Goal: Task Accomplishment & Management: Manage account settings

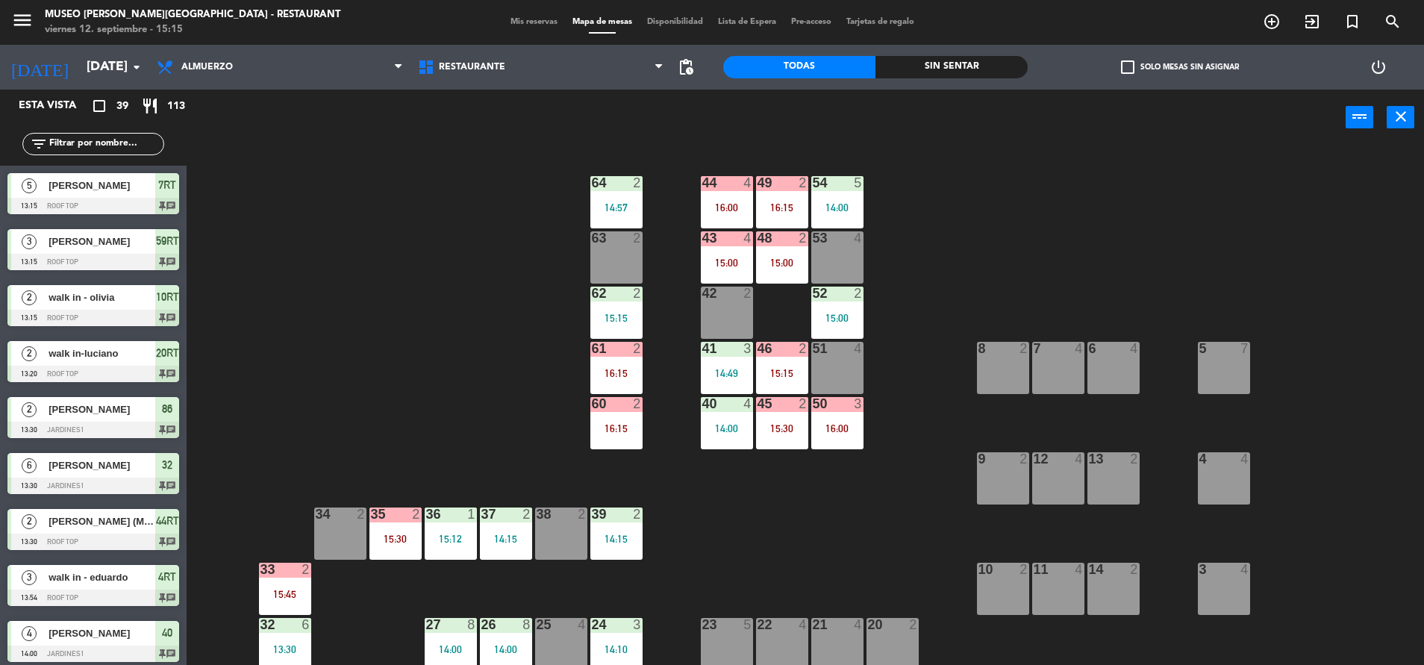
click at [385, 333] on div "44 4 16:00 49 2 16:15 54 5 14:00 64 2 14:57 48 2 15:00 53 4 63 2 43 4 15:00 62 …" at bounding box center [812, 408] width 1223 height 519
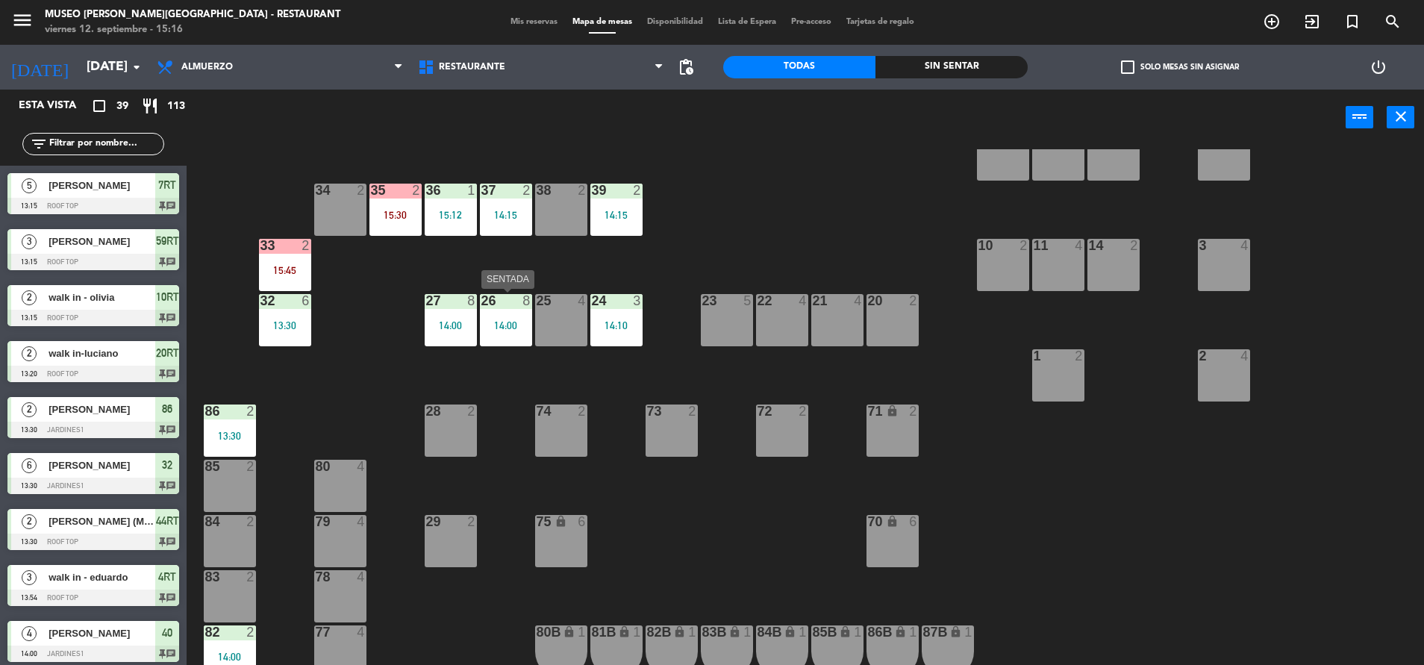
scroll to position [325, 0]
click at [621, 315] on div "24 3 14:10" at bounding box center [616, 319] width 52 height 52
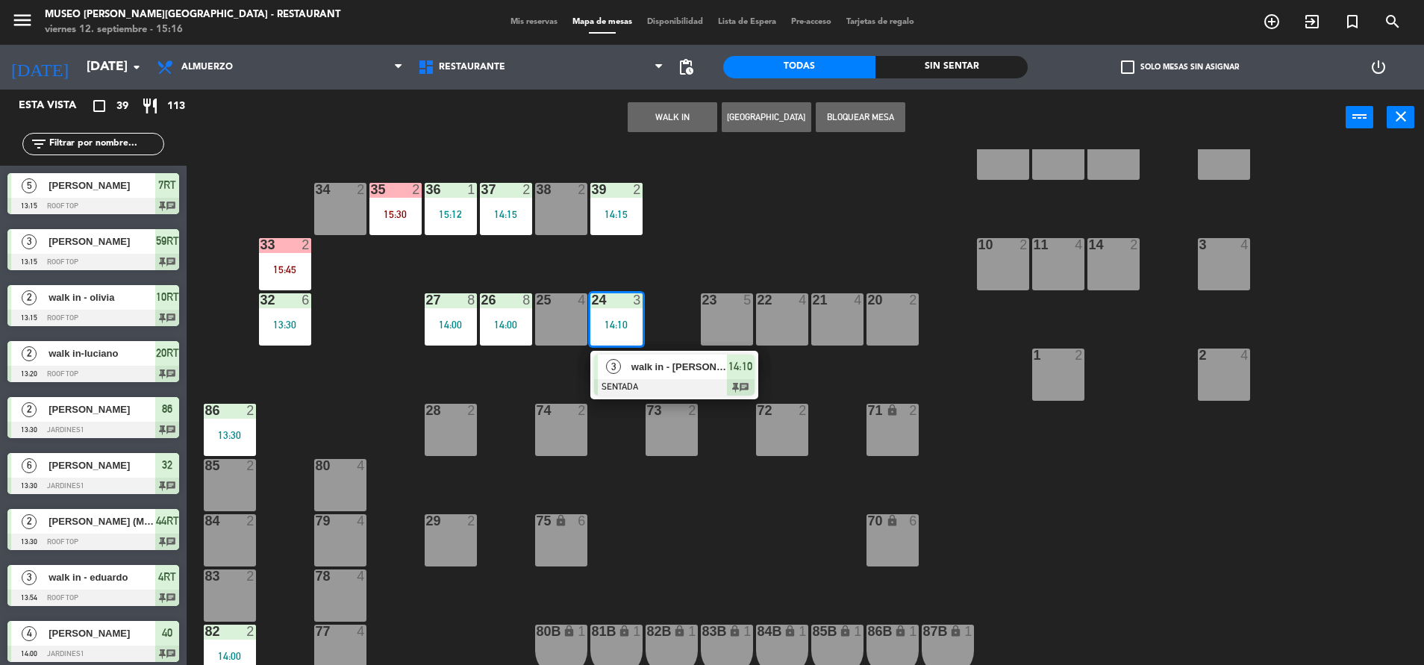
click at [687, 256] on div "44 4 16:00 49 2 16:15 54 5 14:00 64 2 14:57 48 2 15:00 53 4 63 2 43 4 15:00 62 …" at bounding box center [812, 408] width 1223 height 519
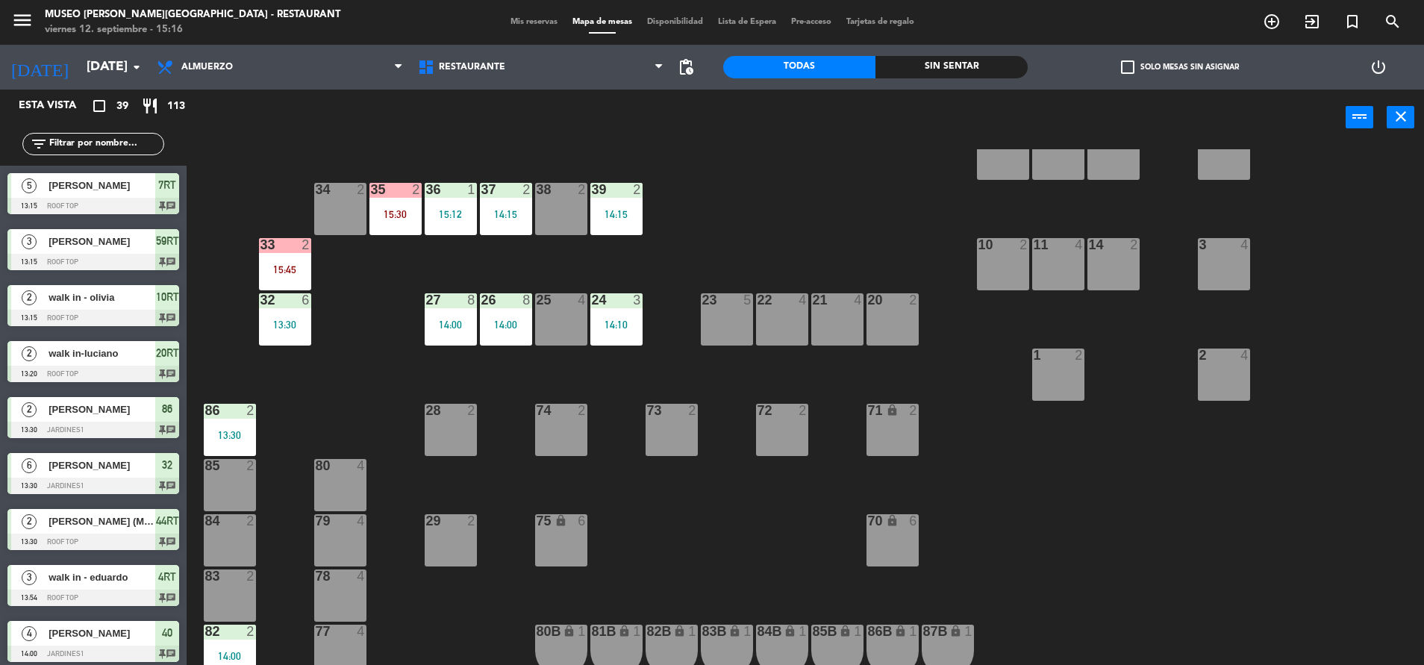
scroll to position [0, 0]
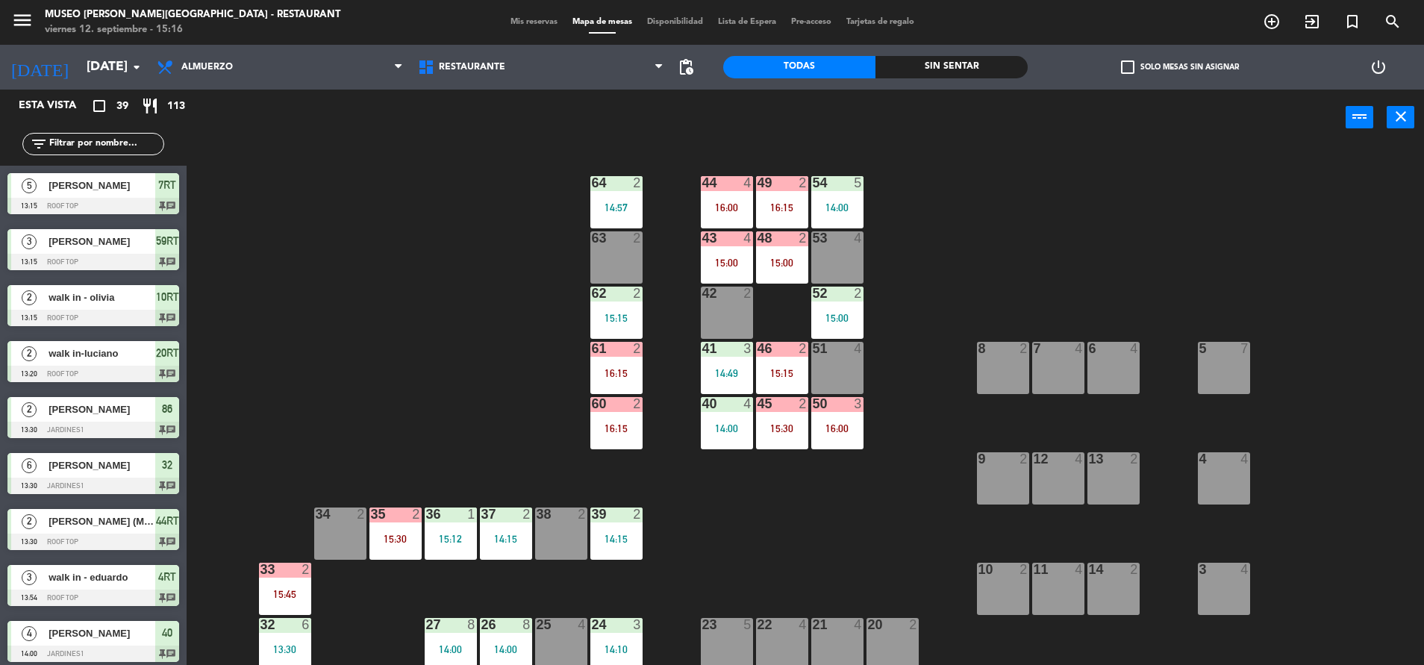
click at [104, 129] on div "filter_list" at bounding box center [93, 143] width 187 height 43
click at [104, 131] on div "filter_list" at bounding box center [93, 143] width 187 height 43
click at [56, 143] on input "text" at bounding box center [106, 144] width 116 height 16
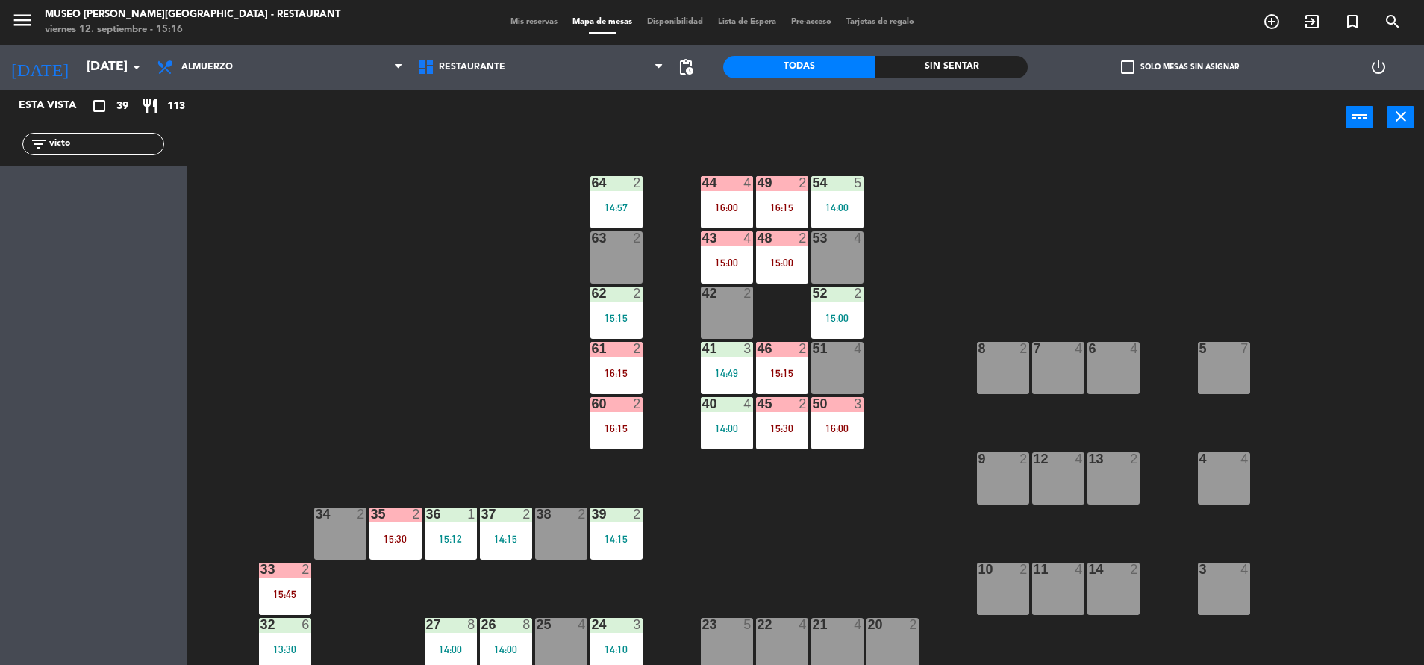
type input "victo"
click at [449, 210] on div "44 4 16:00 49 2 16:15 54 5 14:00 64 2 14:57 48 2 15:00 53 4 63 2 43 4 15:00 62 …" at bounding box center [812, 408] width 1223 height 519
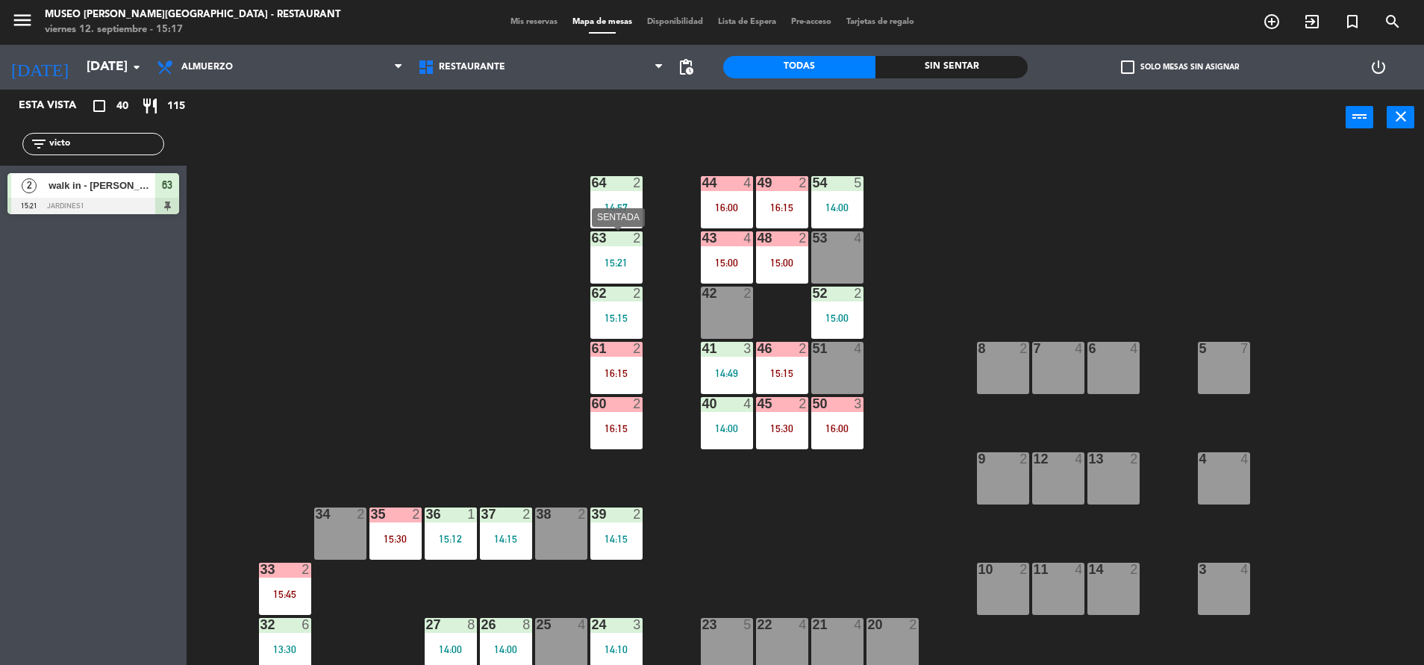
click at [611, 262] on div "15:21" at bounding box center [616, 263] width 52 height 10
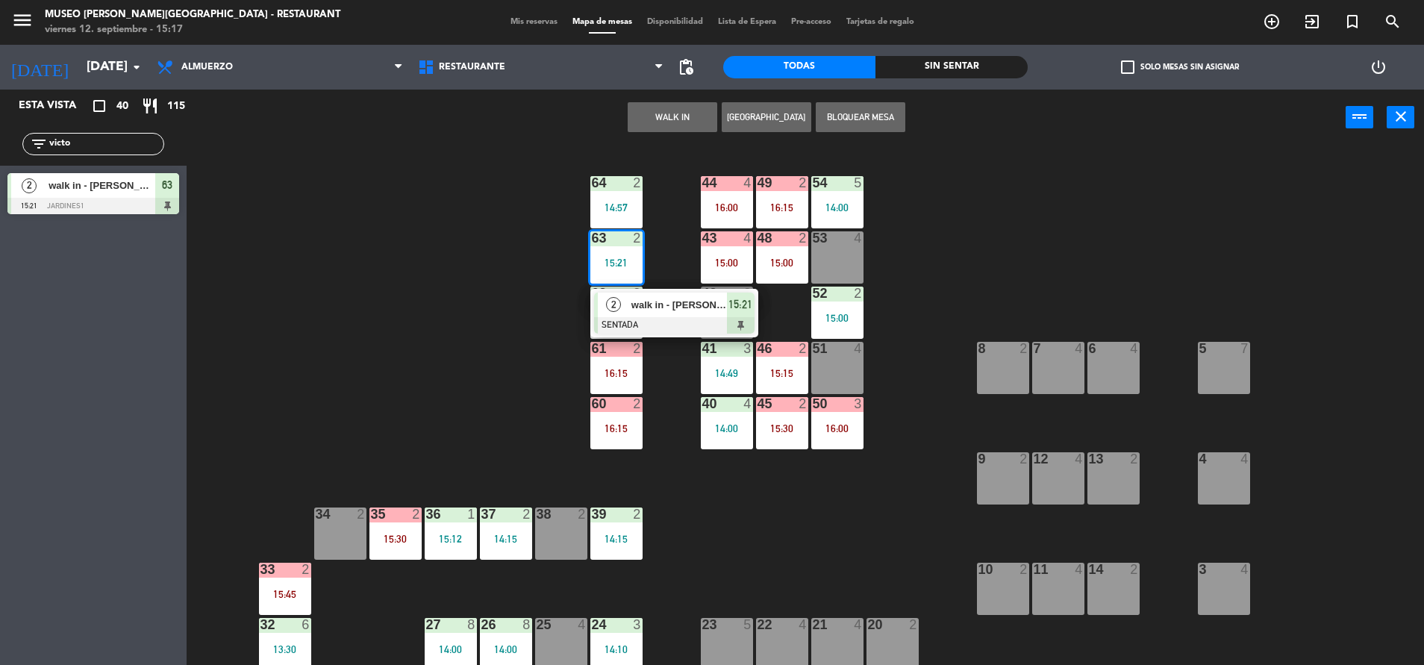
click at [680, 314] on div "walk in - [PERSON_NAME]" at bounding box center [678, 305] width 97 height 25
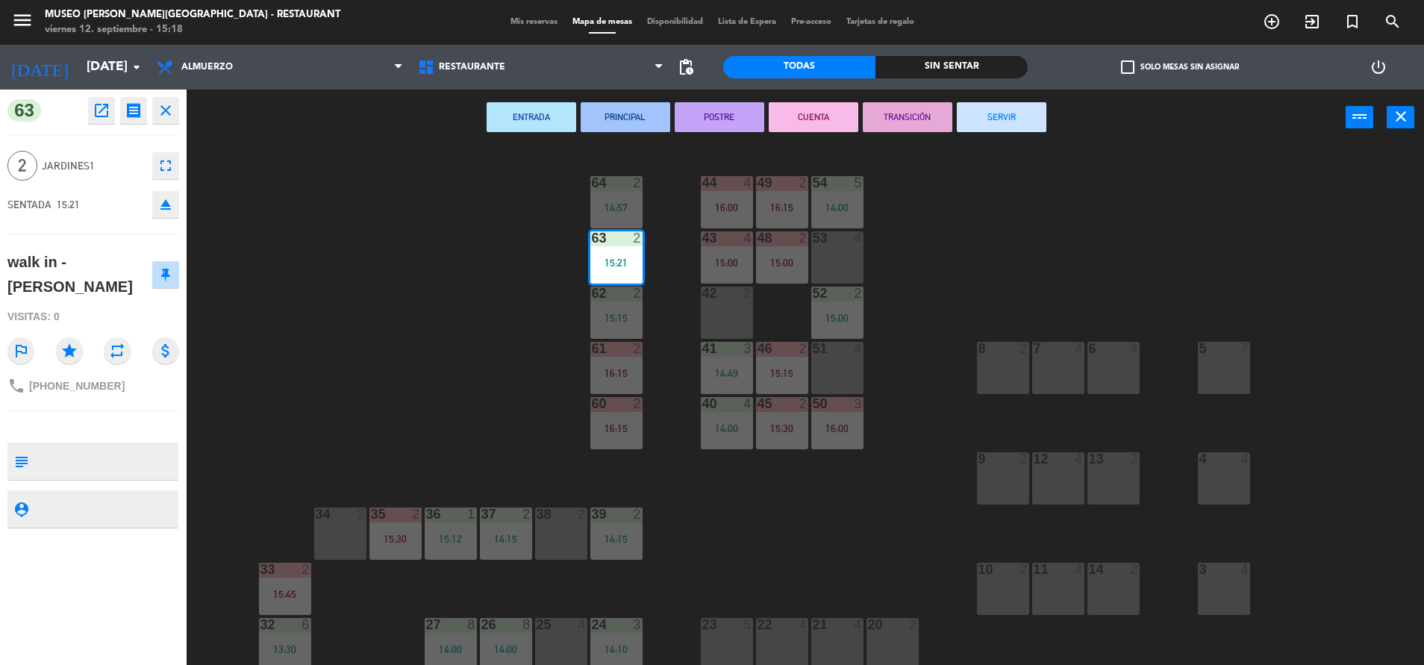
click at [835, 235] on div at bounding box center [837, 237] width 25 height 13
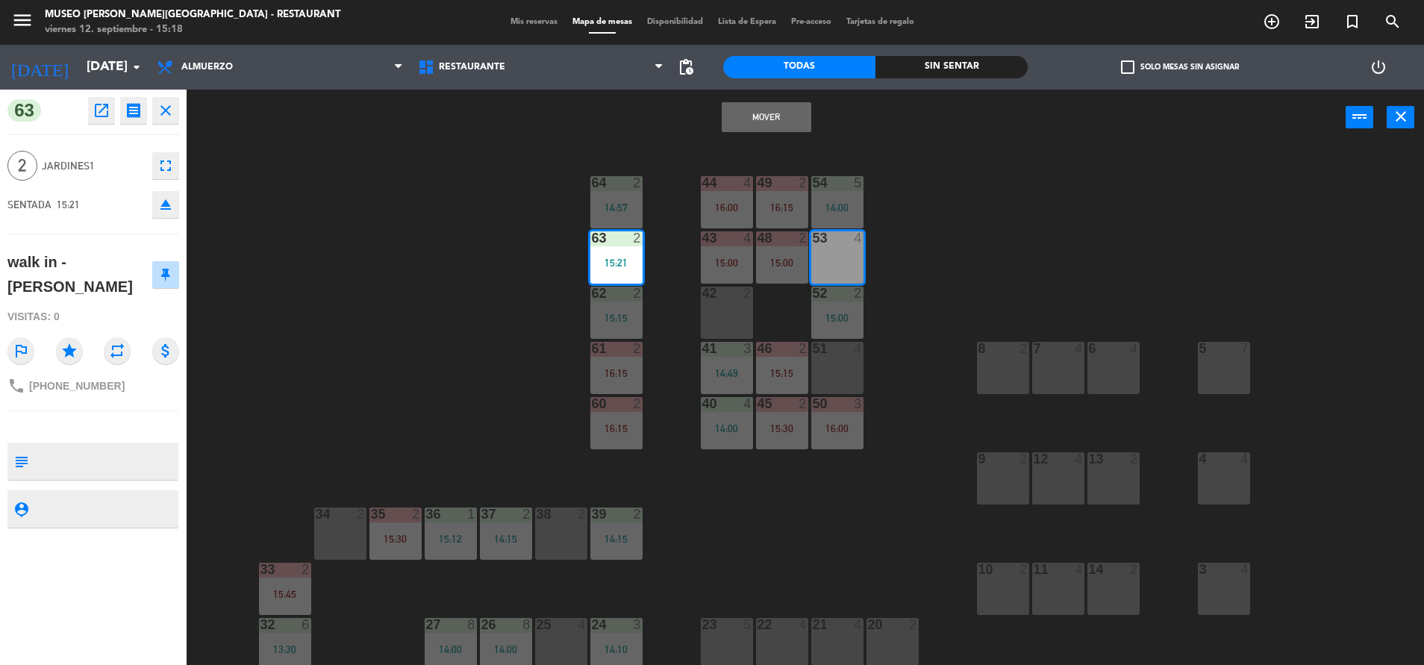
click at [762, 116] on button "Mover" at bounding box center [767, 117] width 90 height 30
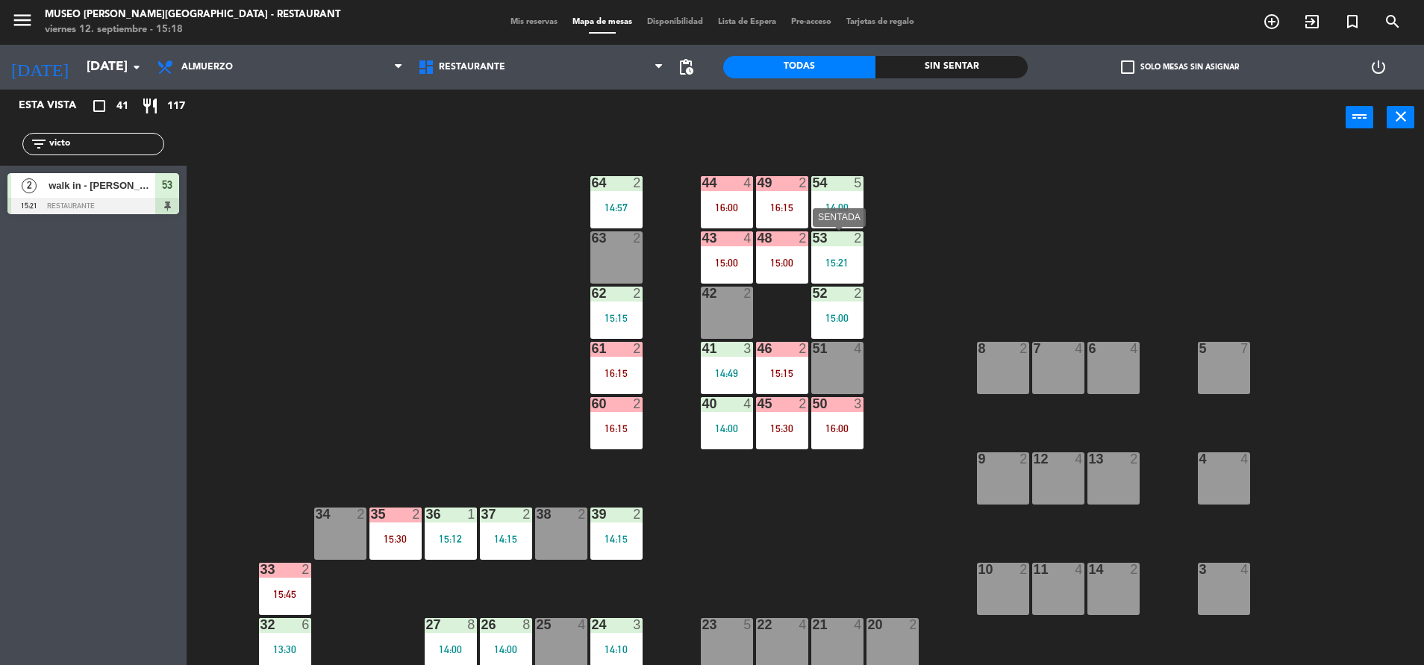
click at [843, 258] on div "15:21" at bounding box center [837, 263] width 52 height 10
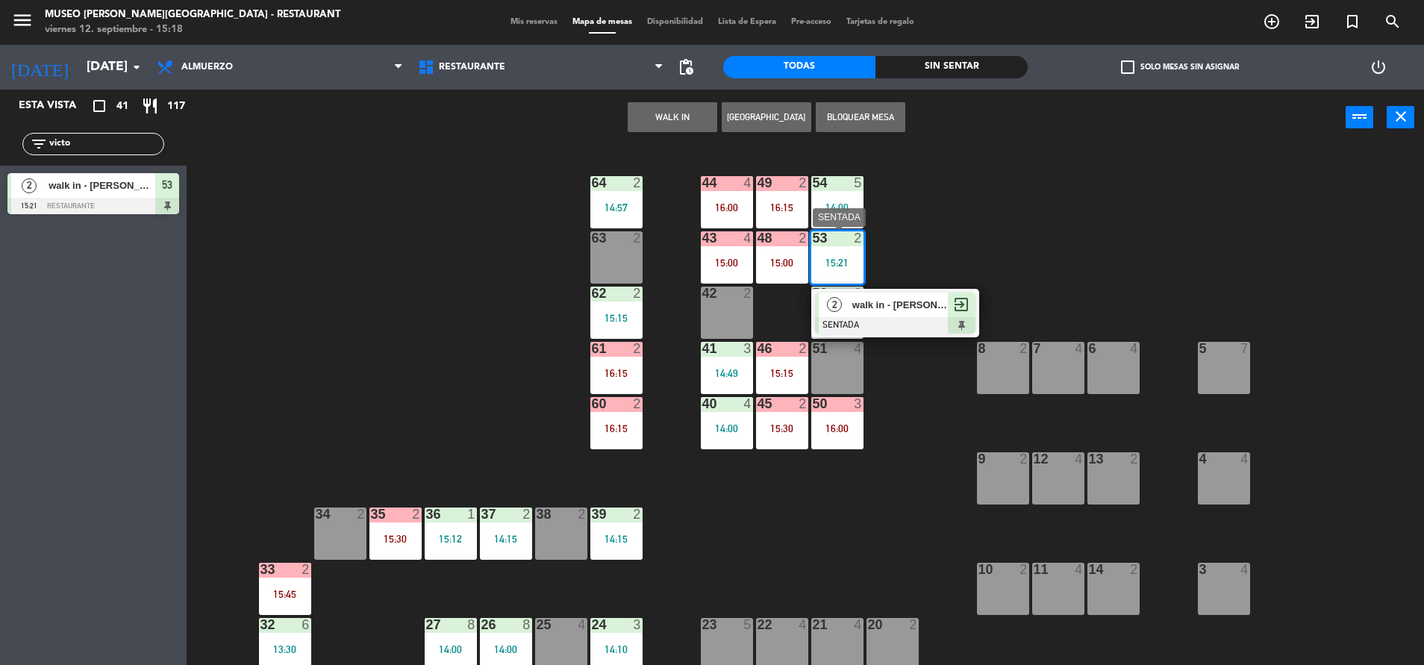
click at [884, 313] on div "walk in - [PERSON_NAME]" at bounding box center [899, 305] width 97 height 25
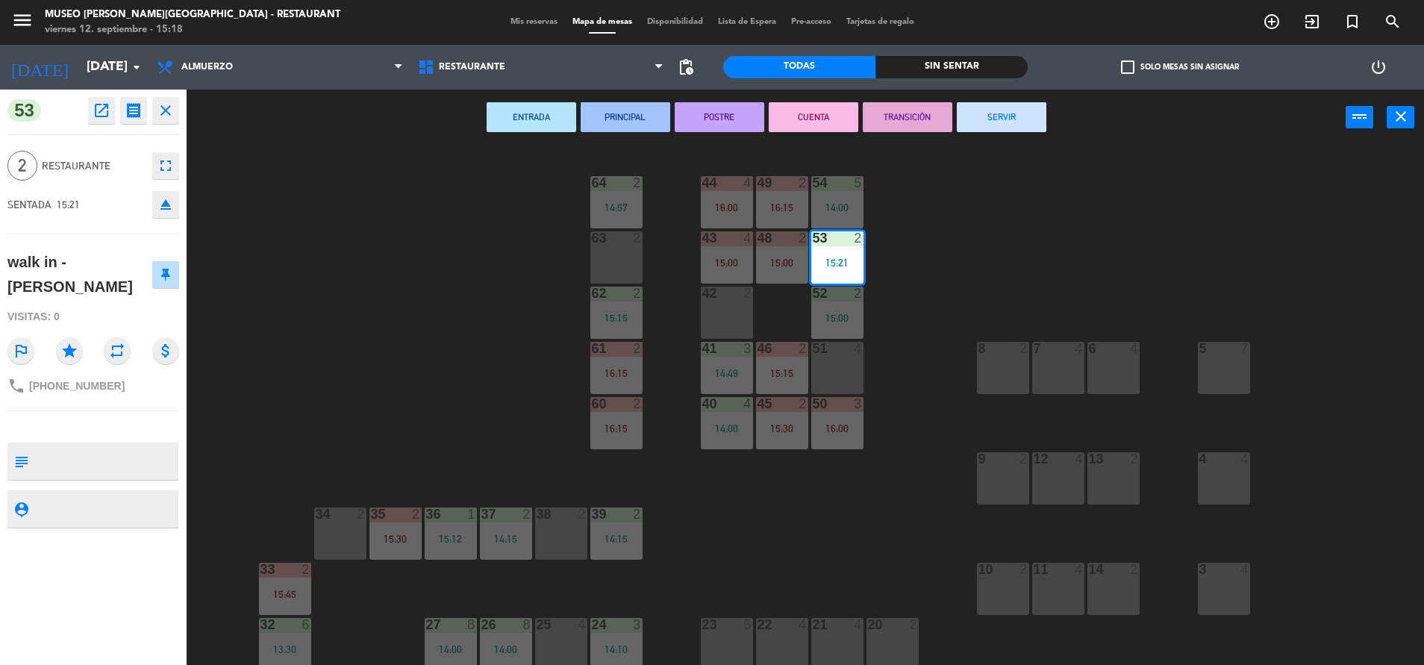
click at [84, 446] on textarea at bounding box center [105, 461] width 143 height 31
type textarea "m53"
click at [92, 378] on div "phone [PHONE_NUMBER]" at bounding box center [93, 386] width 172 height 28
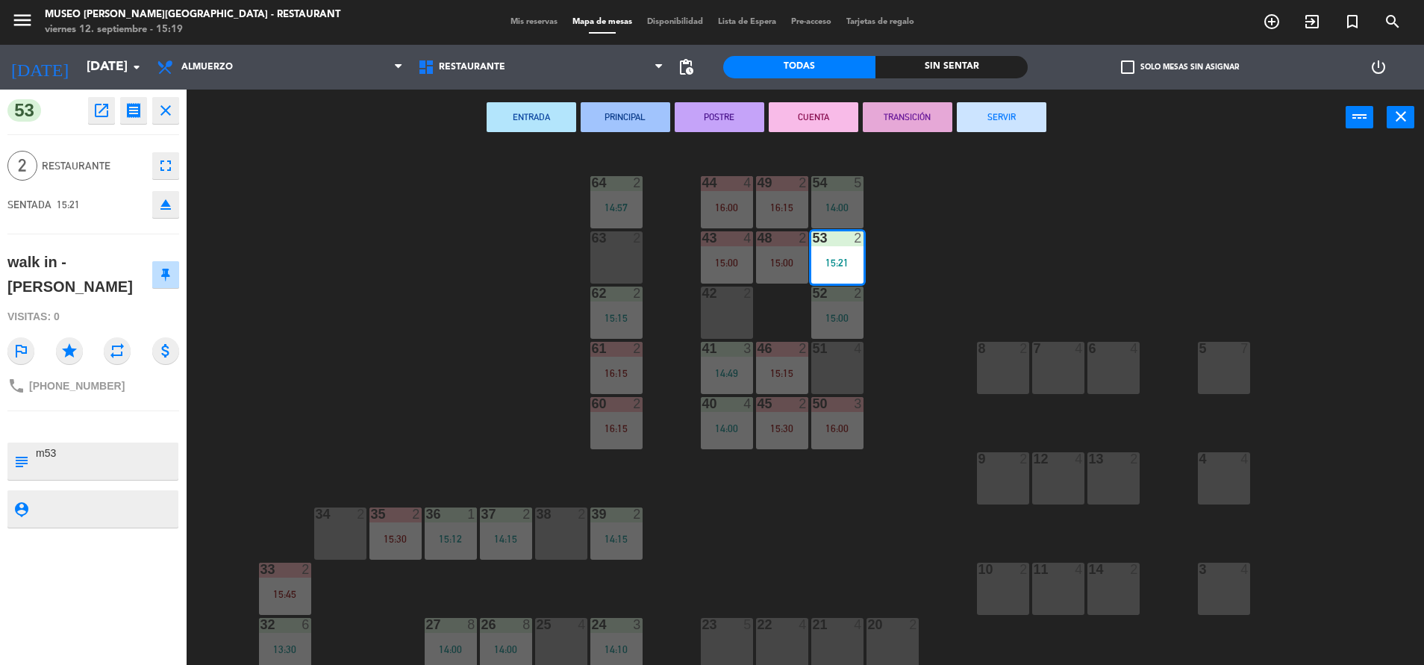
click at [334, 360] on div "44 4 16:00 49 2 16:15 54 5 14:00 64 2 14:57 48 2 15:00 53 2 15:21 63 2 43 4 15:…" at bounding box center [812, 408] width 1223 height 519
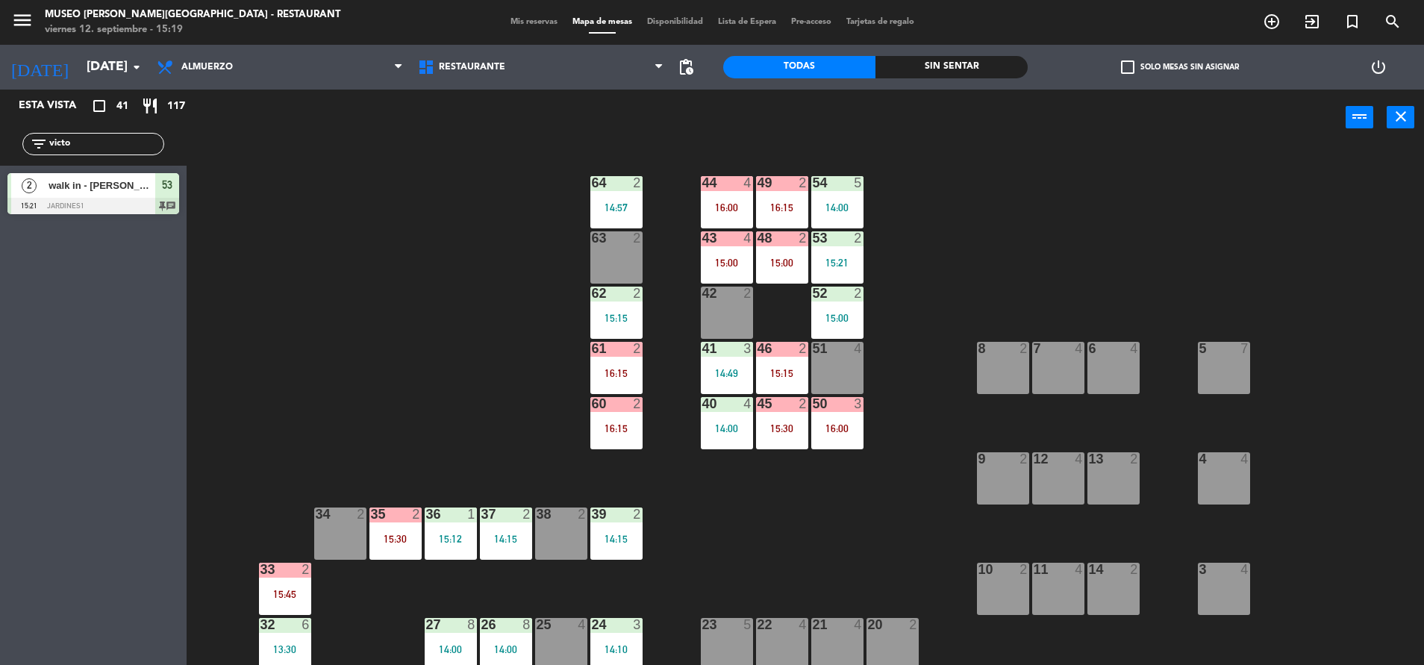
click at [823, 269] on div "53 2 15:21" at bounding box center [837, 257] width 52 height 52
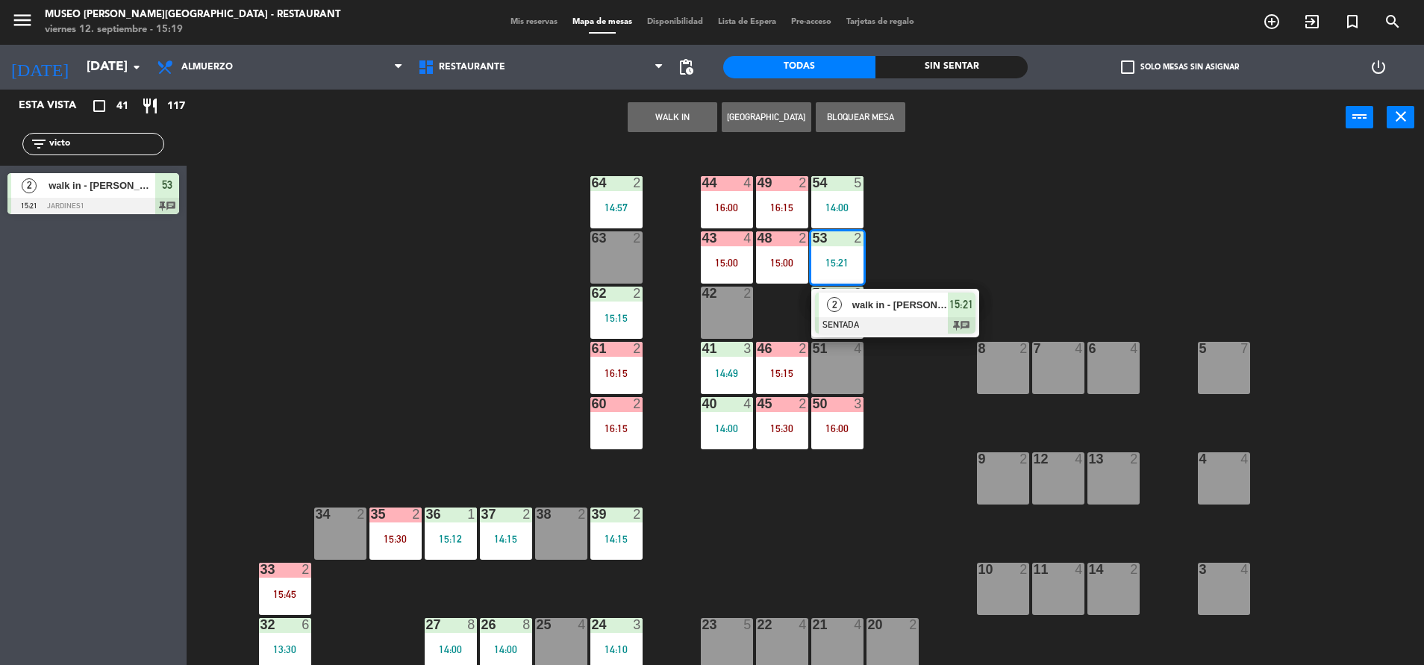
click at [876, 307] on span "walk in - [PERSON_NAME]" at bounding box center [900, 305] width 96 height 16
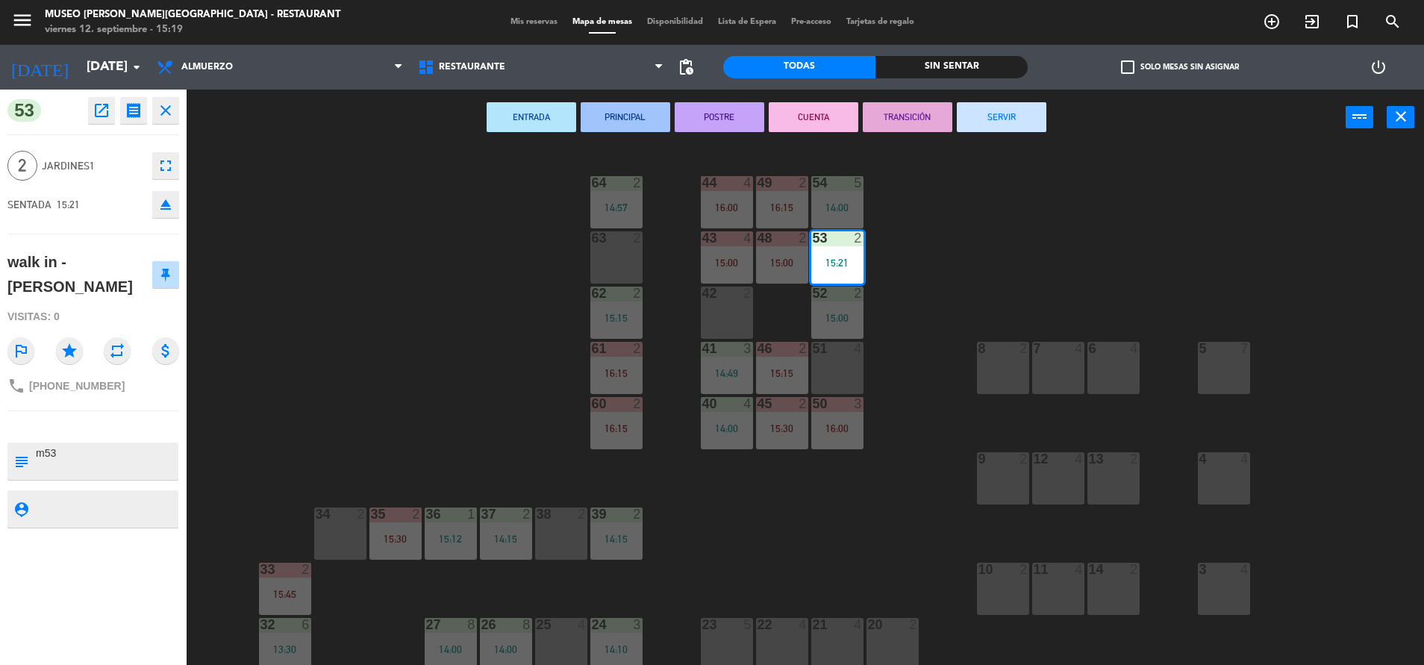
click at [479, 363] on div "44 4 16:00 49 2 16:15 54 5 14:00 64 2 14:57 48 2 15:00 53 2 15:21 63 2 43 4 15:…" at bounding box center [812, 408] width 1223 height 519
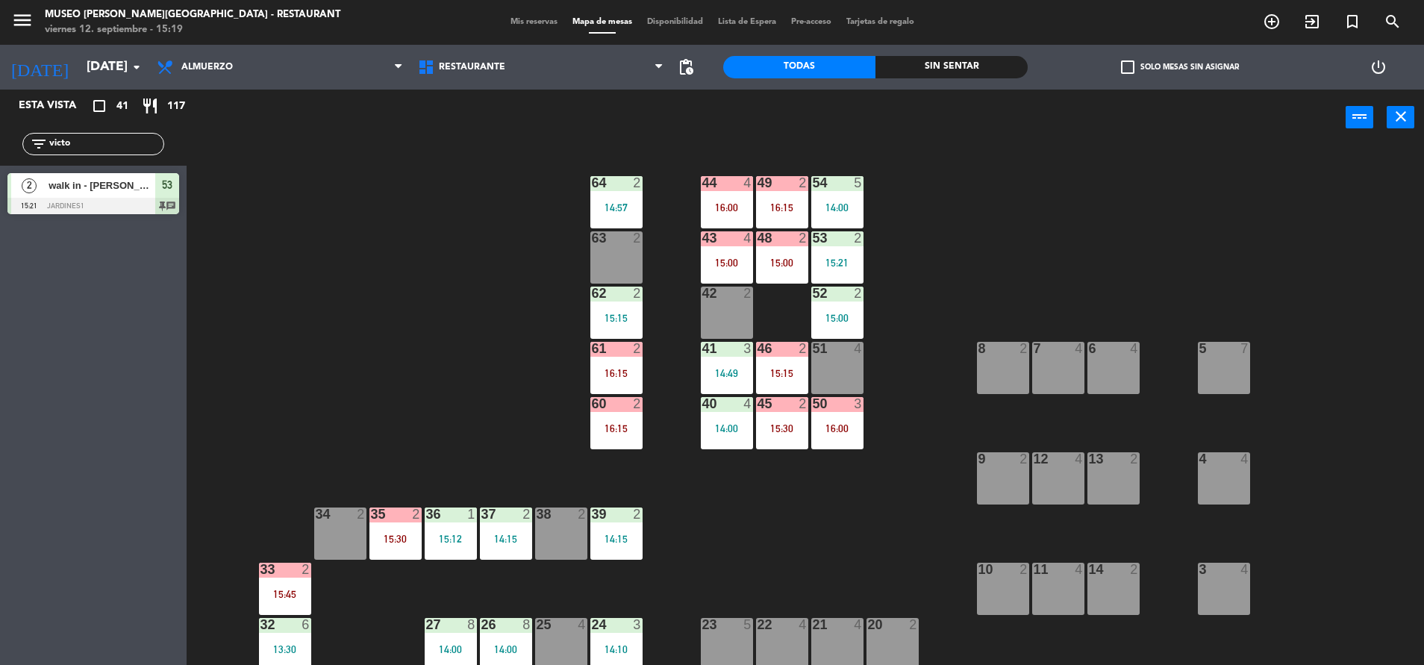
click at [813, 237] on div "53" at bounding box center [813, 237] width 1 height 13
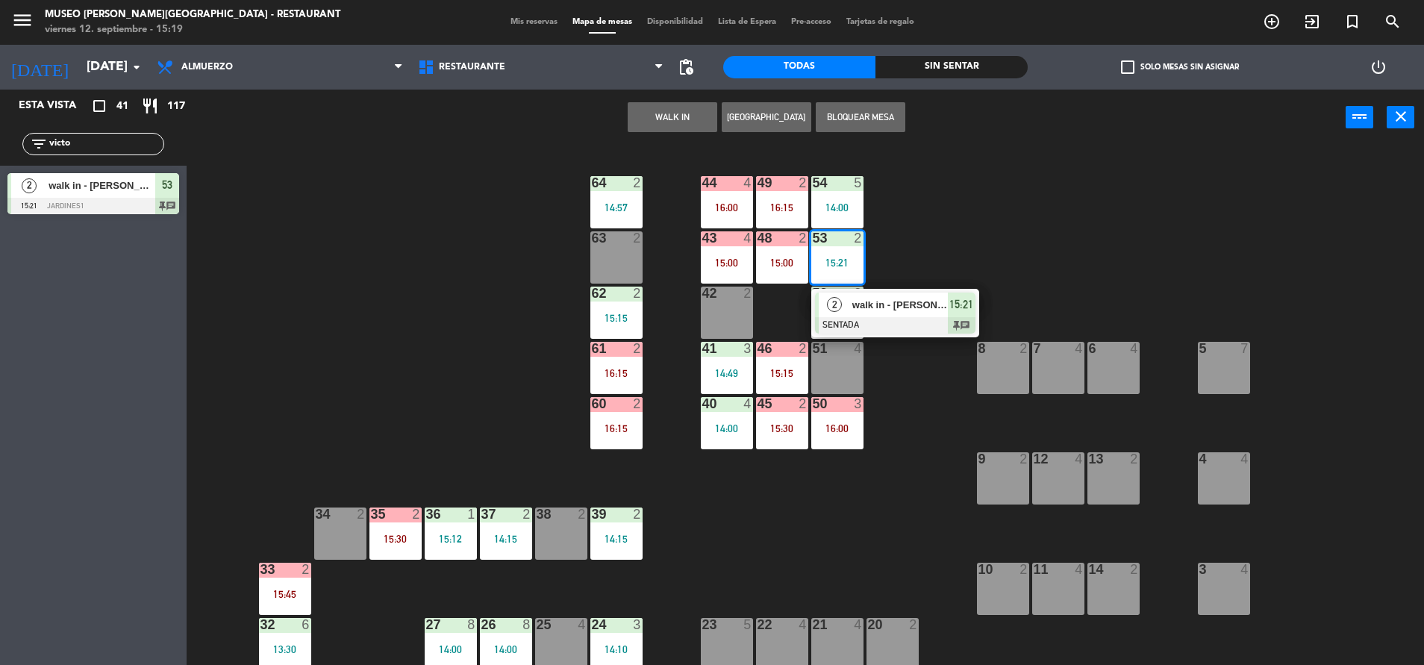
click at [871, 317] on div at bounding box center [895, 325] width 160 height 16
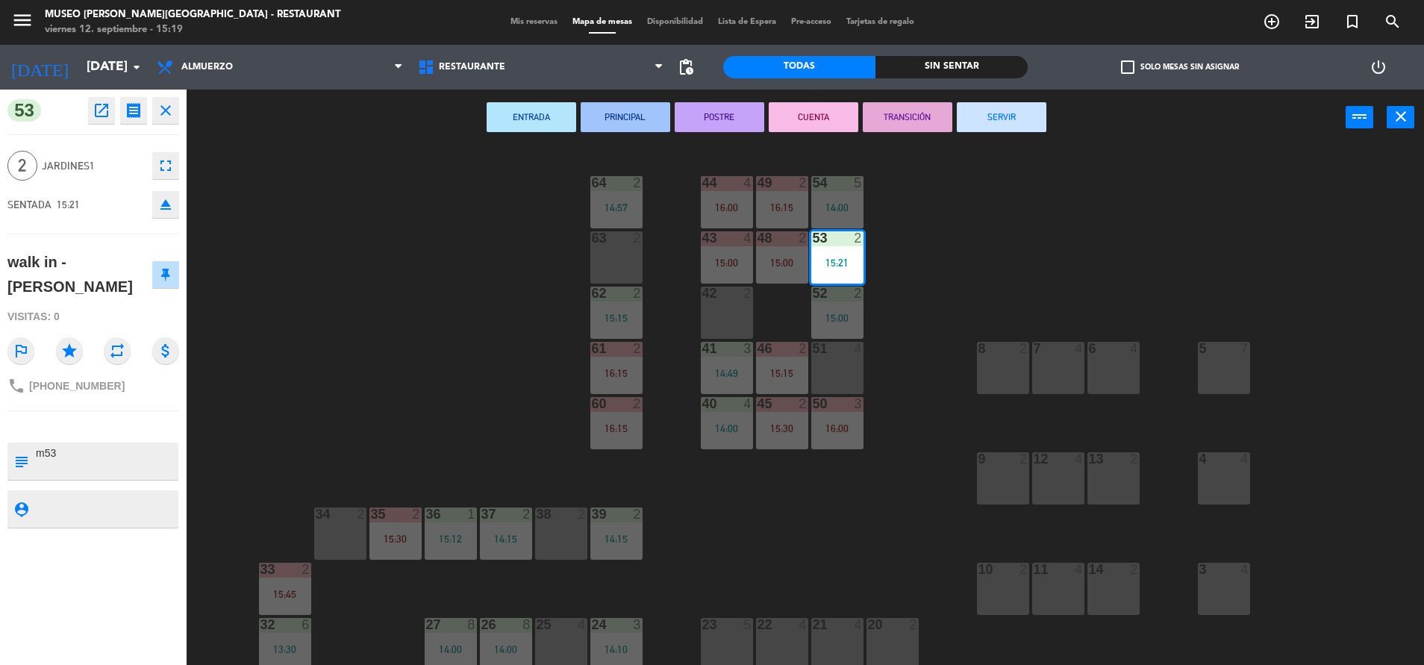
click at [913, 302] on div "44 4 16:00 49 2 16:15 54 5 14:00 64 2 14:57 48 2 15:00 53 2 15:21 63 2 43 4 15:…" at bounding box center [812, 408] width 1223 height 519
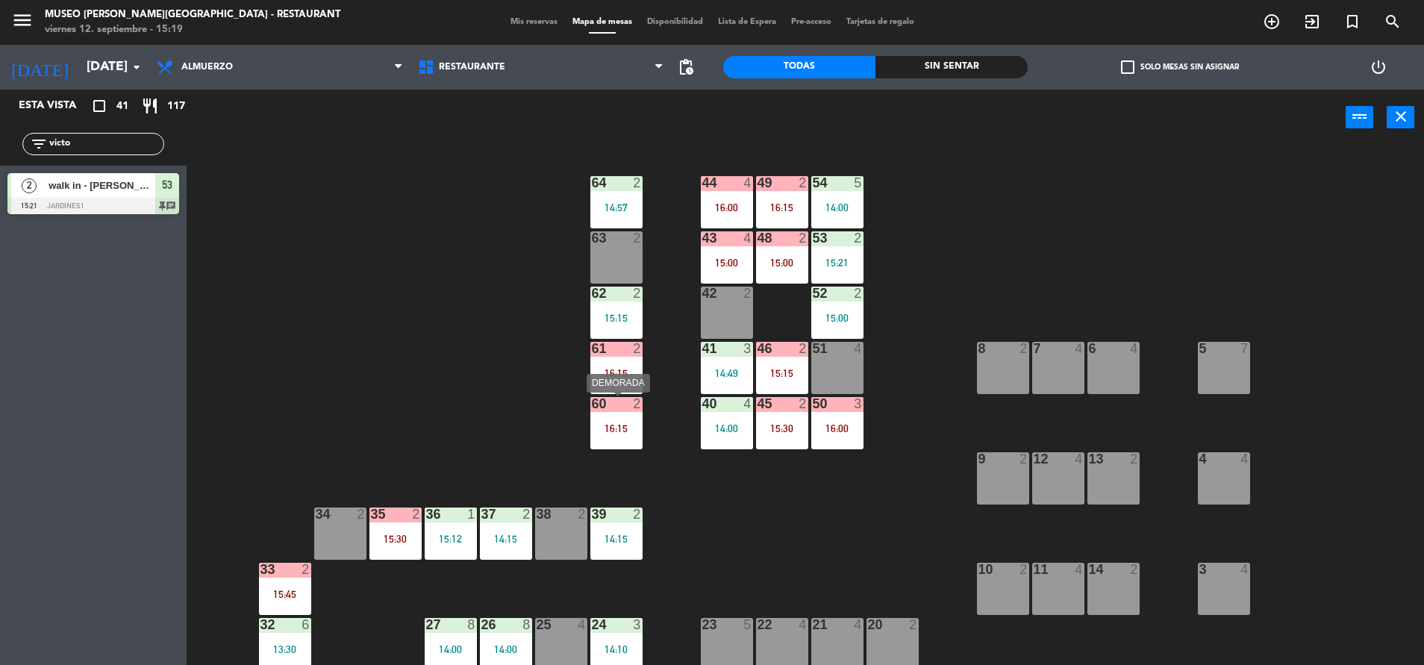
click at [598, 429] on div "16:15" at bounding box center [616, 428] width 52 height 10
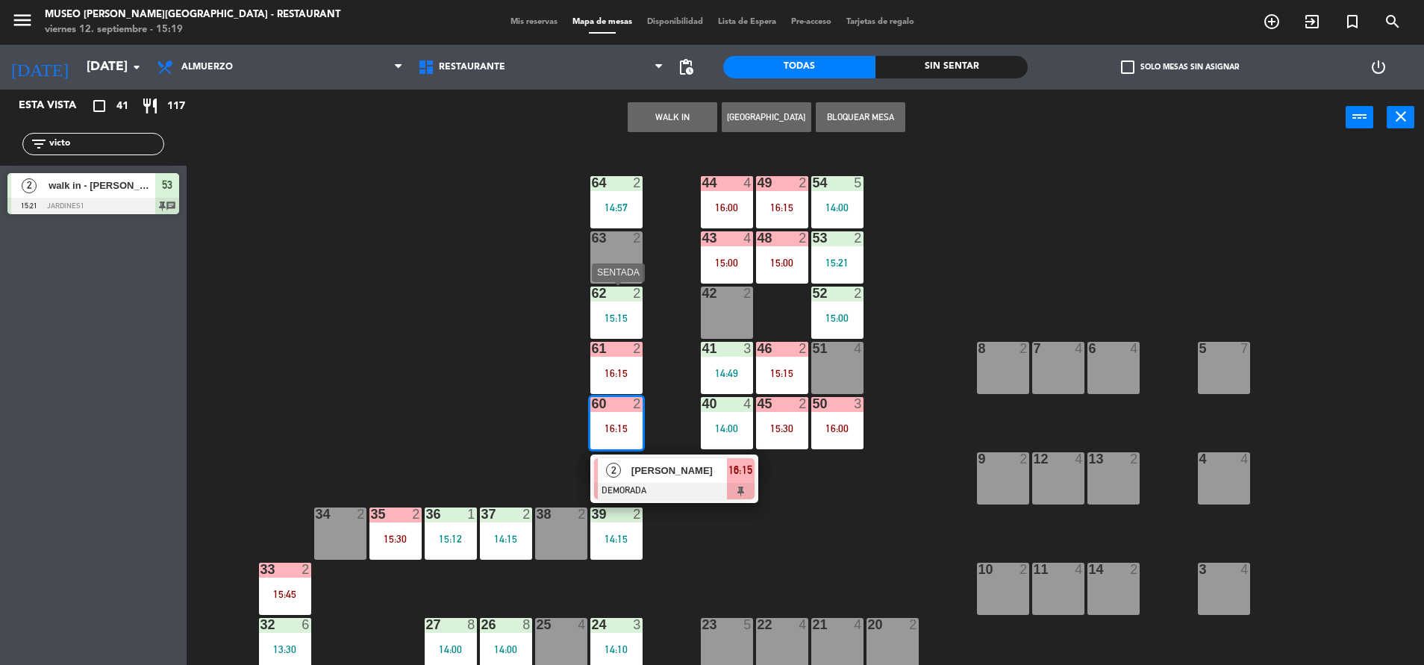
click at [607, 280] on div "63 2" at bounding box center [616, 257] width 52 height 52
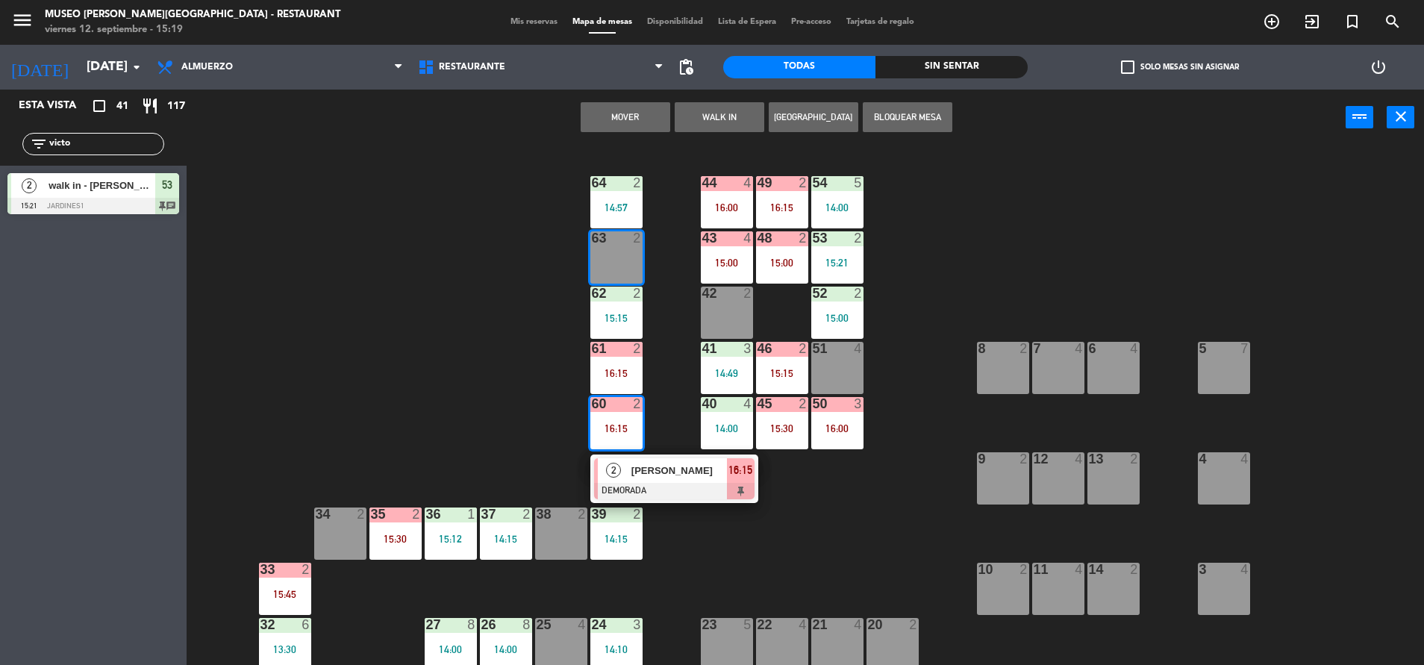
click at [608, 121] on button "Mover" at bounding box center [626, 117] width 90 height 30
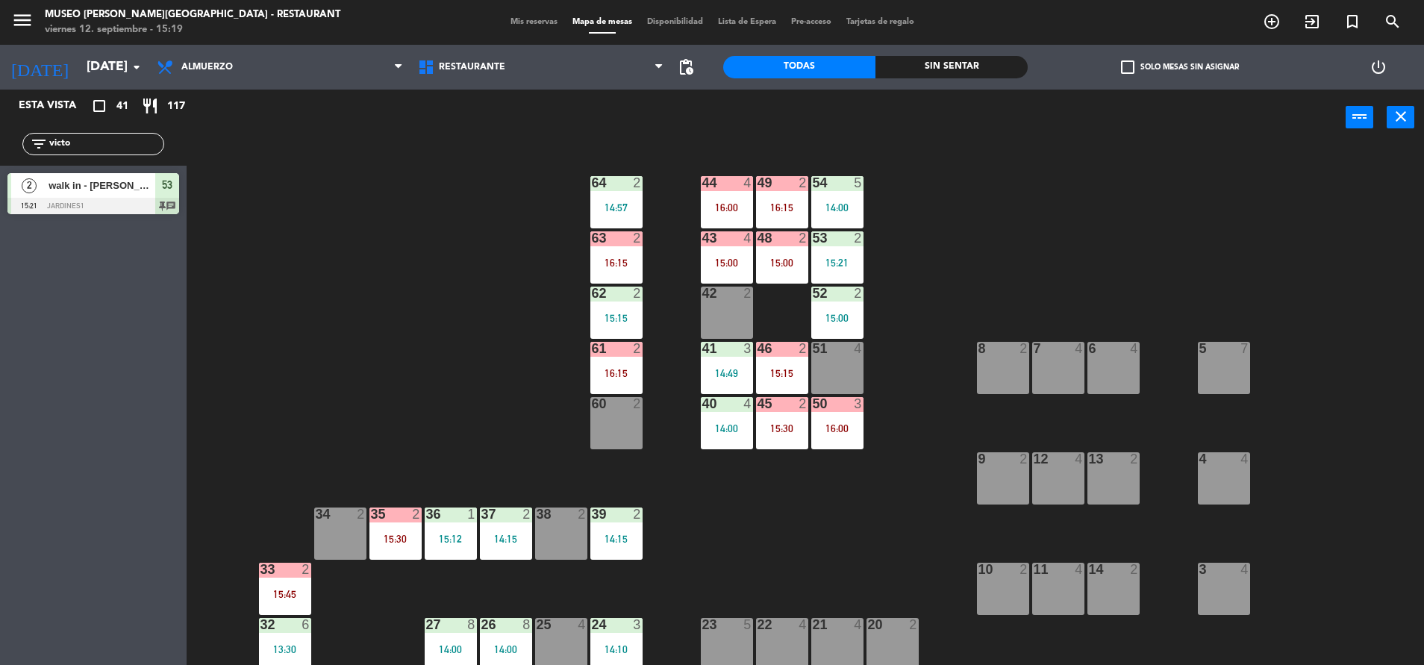
drag, startPoint x: 80, startPoint y: 147, endPoint x: -4, endPoint y: 225, distance: 114.6
click at [0, 225] on html "close × Museo [PERSON_NAME] Café - Restaurant × chrome_reader_mode Listado de R…" at bounding box center [712, 332] width 1424 height 665
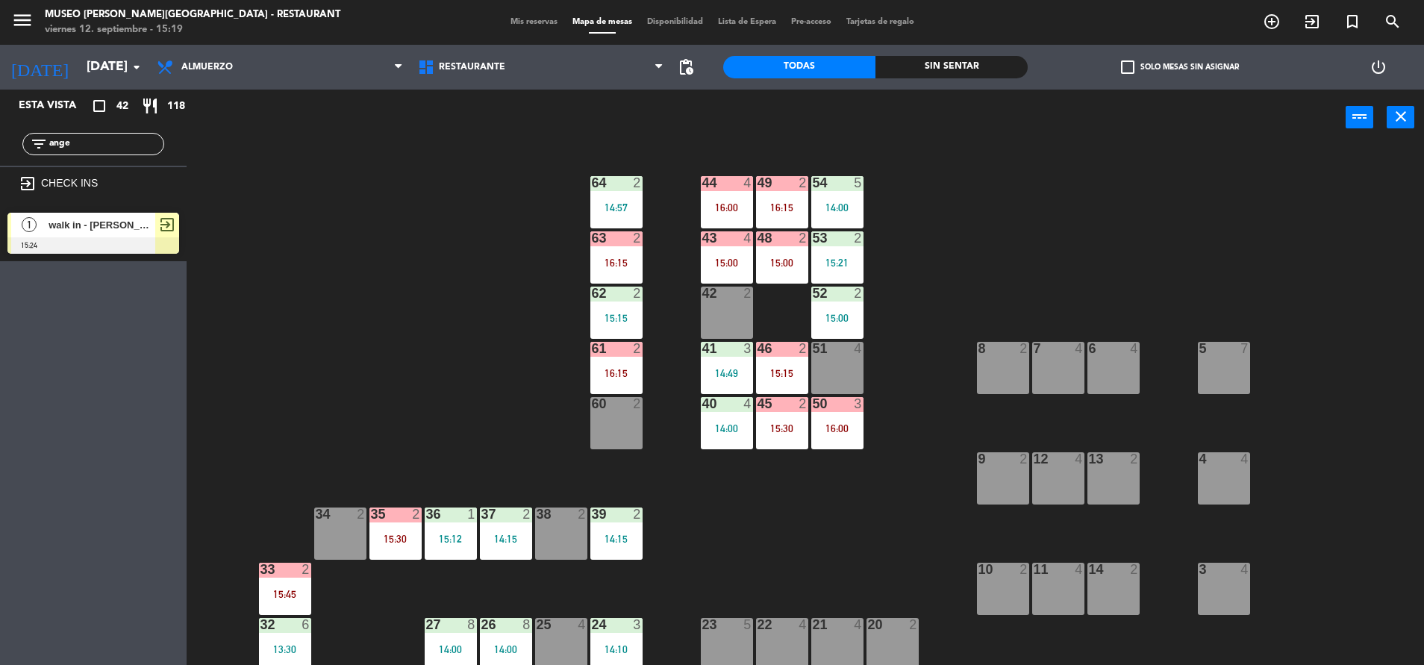
type input "ange"
click at [149, 229] on span "walk in - [PERSON_NAME]" at bounding box center [102, 225] width 107 height 16
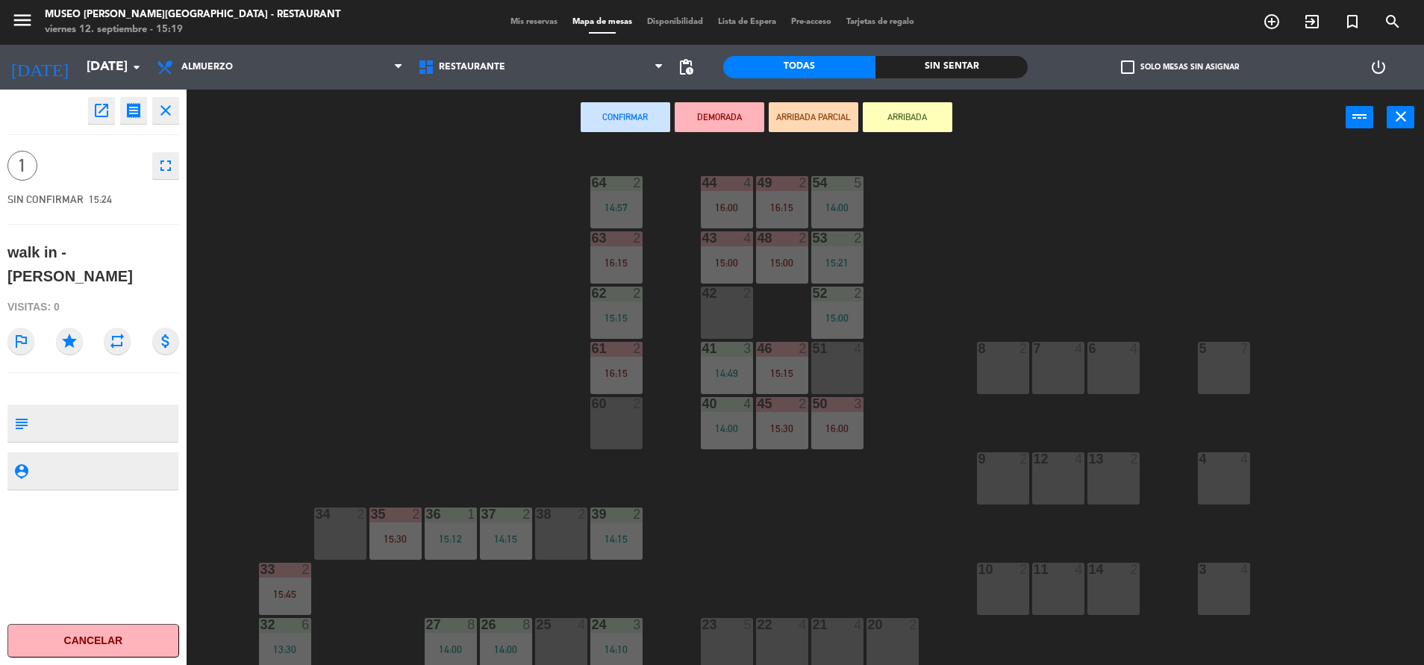
click at [593, 420] on div "60 2" at bounding box center [616, 423] width 52 height 52
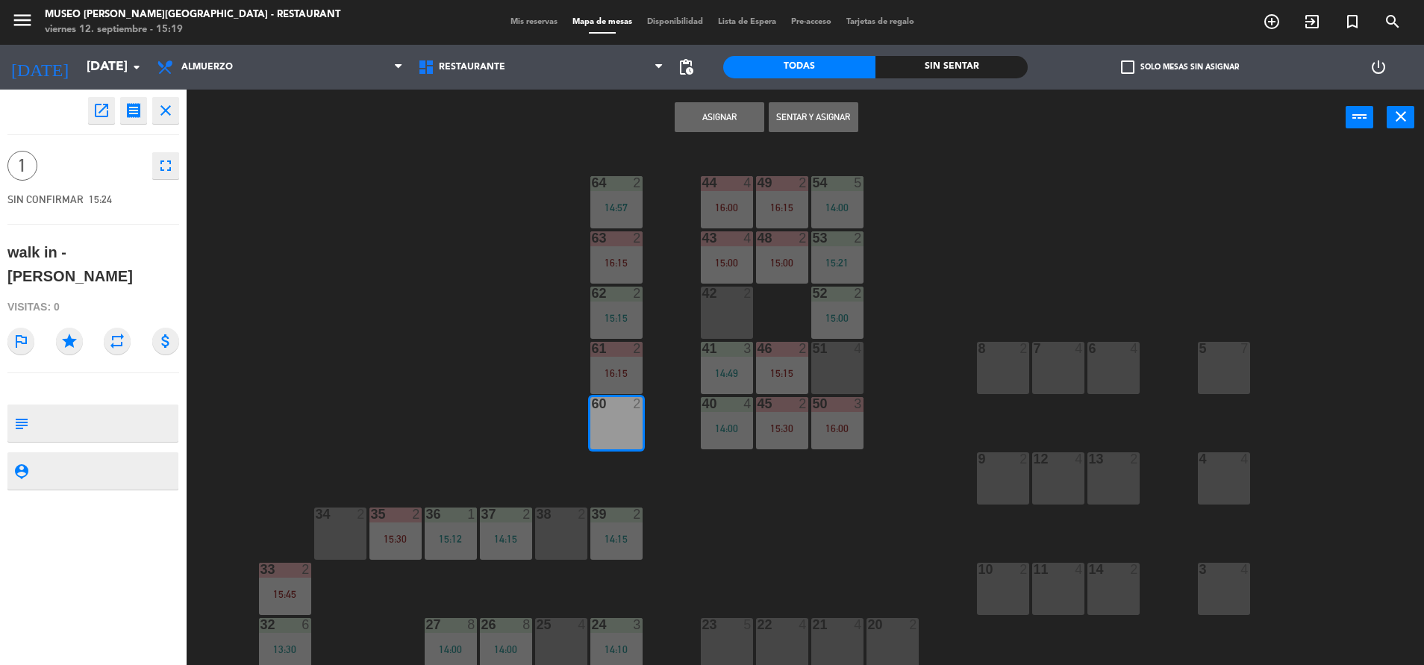
click at [739, 123] on button "Asignar" at bounding box center [720, 117] width 90 height 30
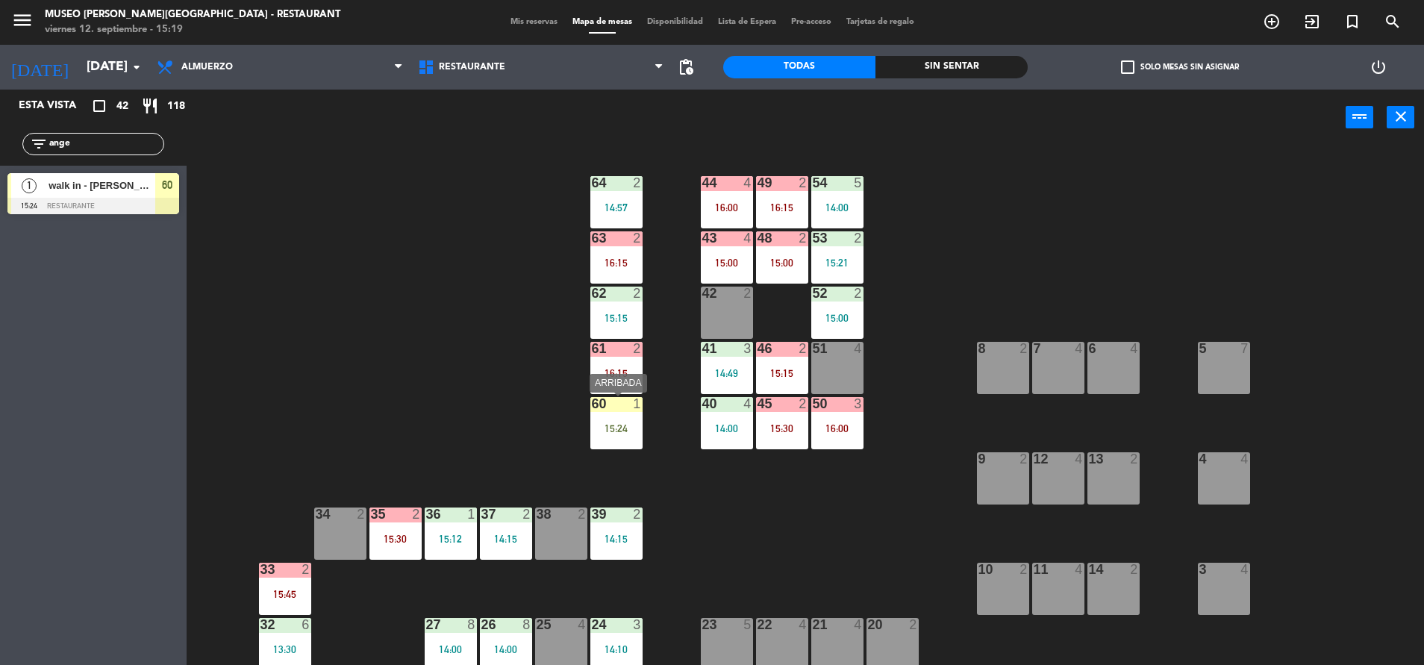
click at [609, 431] on div "15:24" at bounding box center [616, 428] width 52 height 10
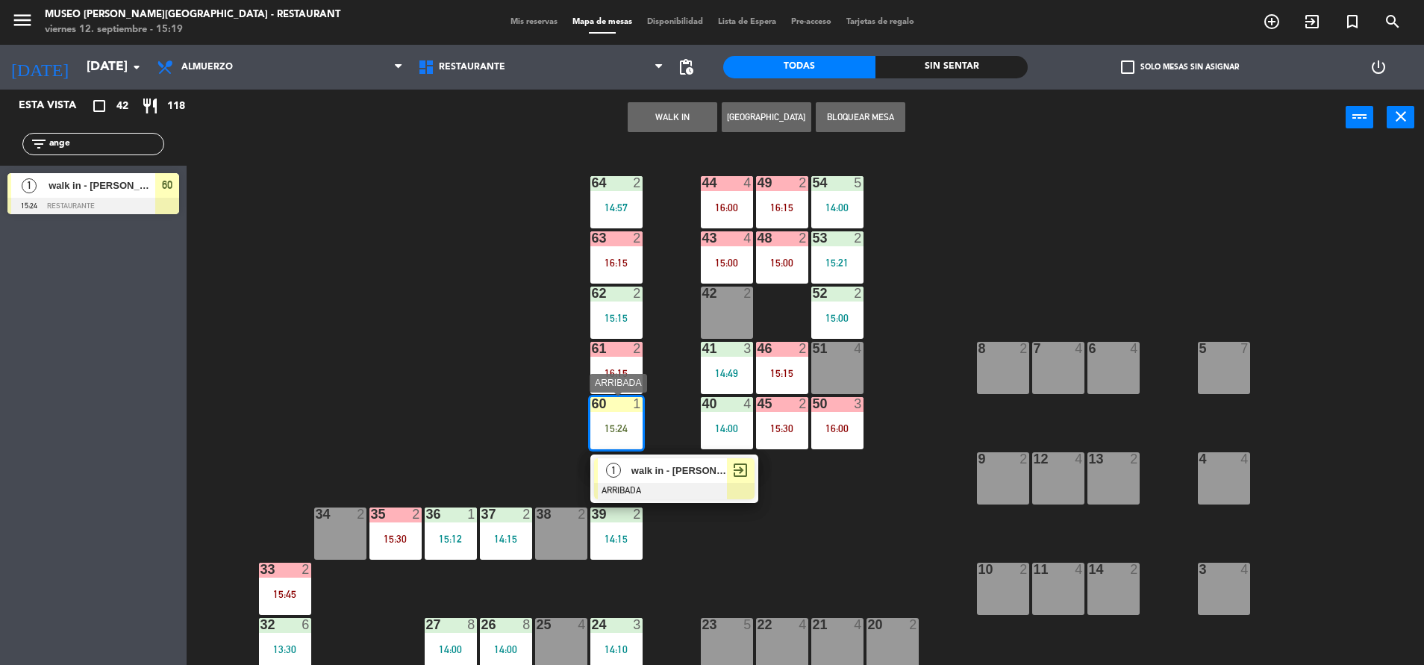
click at [688, 488] on div at bounding box center [674, 491] width 160 height 16
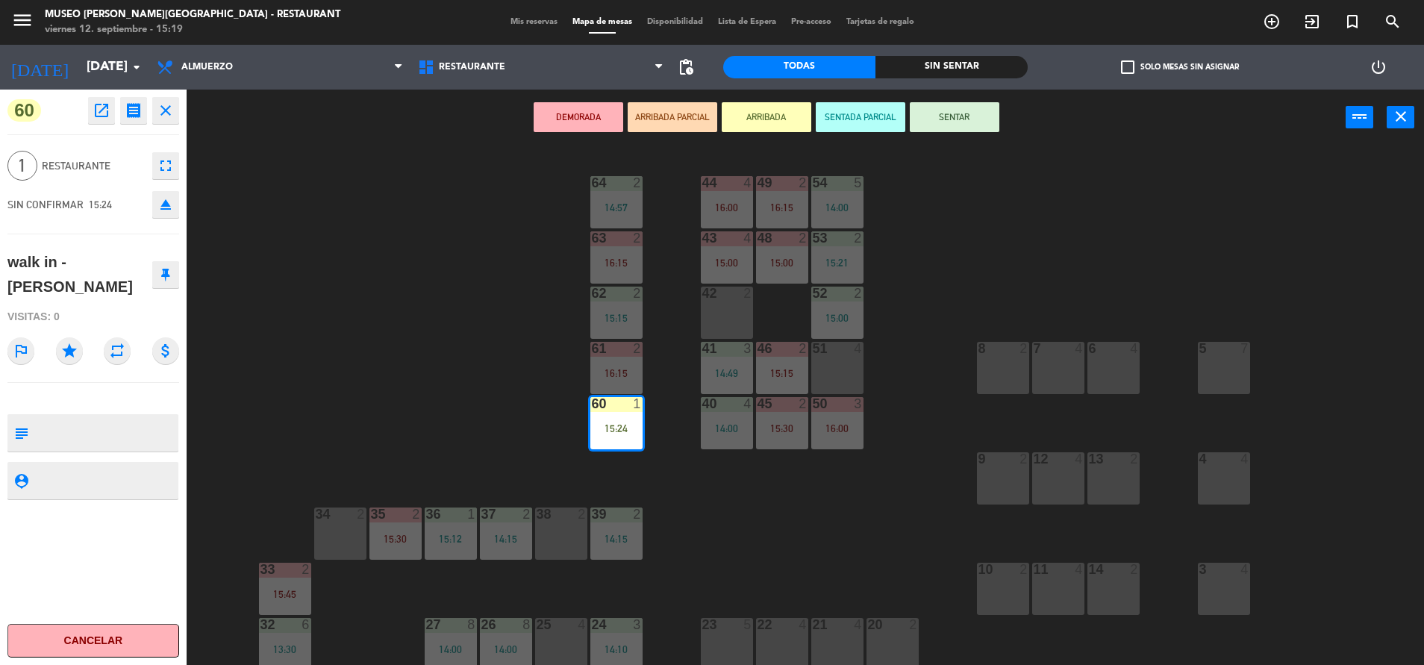
click at [493, 322] on div "44 4 16:00 49 2 16:15 54 5 14:00 64 2 14:57 48 2 15:00 53 2 15:21 63 2 16:15 43…" at bounding box center [812, 408] width 1223 height 519
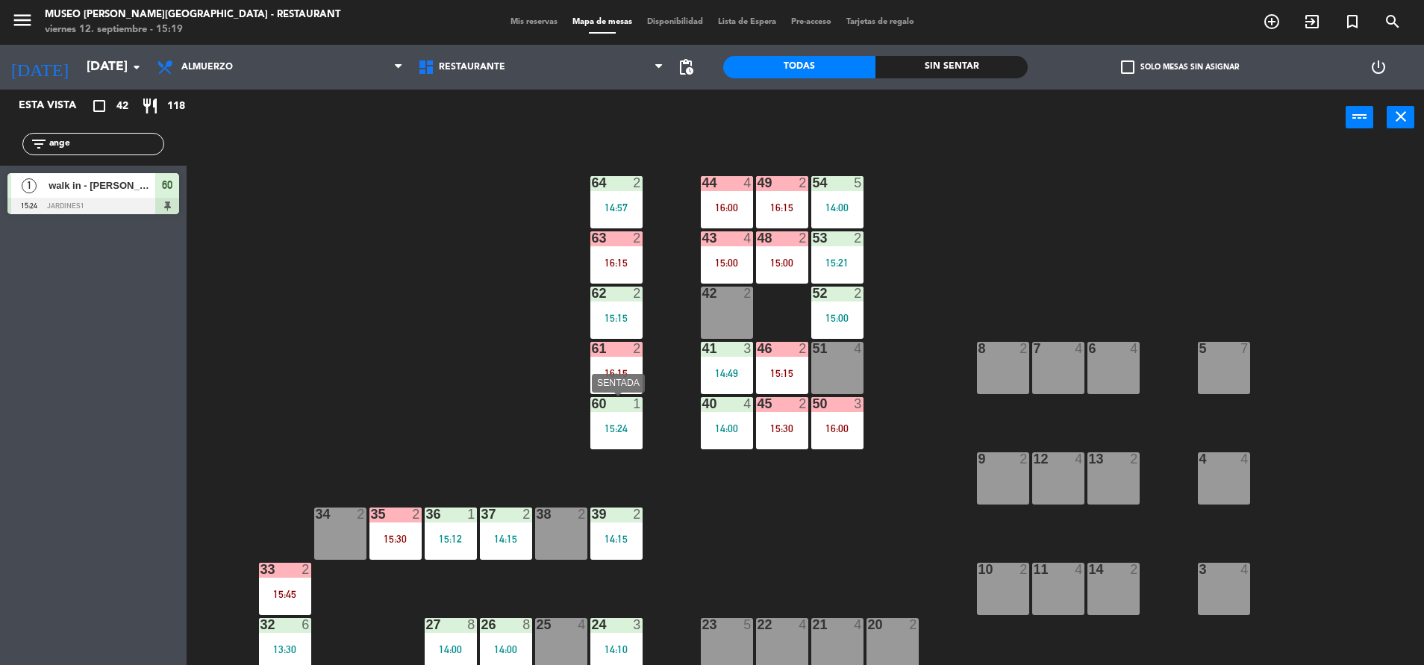
click at [616, 437] on div "60 1 15:24" at bounding box center [616, 423] width 52 height 52
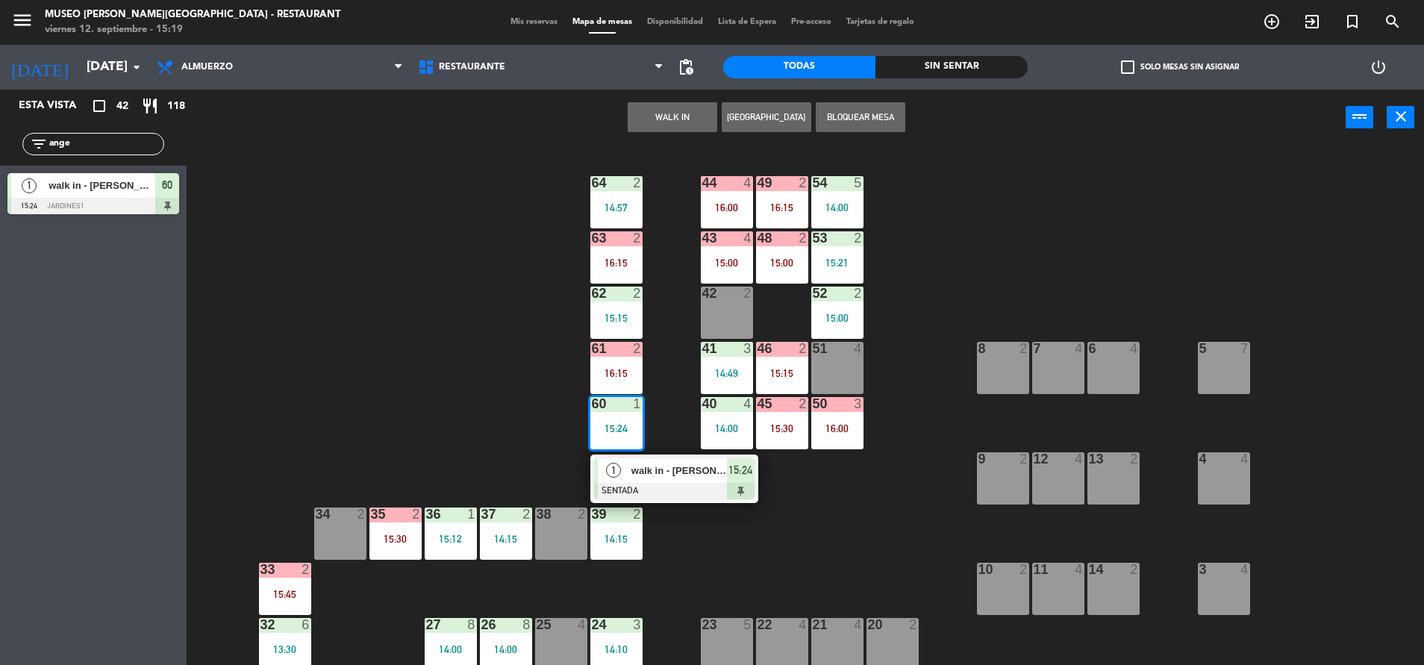
click at [669, 471] on span "walk in - [PERSON_NAME]" at bounding box center [679, 471] width 96 height 16
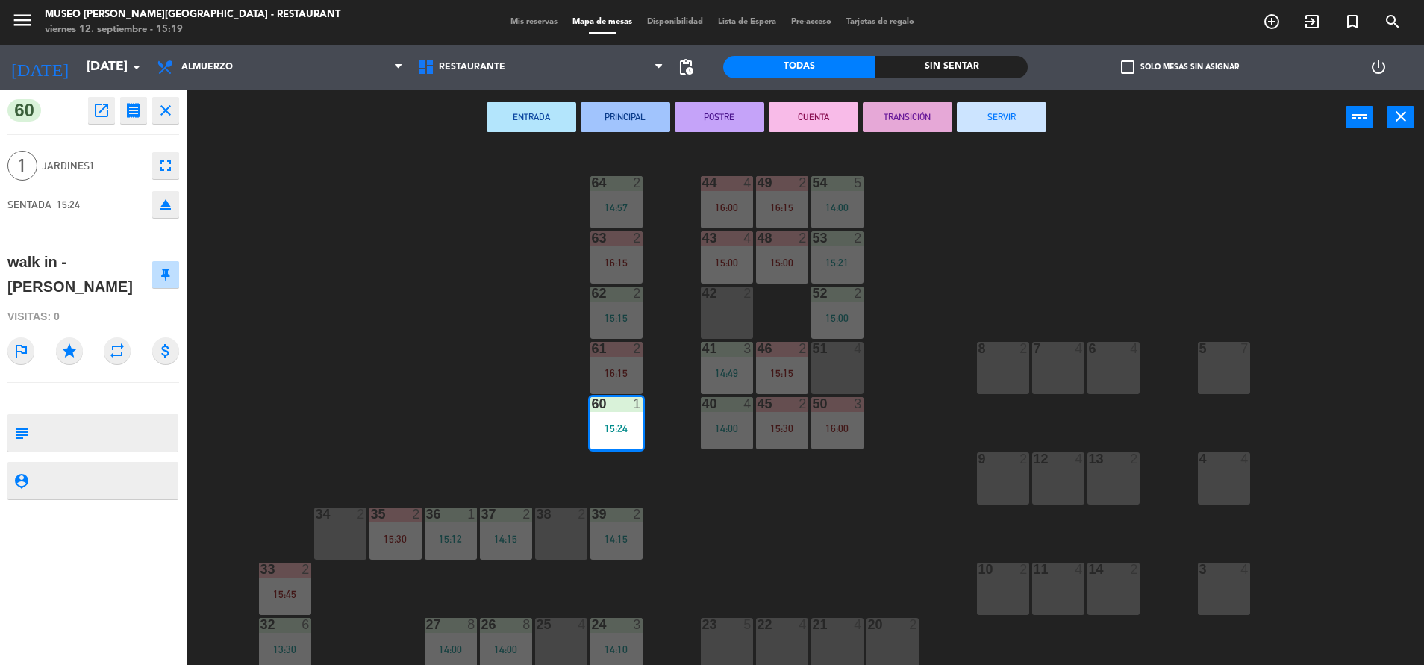
click at [458, 414] on div "44 4 16:00 49 2 16:15 54 5 14:00 64 2 14:57 48 2 15:00 53 2 15:21 63 2 16:15 43…" at bounding box center [812, 408] width 1223 height 519
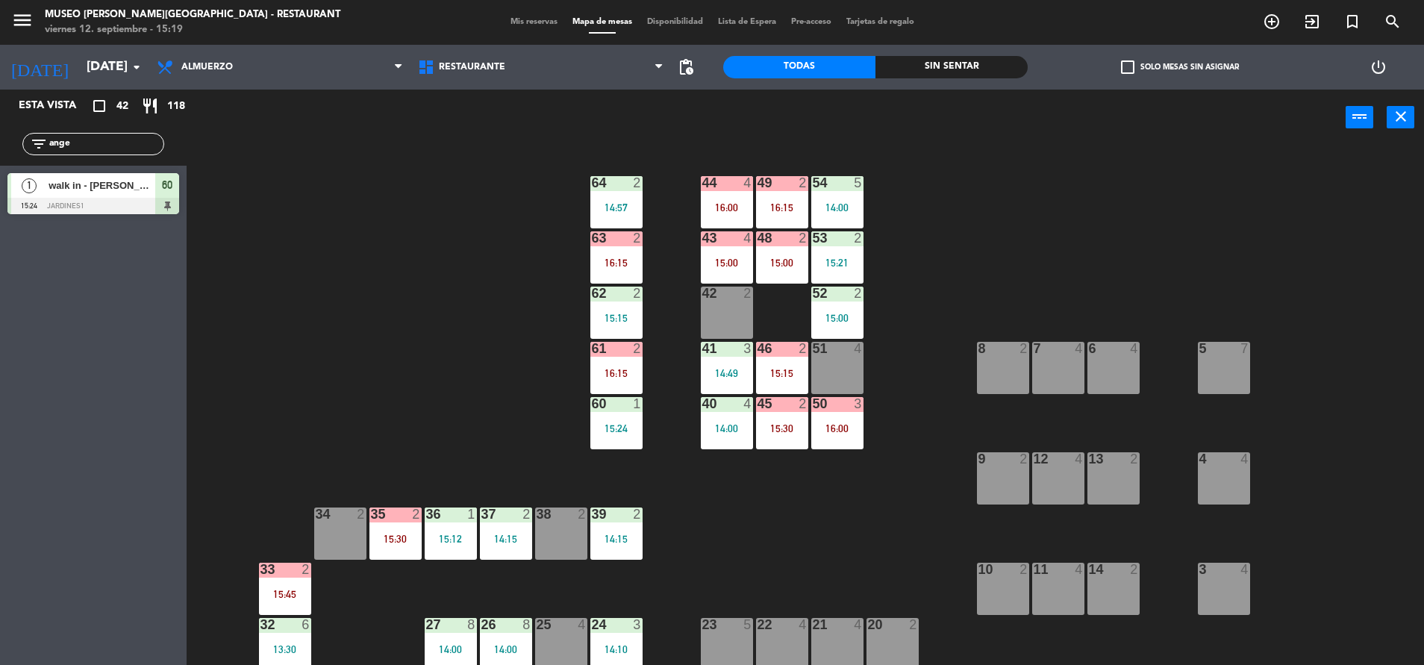
click at [626, 432] on div "15:24" at bounding box center [616, 428] width 52 height 10
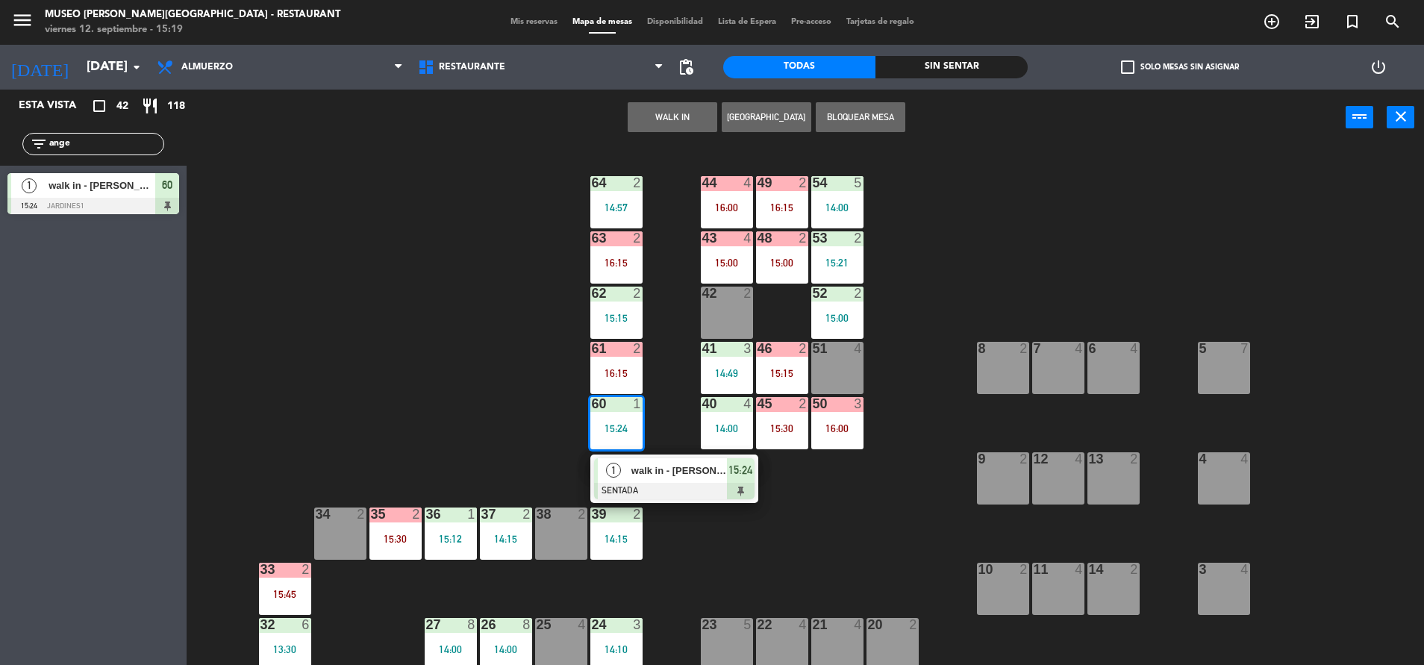
click at [661, 486] on div at bounding box center [674, 491] width 160 height 16
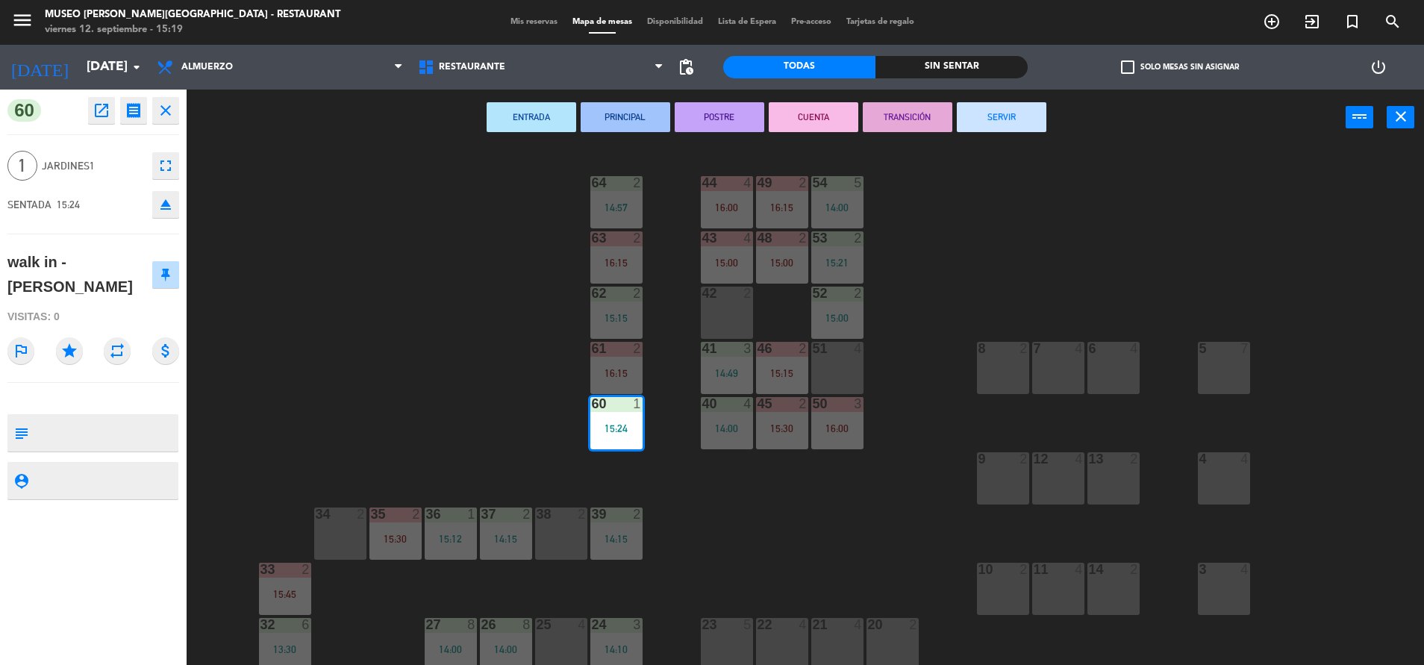
click at [172, 202] on icon "eject" at bounding box center [166, 205] width 18 height 18
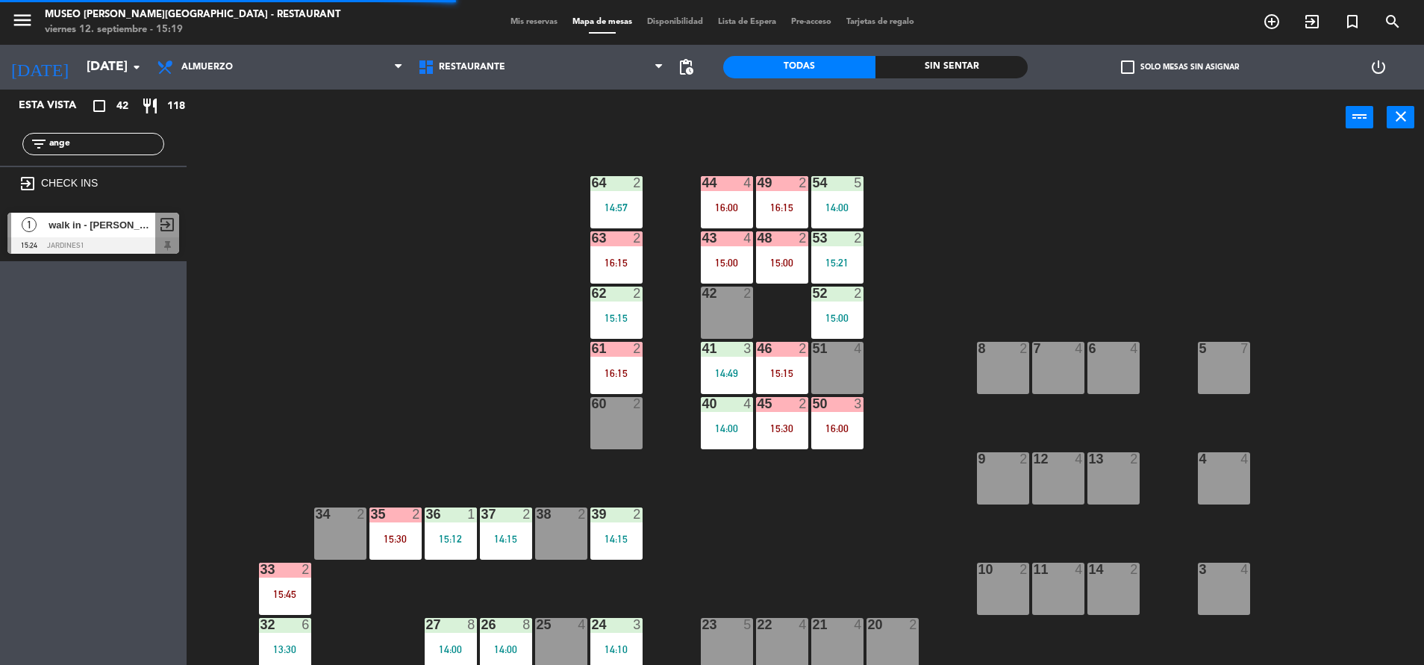
click at [109, 218] on span "walk in - [PERSON_NAME]" at bounding box center [102, 225] width 107 height 16
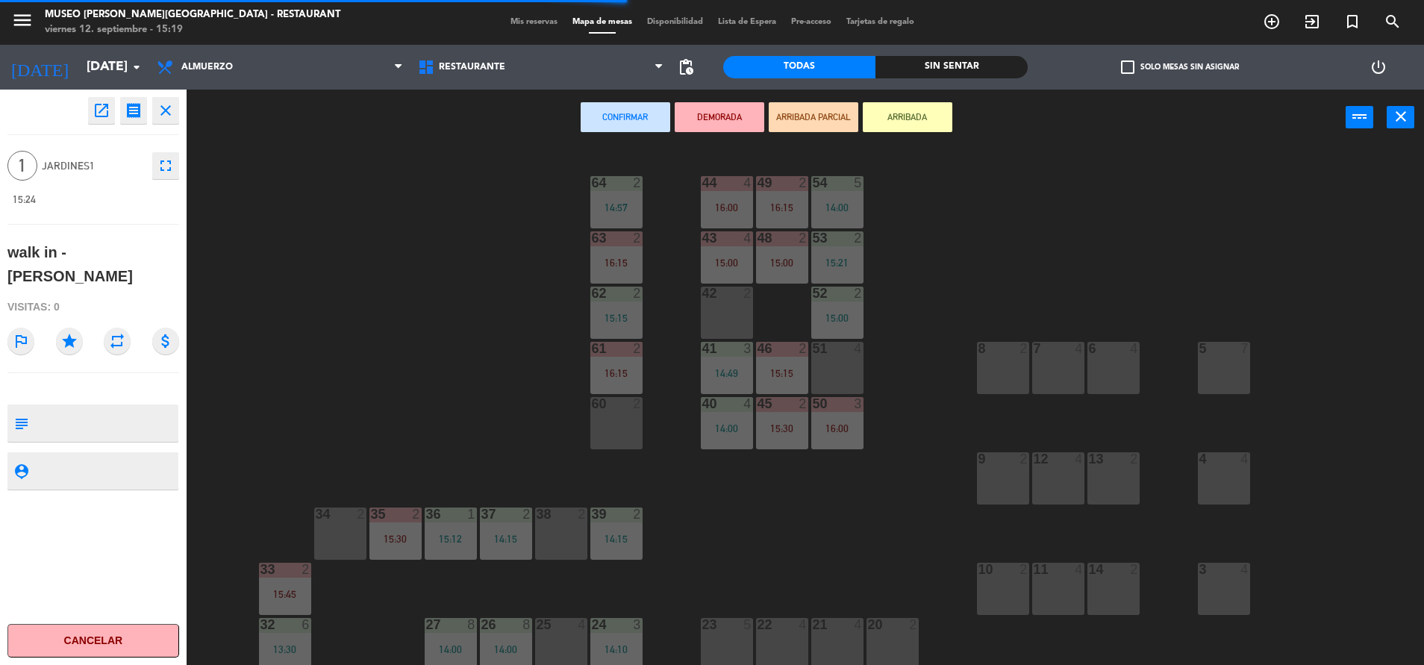
click at [613, 397] on div at bounding box center [616, 403] width 25 height 13
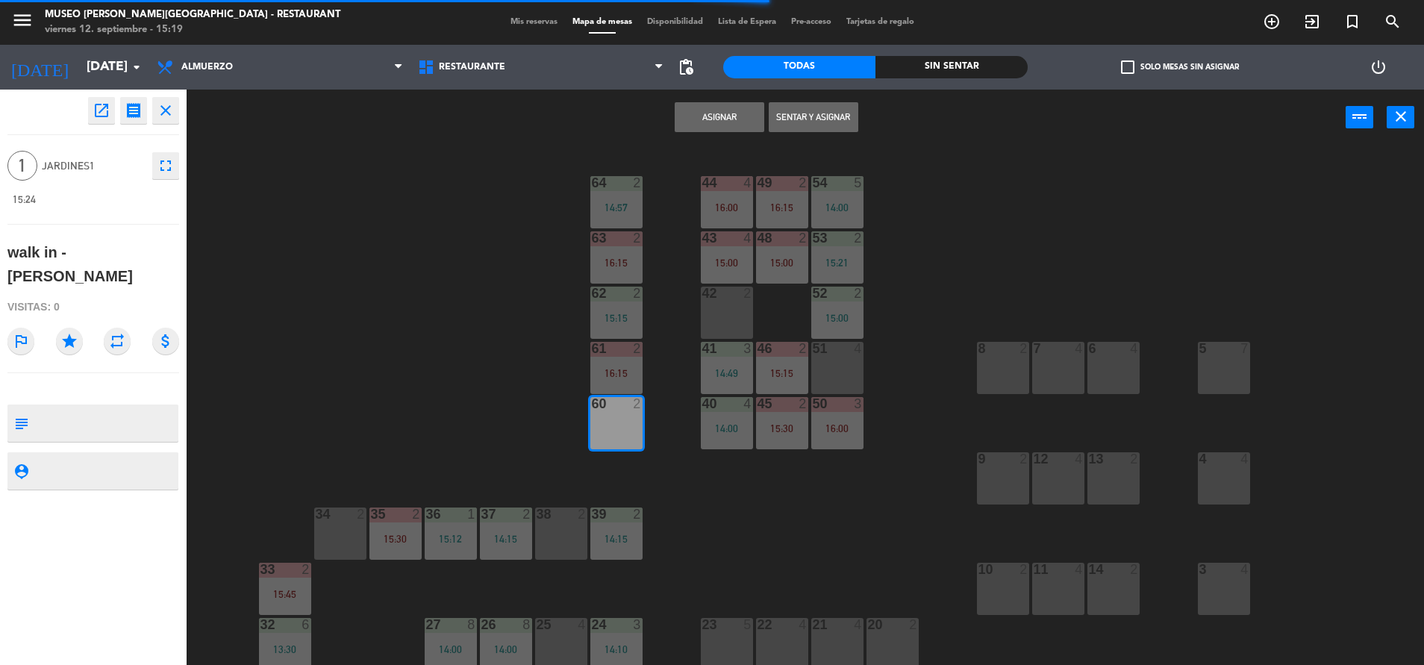
click at [706, 110] on button "Asignar" at bounding box center [720, 117] width 90 height 30
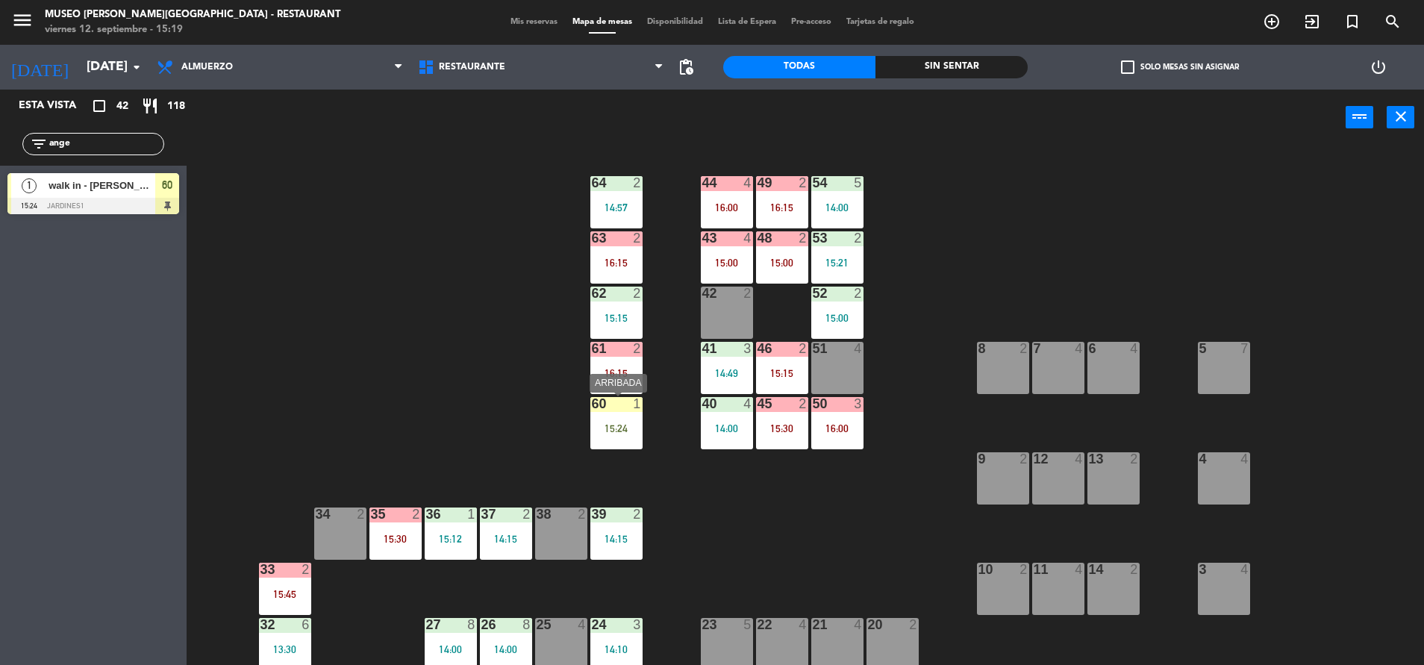
click at [592, 419] on div "60 1 15:24" at bounding box center [616, 423] width 52 height 52
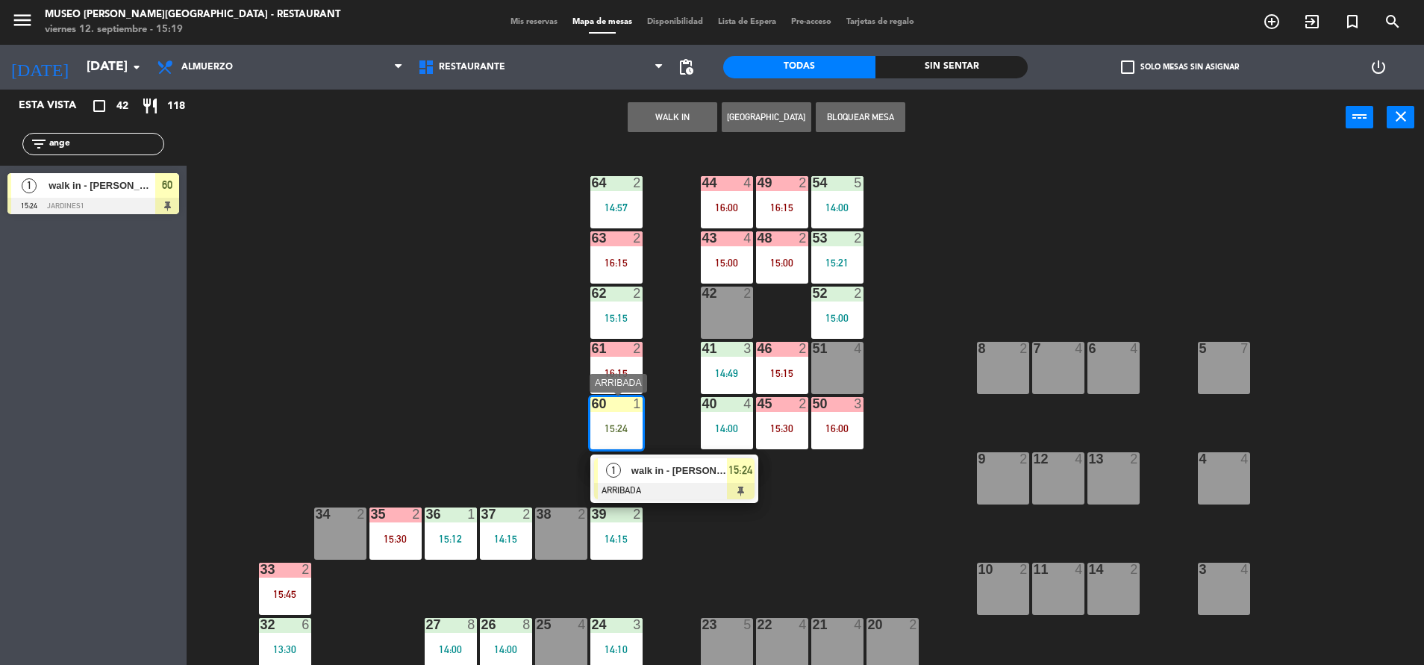
click at [636, 476] on span "walk in - [PERSON_NAME]" at bounding box center [679, 471] width 96 height 16
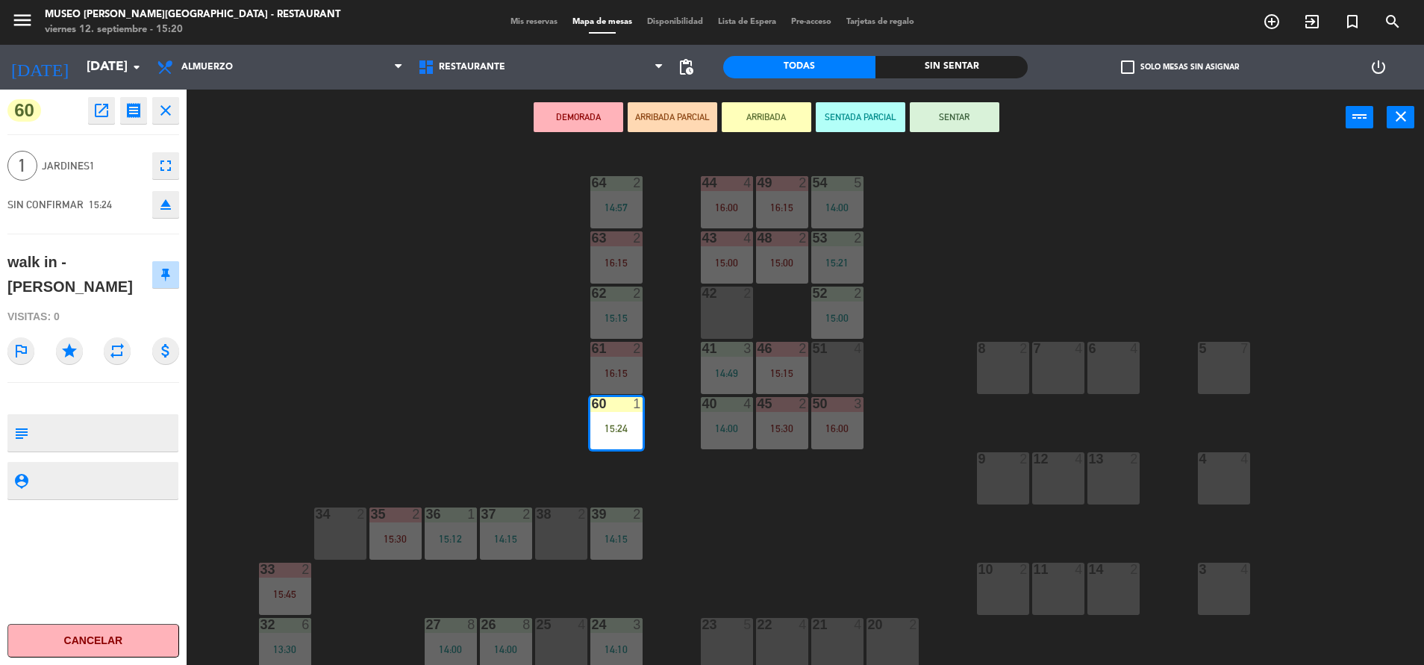
click at [674, 118] on button "ARRIBADA PARCIAL" at bounding box center [673, 117] width 90 height 30
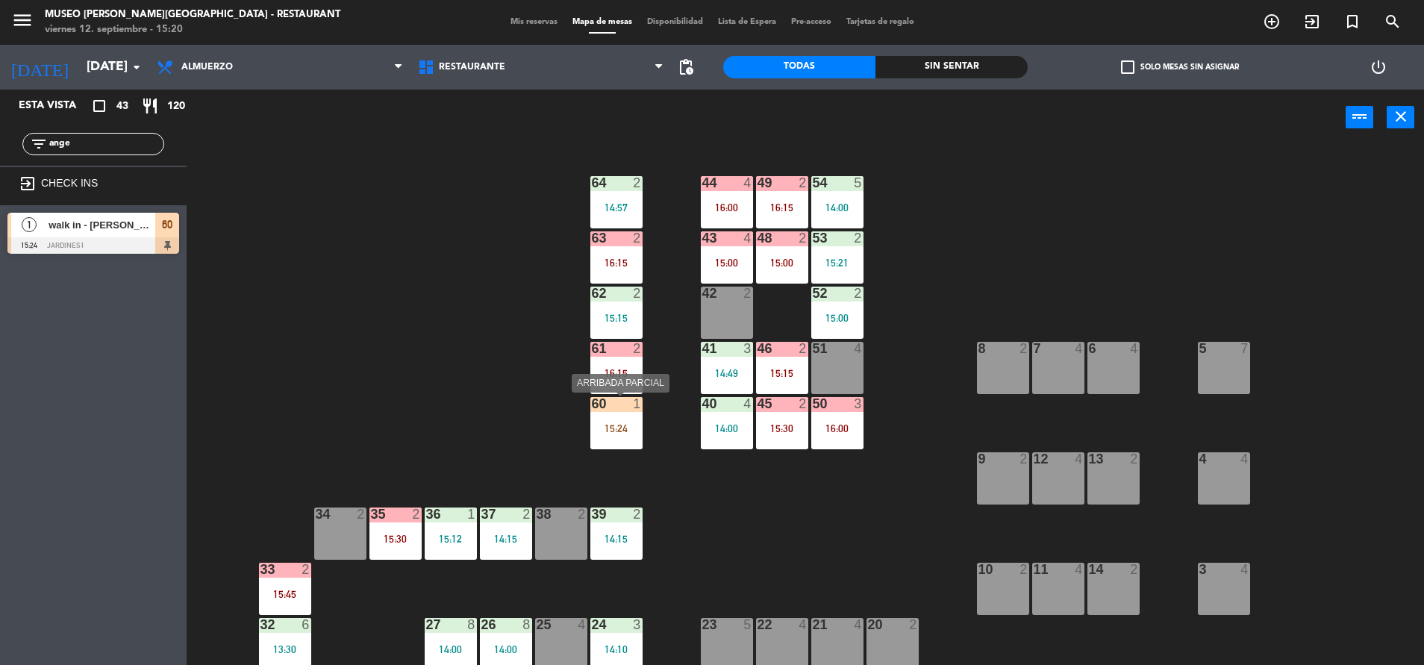
click at [627, 423] on div "15:24" at bounding box center [616, 428] width 52 height 10
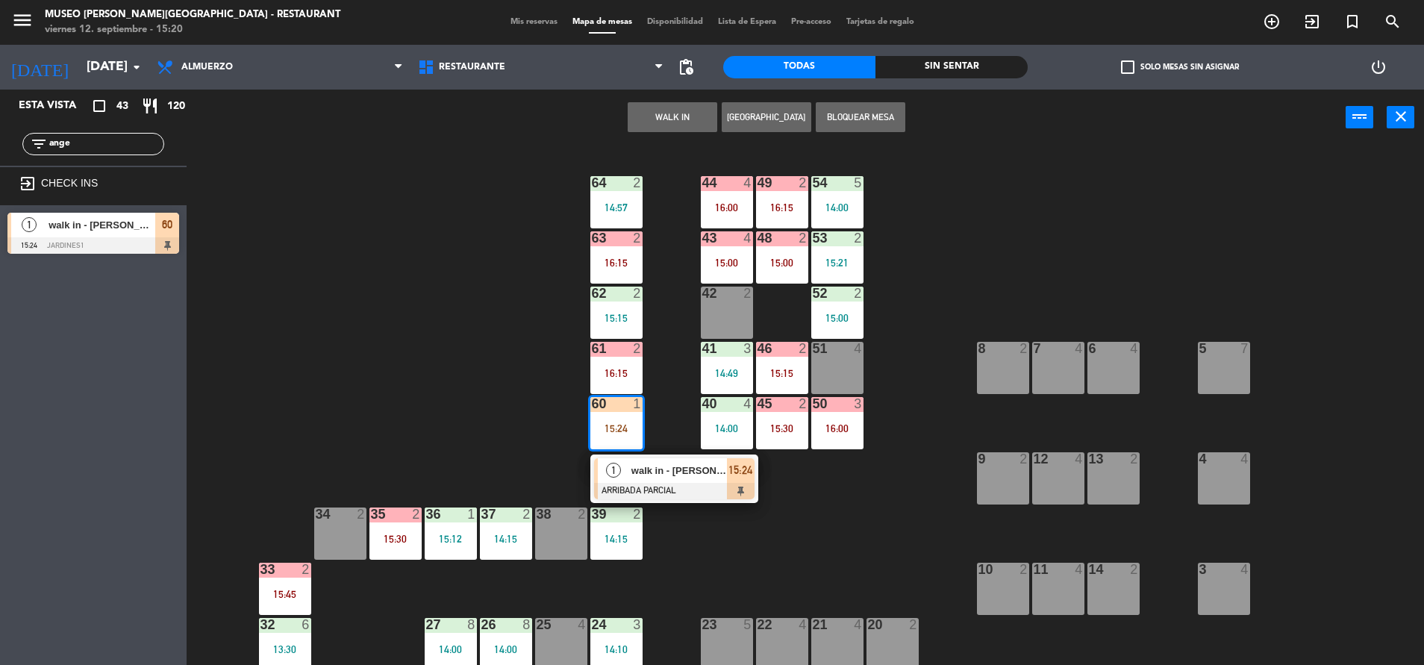
click at [740, 310] on div "42 2" at bounding box center [727, 313] width 52 height 52
click at [618, 125] on button "Mover" at bounding box center [626, 117] width 90 height 30
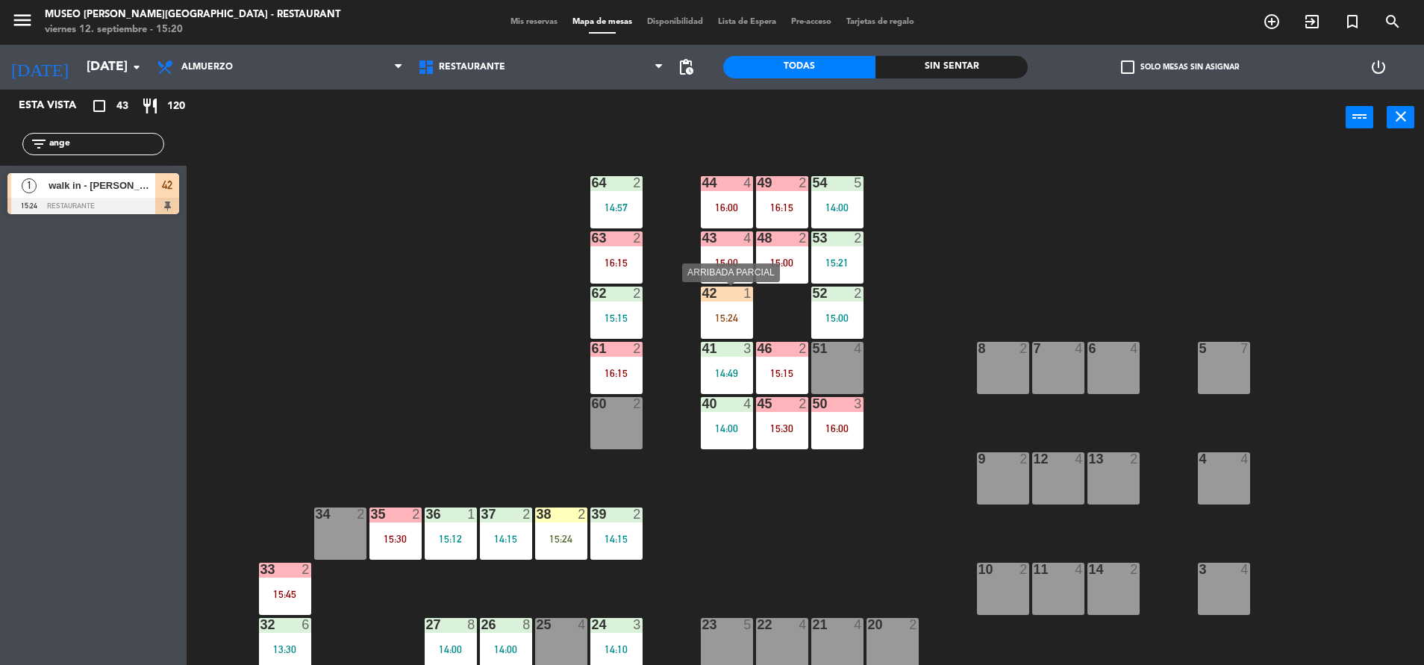
click at [738, 318] on div "15:24" at bounding box center [727, 318] width 52 height 10
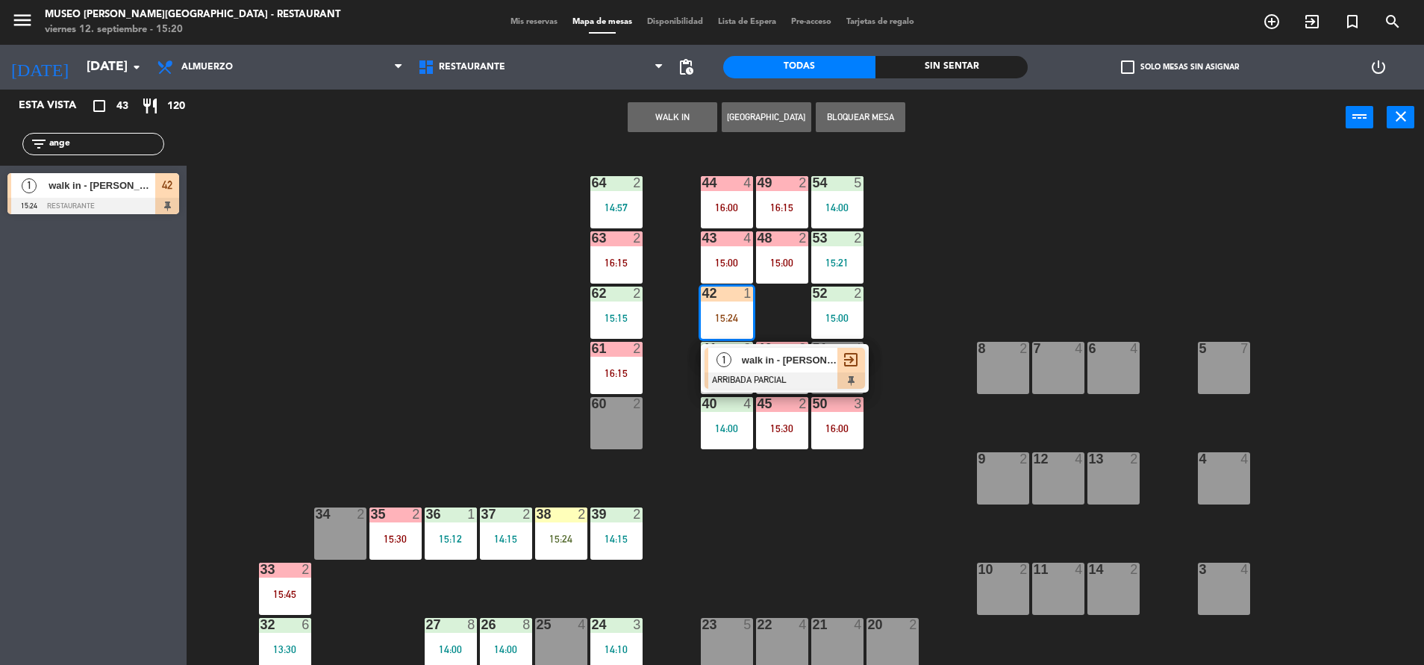
click at [622, 253] on div "63 2 16:15" at bounding box center [616, 257] width 52 height 52
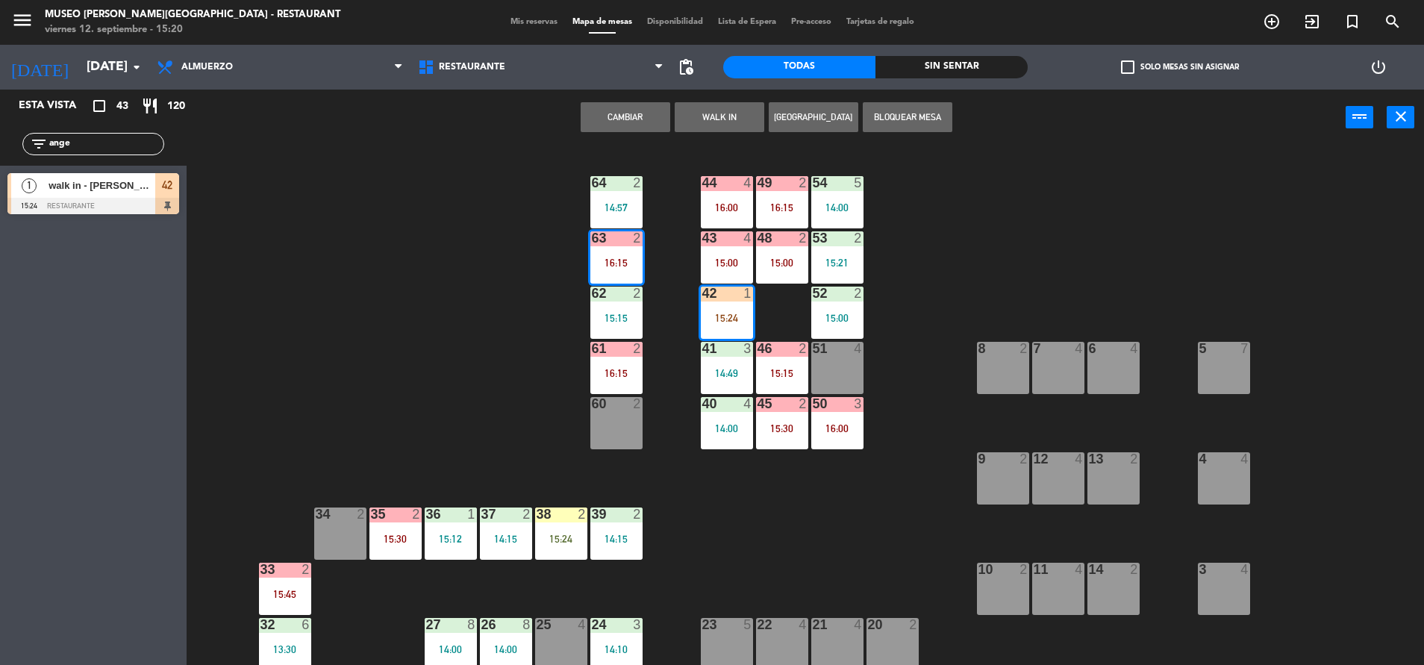
click at [628, 115] on button "Cambiar" at bounding box center [626, 117] width 90 height 30
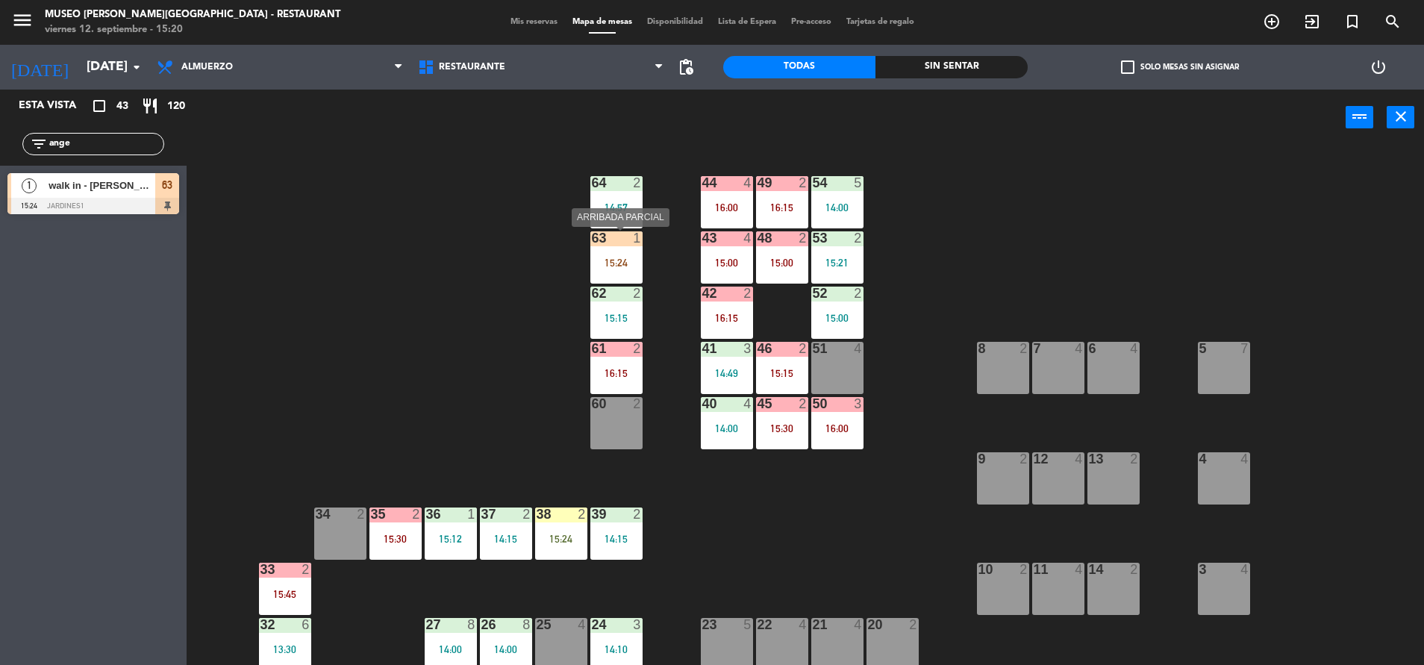
click at [617, 256] on div "63 1 15:24" at bounding box center [616, 257] width 52 height 52
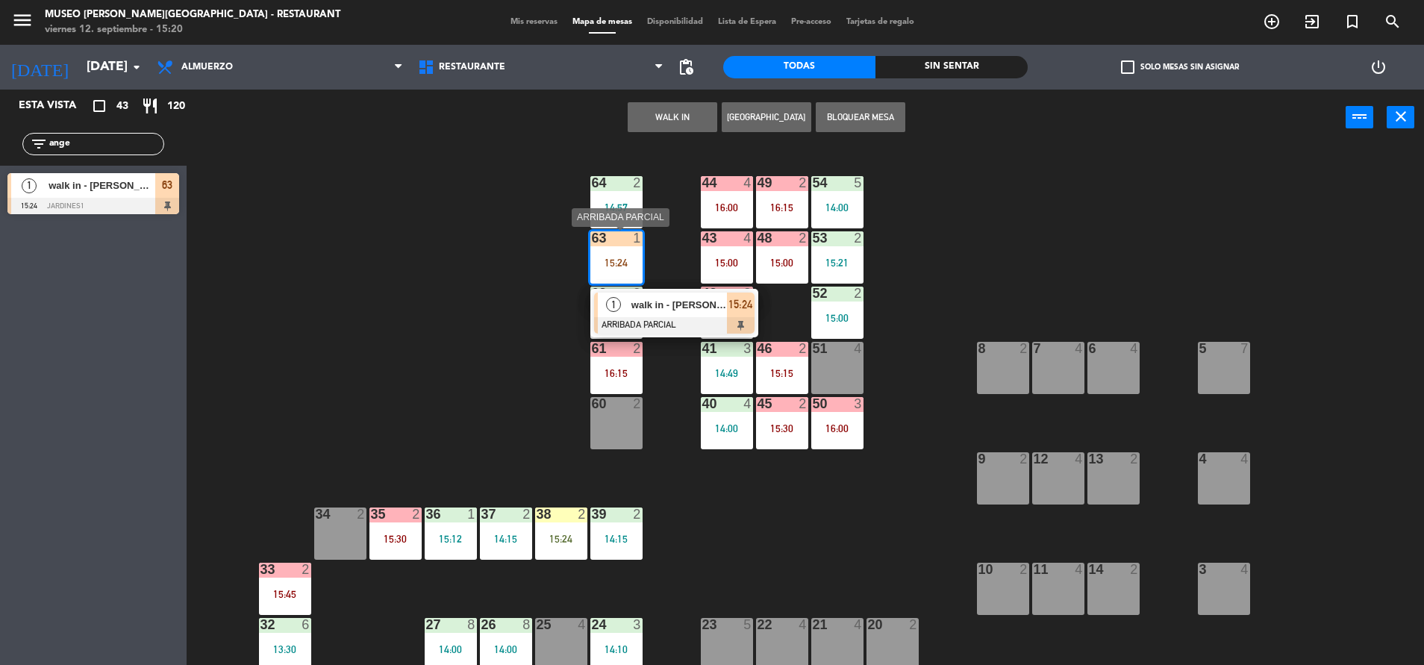
click at [634, 321] on div at bounding box center [674, 325] width 160 height 16
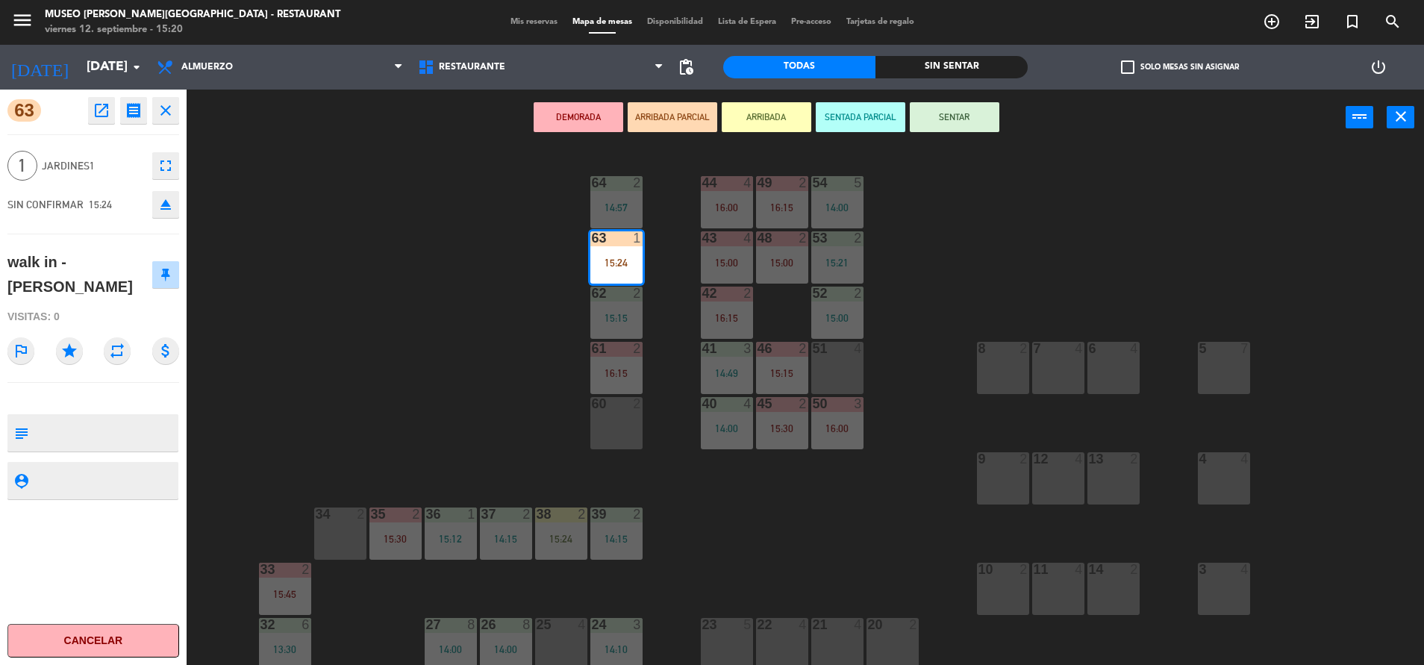
click at [93, 417] on textarea at bounding box center [105, 432] width 143 height 31
type textarea "6"
type textarea "m63|"
click at [66, 393] on div at bounding box center [93, 398] width 172 height 10
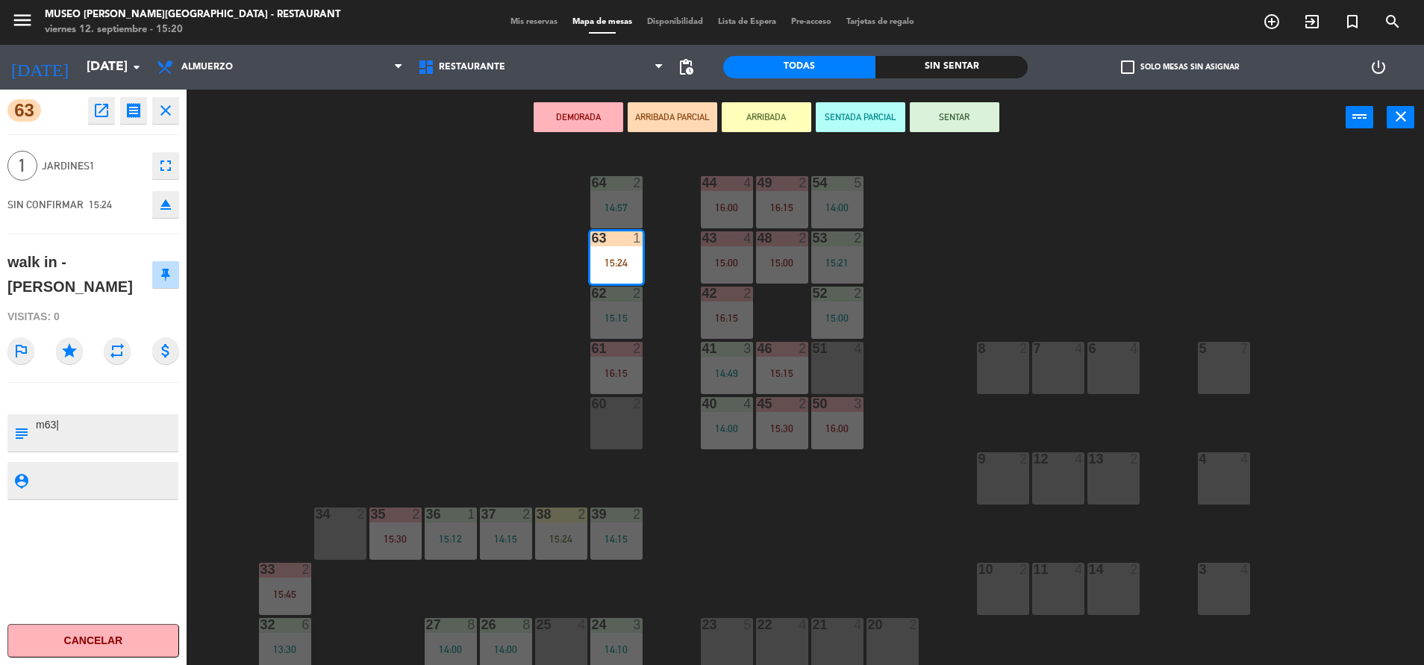
click at [951, 110] on button "SENTAR" at bounding box center [955, 117] width 90 height 30
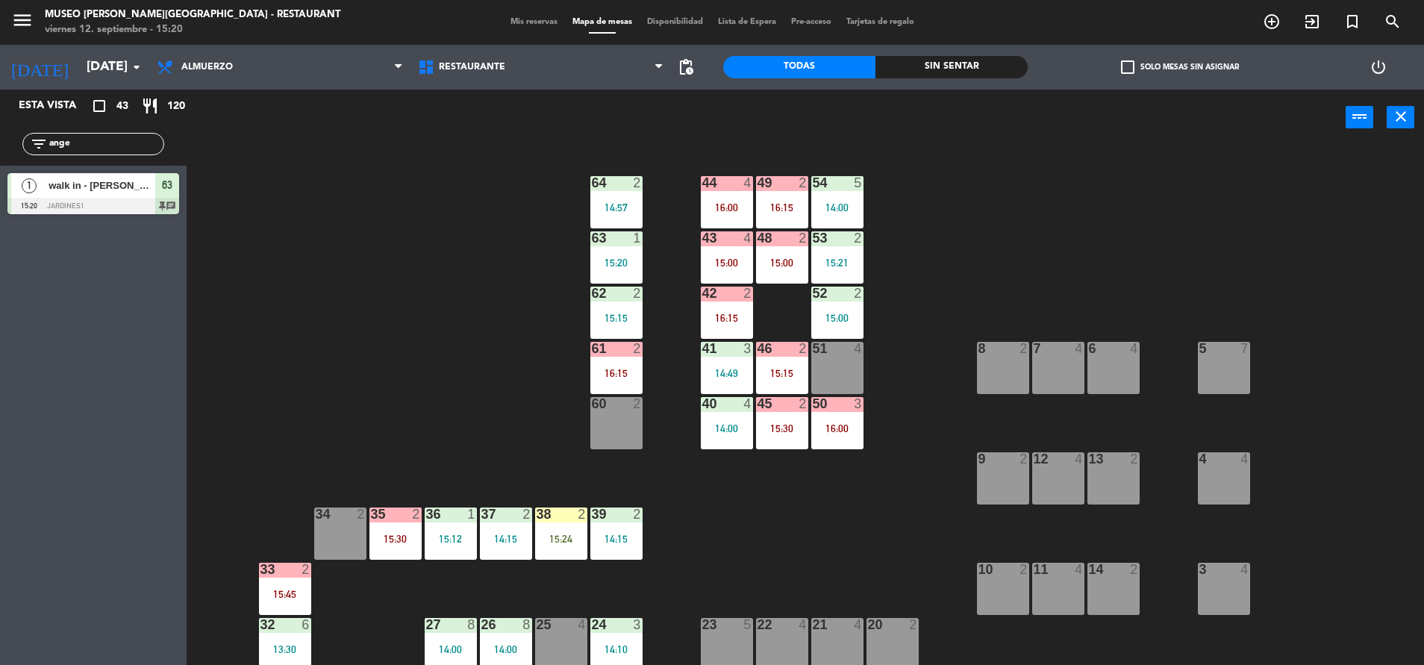
click at [608, 244] on div at bounding box center [616, 237] width 25 height 13
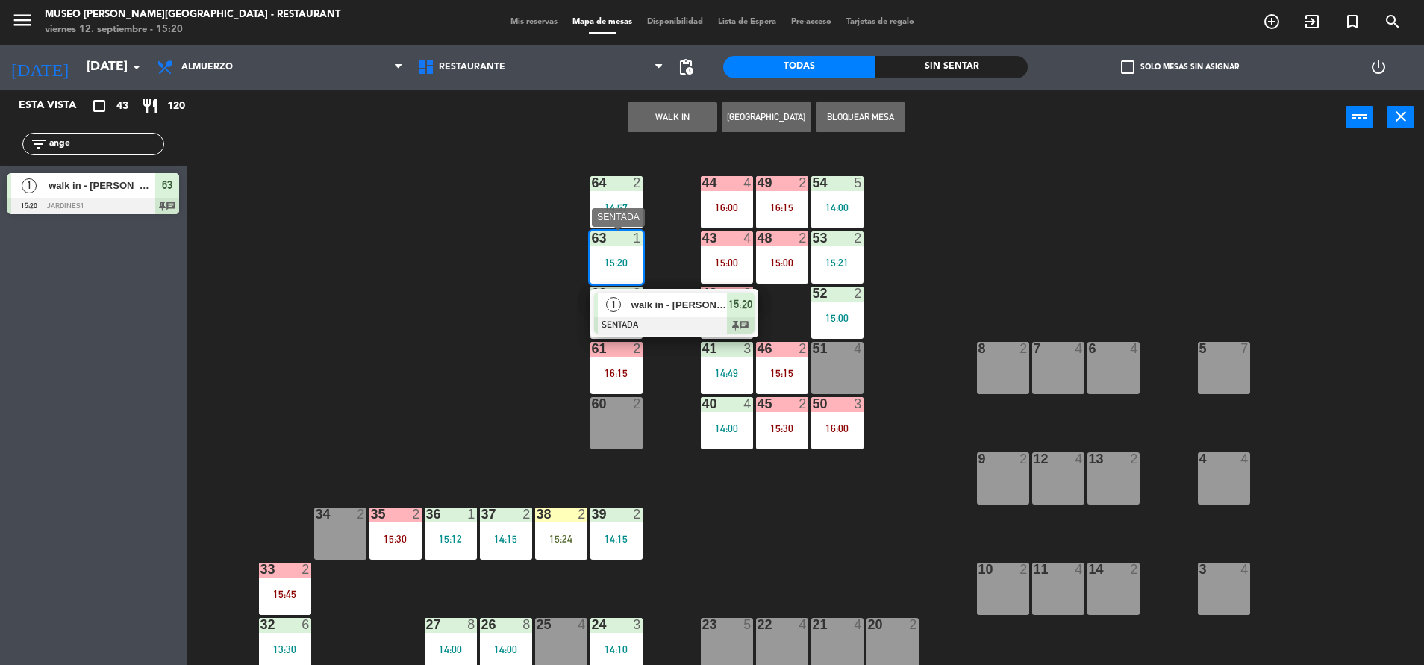
click at [693, 299] on span "walk in - [PERSON_NAME]" at bounding box center [679, 305] width 96 height 16
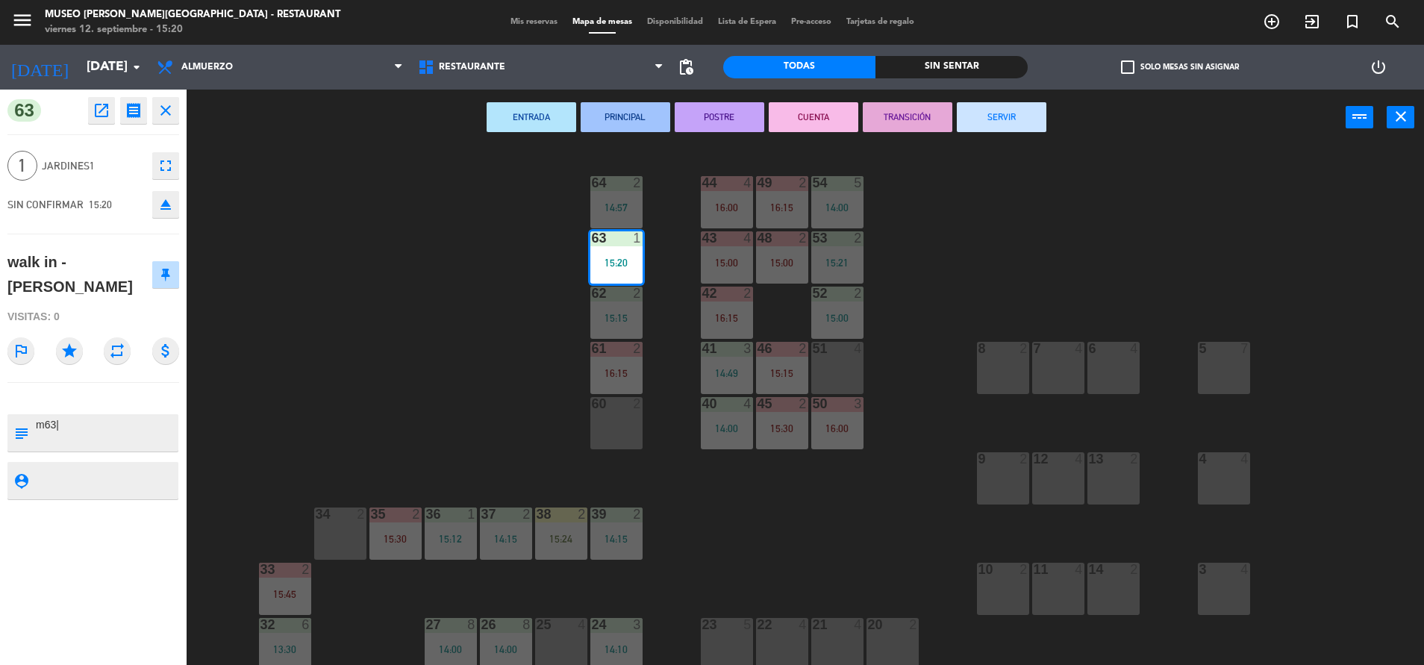
click at [484, 416] on div "44 4 16:00 49 2 16:15 54 5 14:00 64 2 14:57 48 2 15:00 53 2 15:21 63 1 15:20 43…" at bounding box center [812, 408] width 1223 height 519
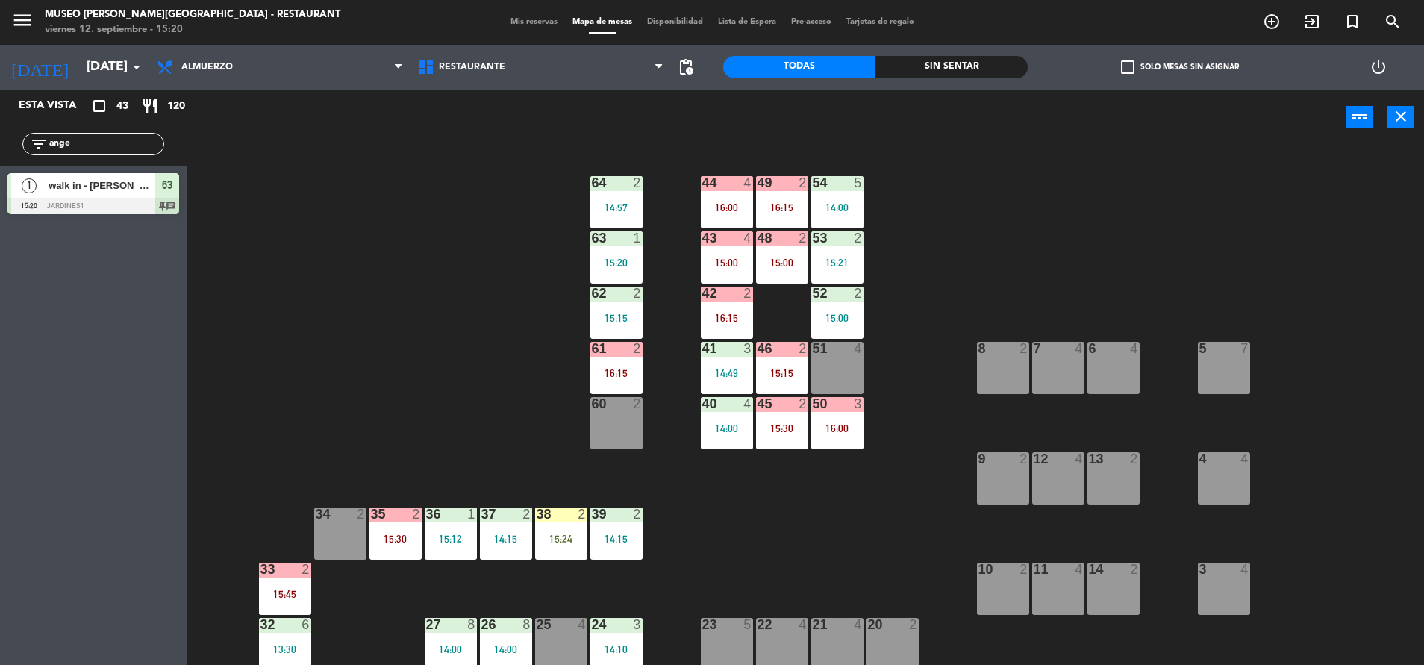
click at [556, 537] on div "15:24" at bounding box center [561, 539] width 52 height 10
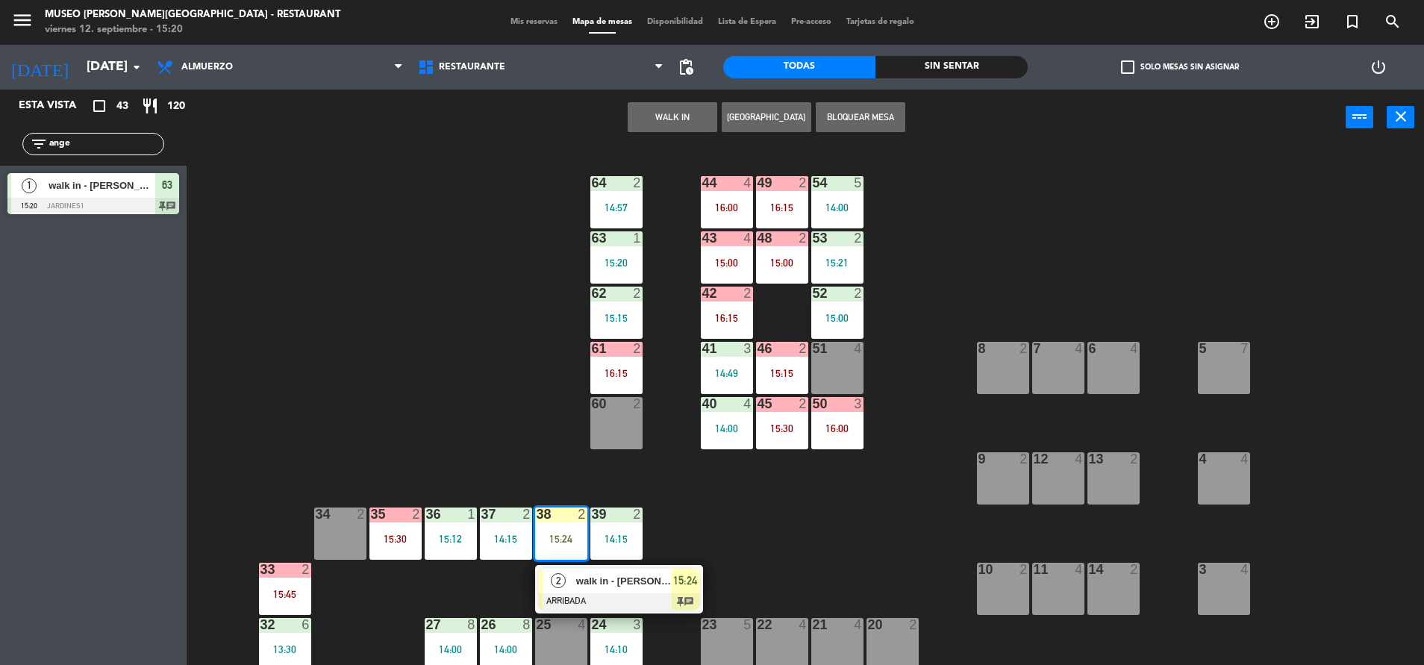
click at [632, 592] on div "walk in - [PERSON_NAME]" at bounding box center [623, 581] width 97 height 25
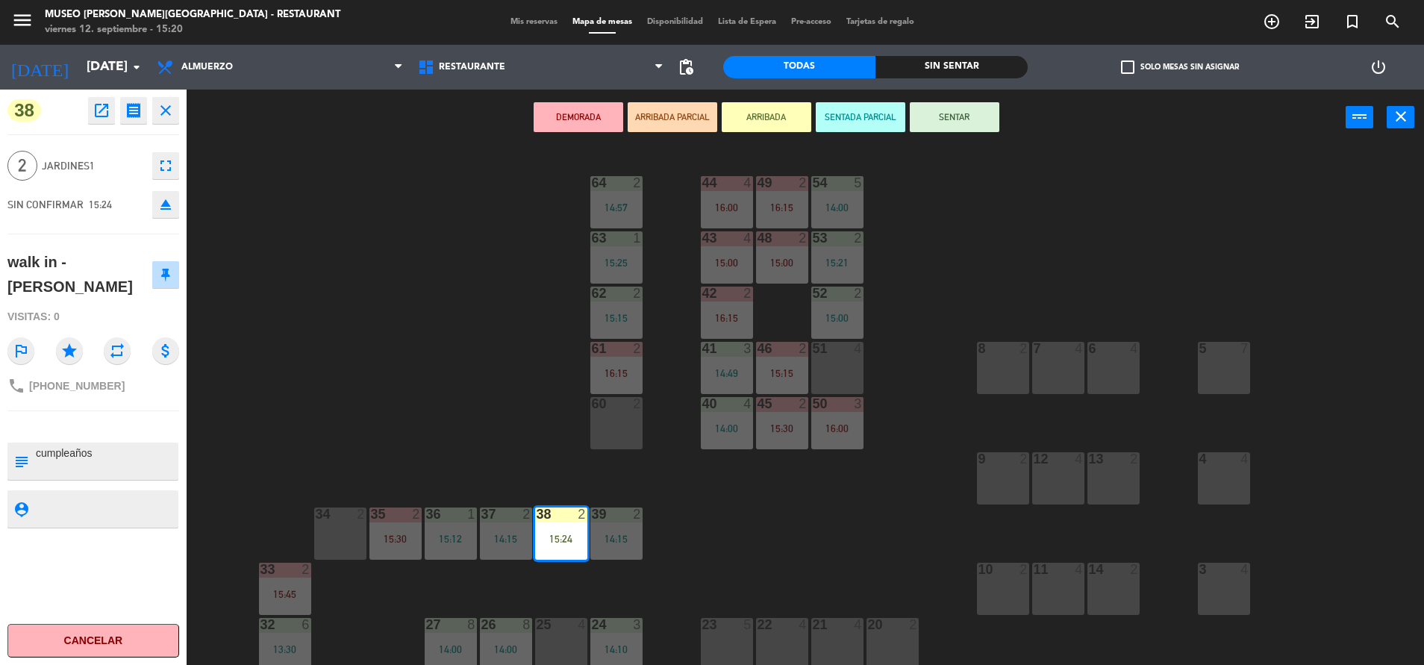
click at [631, 419] on div "60 2" at bounding box center [616, 423] width 52 height 52
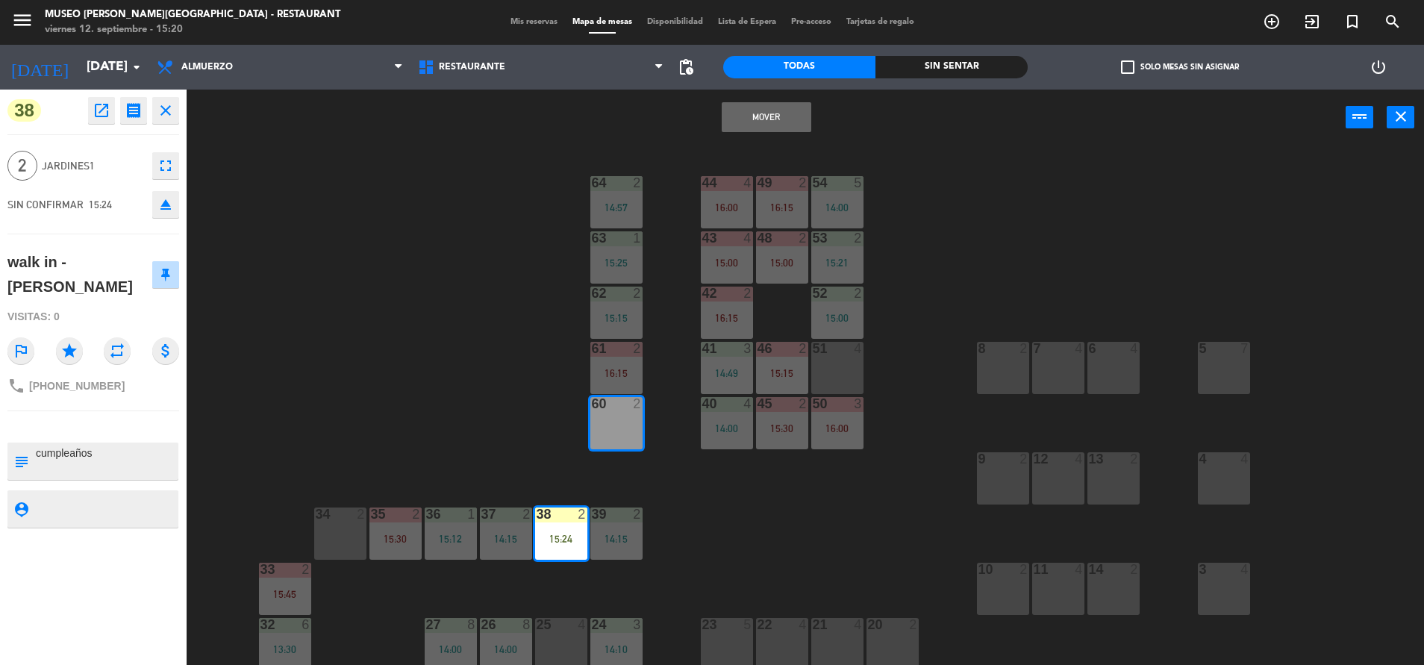
click at [741, 116] on button "Mover" at bounding box center [767, 117] width 90 height 30
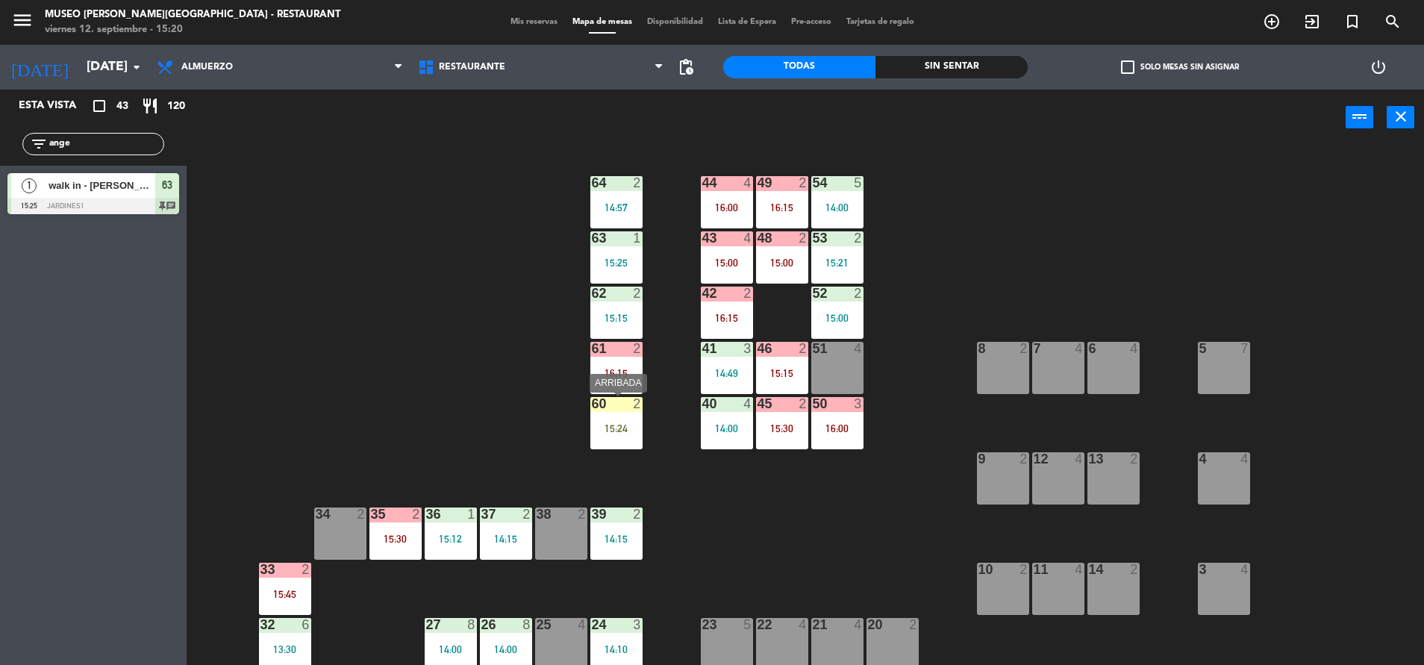
click at [625, 419] on div "60 2 15:24" at bounding box center [616, 423] width 52 height 52
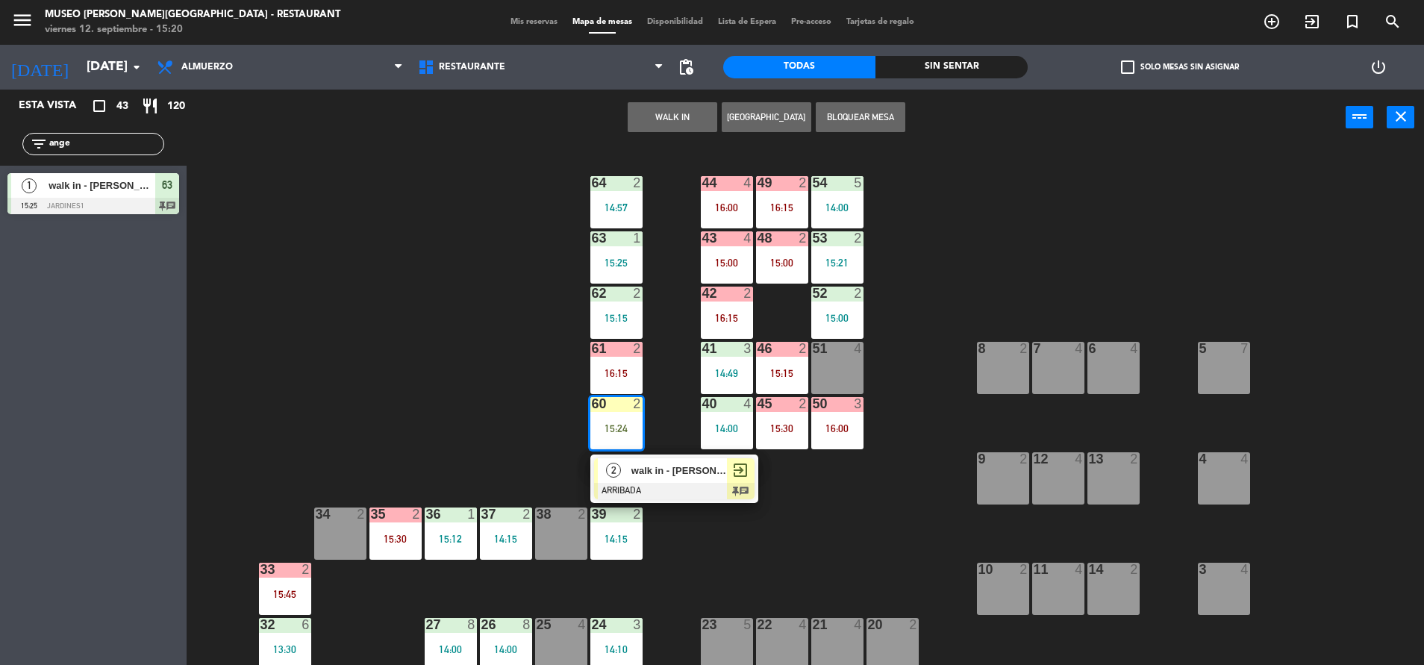
click at [614, 372] on div "16:15" at bounding box center [616, 373] width 52 height 10
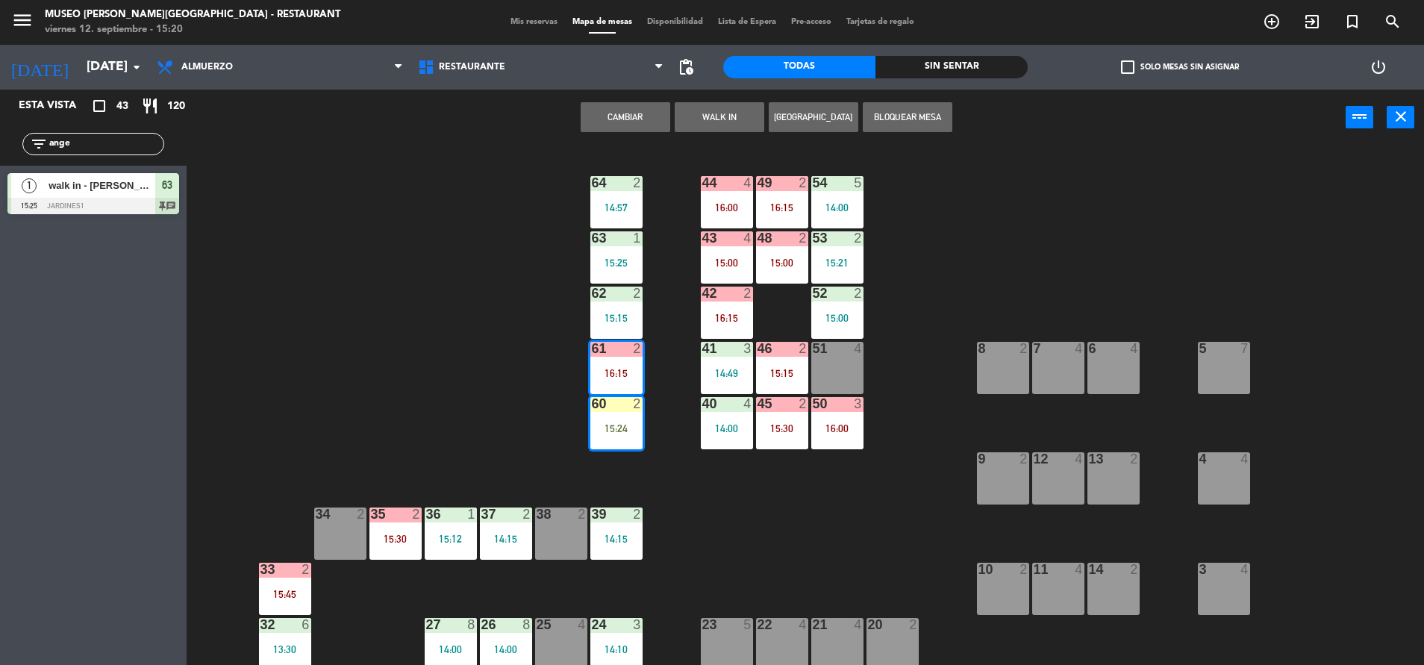
click at [632, 111] on button "Cambiar" at bounding box center [626, 117] width 90 height 30
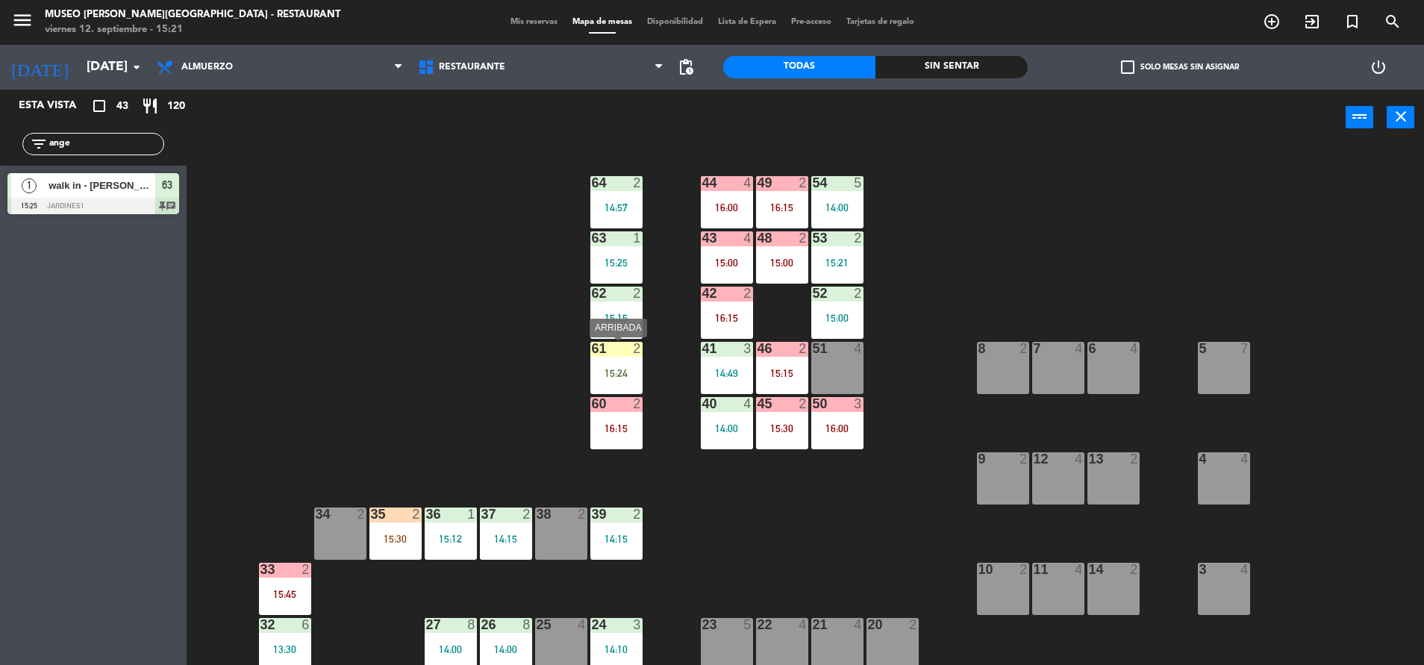
click at [621, 362] on div "61 2 15:24" at bounding box center [616, 368] width 52 height 52
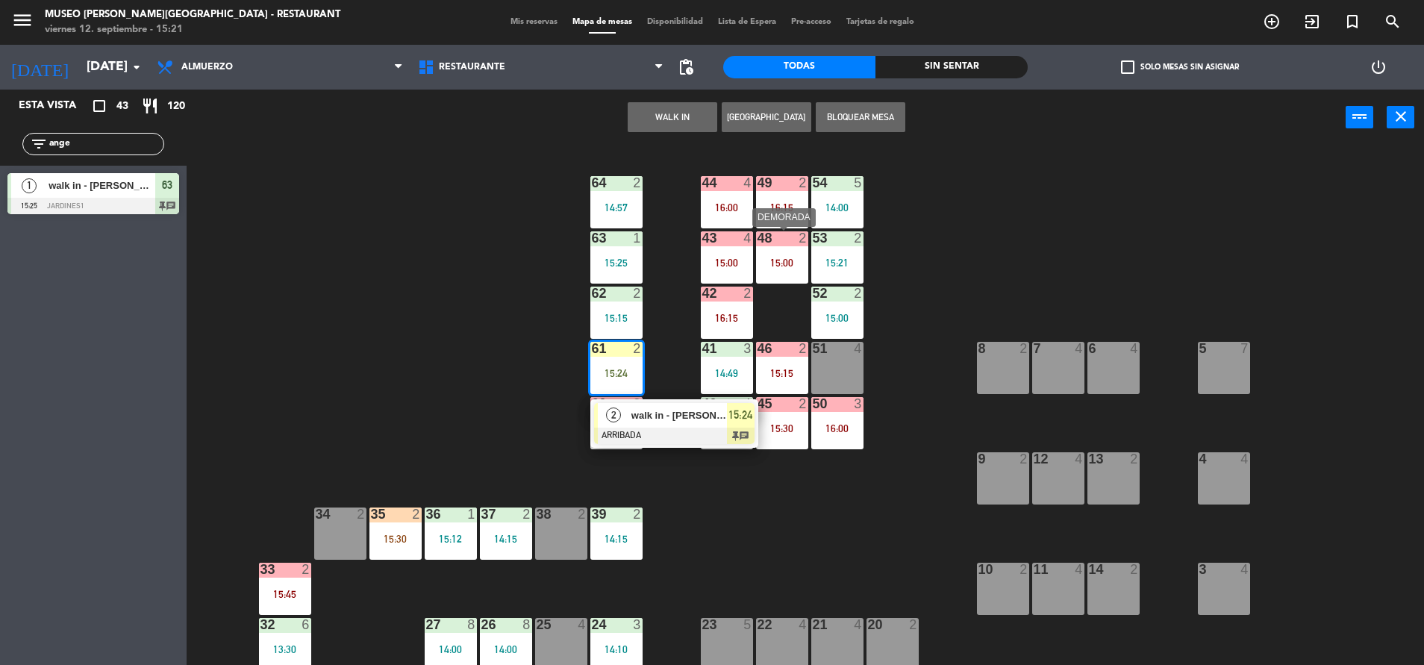
click at [790, 258] on div "15:00" at bounding box center [782, 263] width 52 height 10
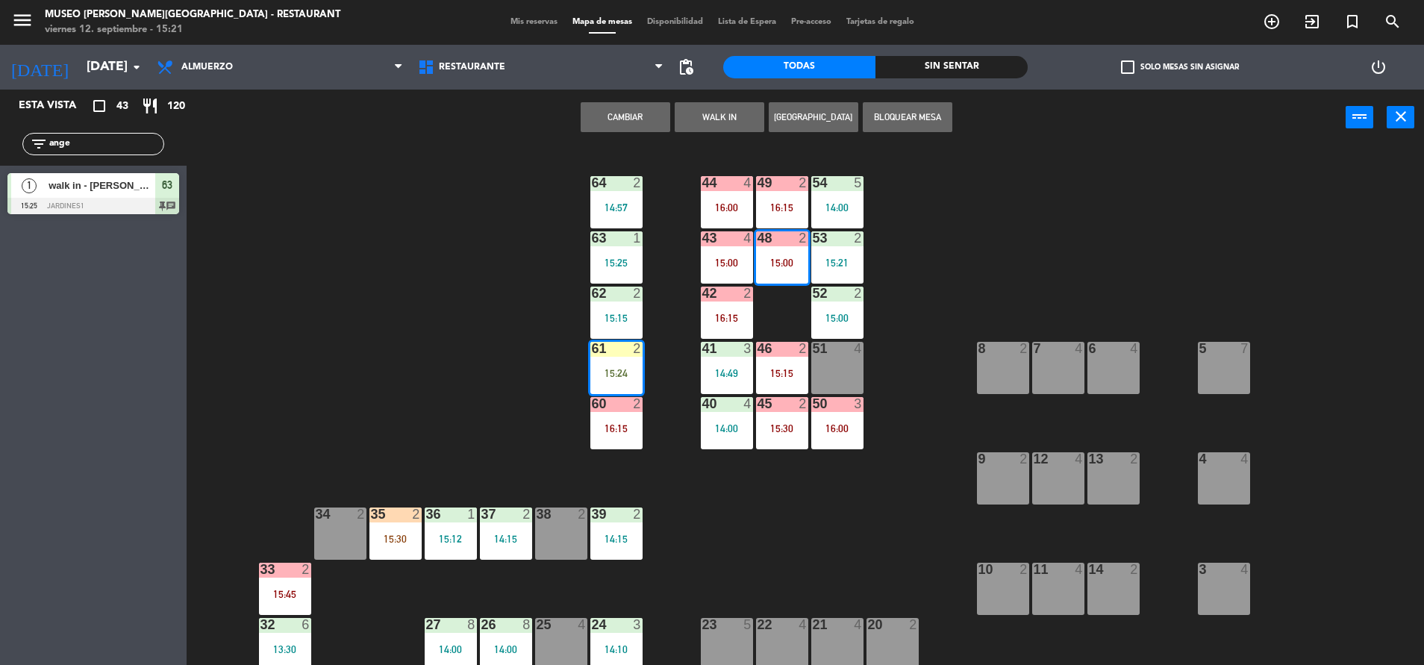
click at [631, 116] on button "Cambiar" at bounding box center [626, 117] width 90 height 30
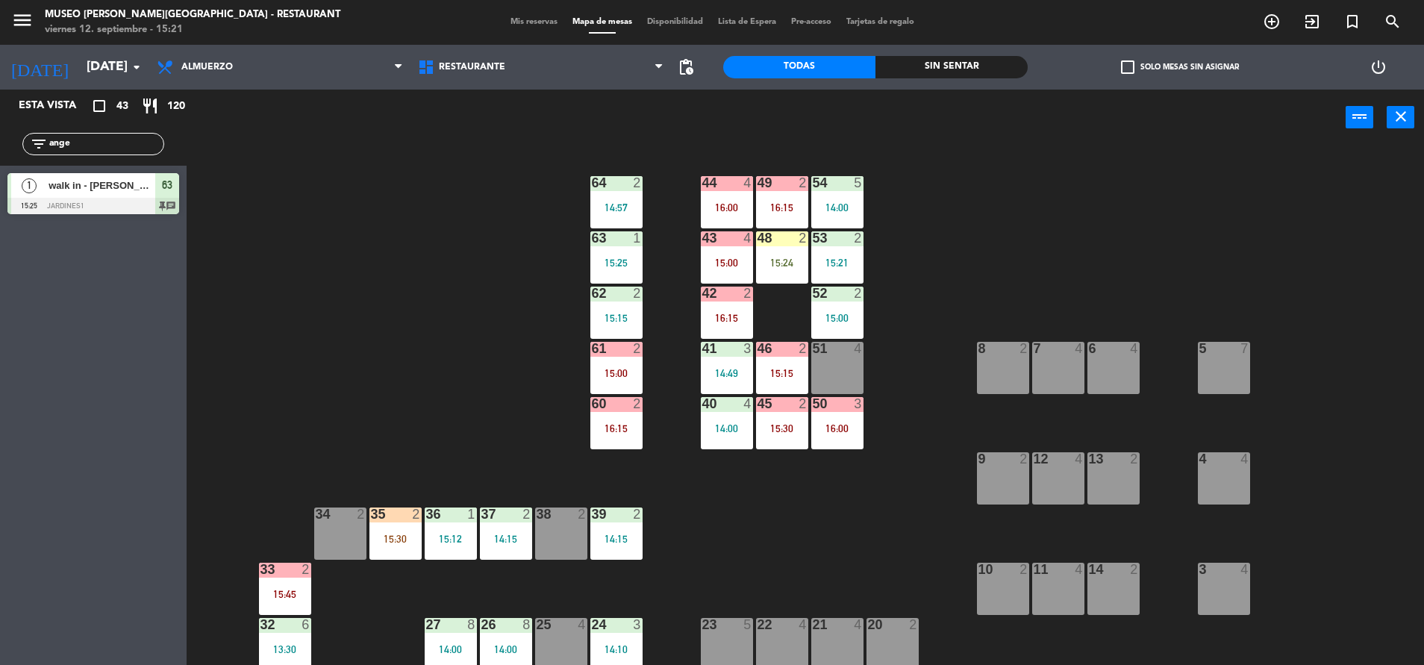
click at [408, 545] on div "35 2 15:30" at bounding box center [395, 534] width 52 height 52
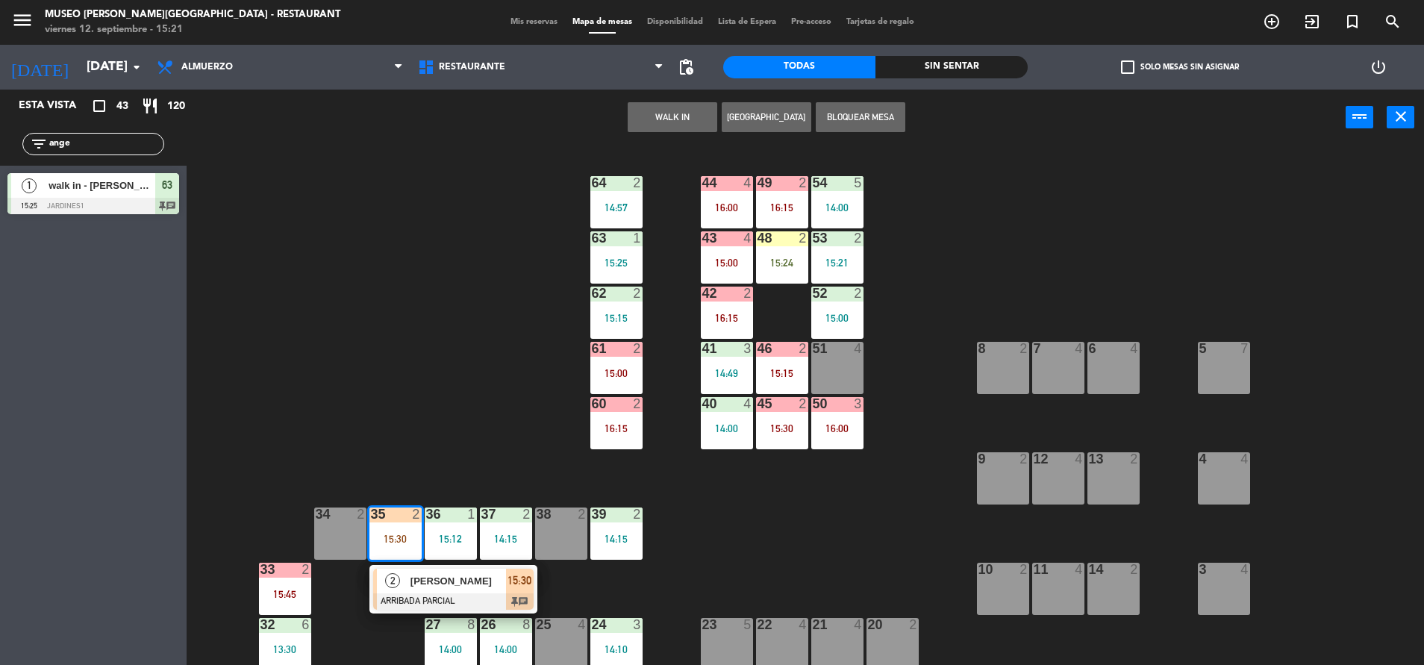
click at [450, 581] on span "[PERSON_NAME]" at bounding box center [459, 581] width 96 height 16
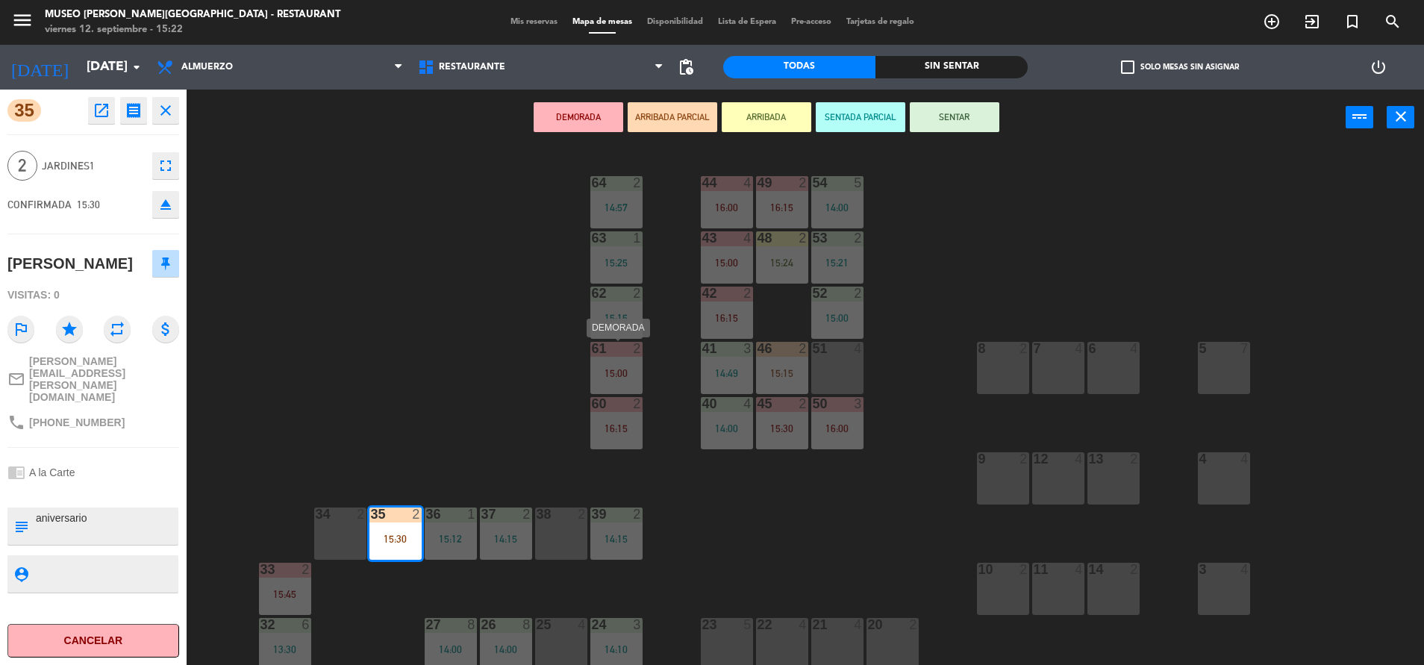
click at [619, 358] on div "61 2 15:00" at bounding box center [616, 368] width 52 height 52
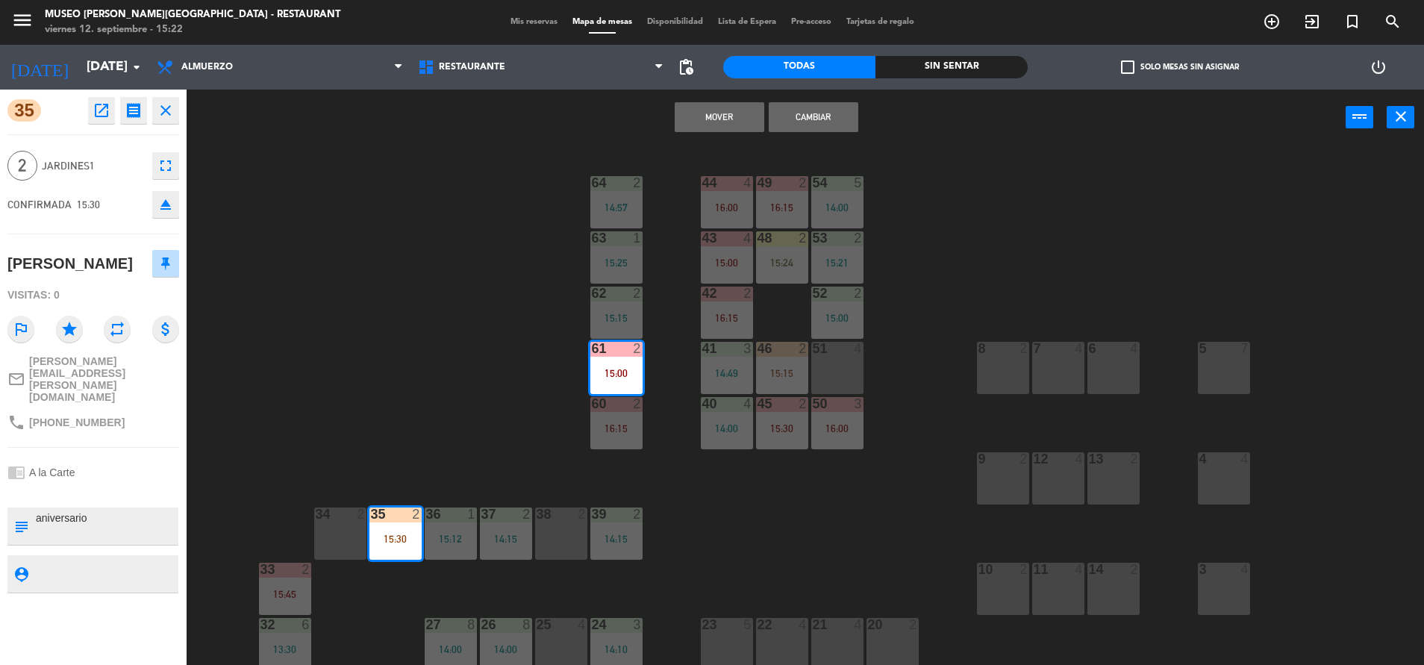
click at [802, 122] on button "Cambiar" at bounding box center [814, 117] width 90 height 30
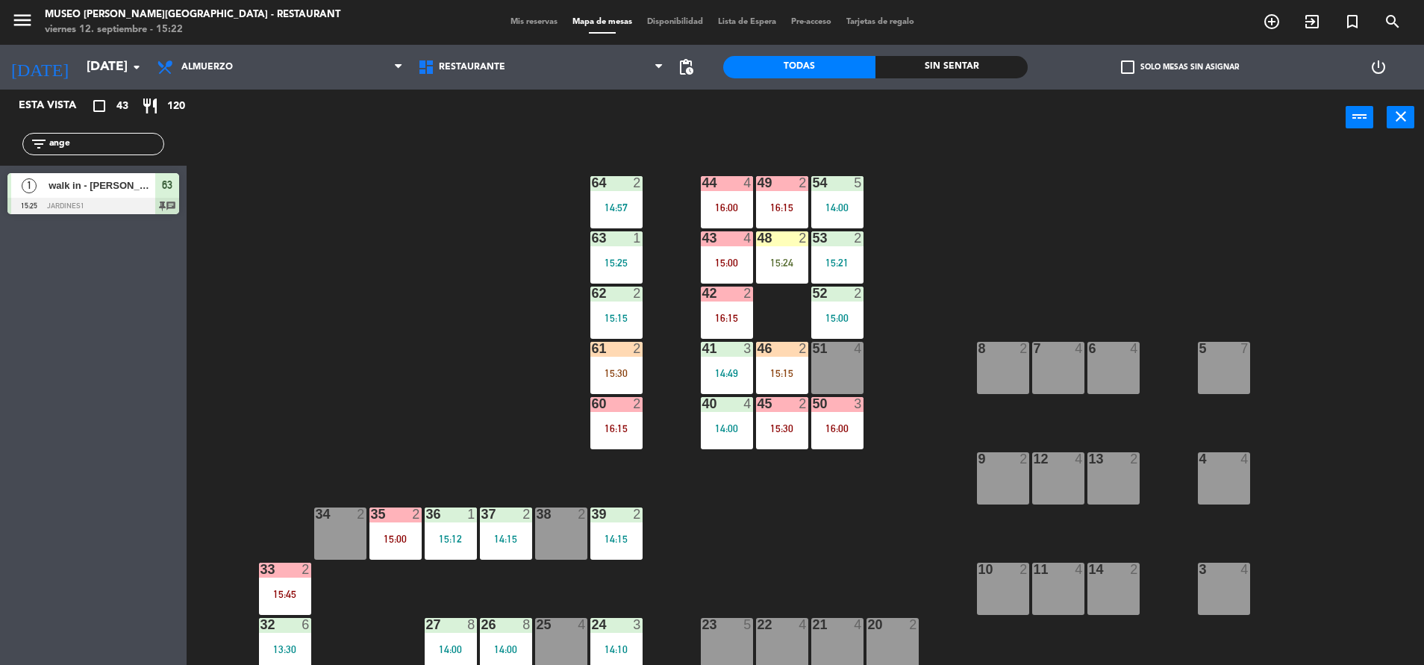
click at [777, 375] on div "15:15" at bounding box center [782, 373] width 52 height 10
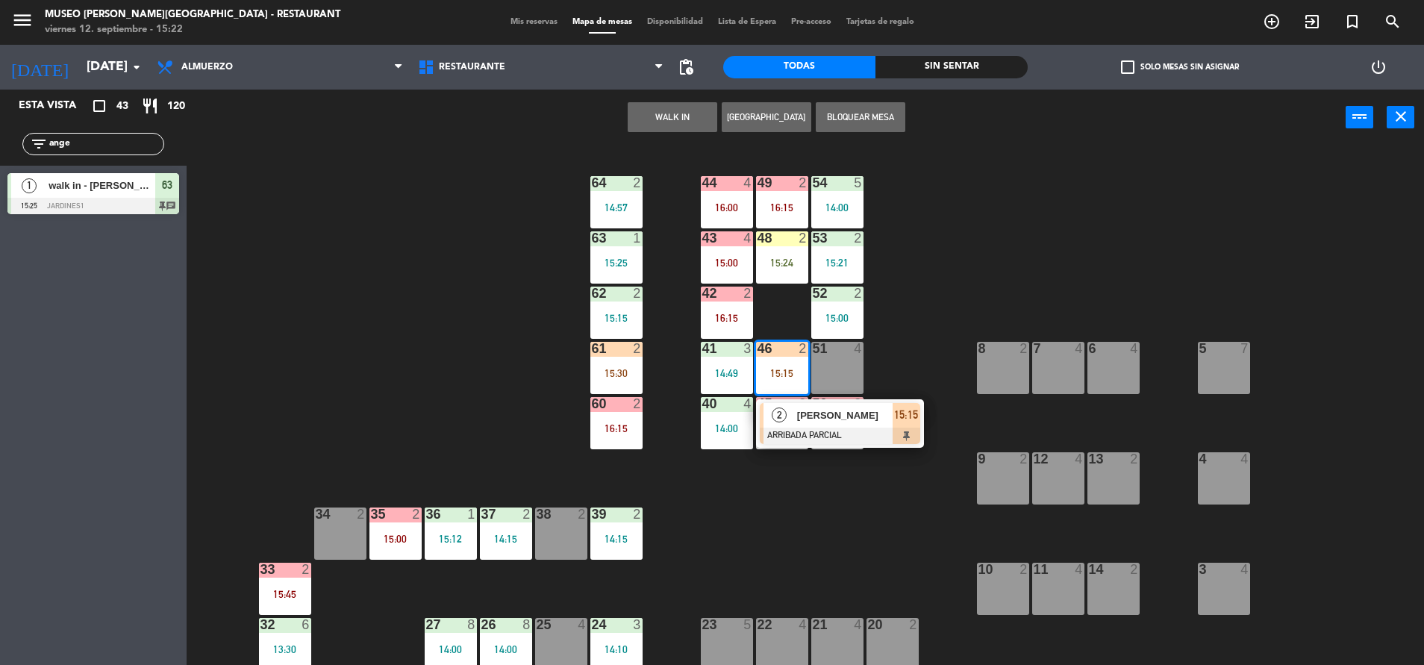
click at [833, 413] on span "[PERSON_NAME]" at bounding box center [845, 416] width 96 height 16
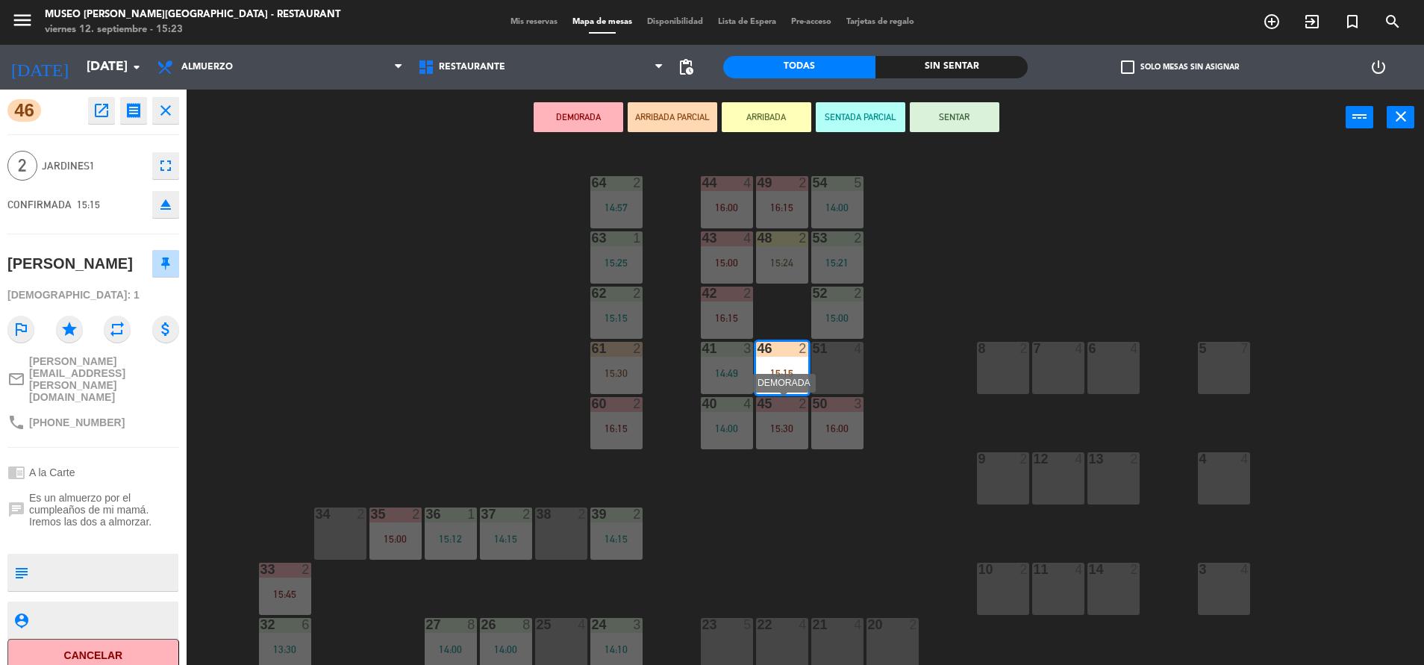
click at [772, 436] on div "45 2 15:30" at bounding box center [782, 423] width 52 height 52
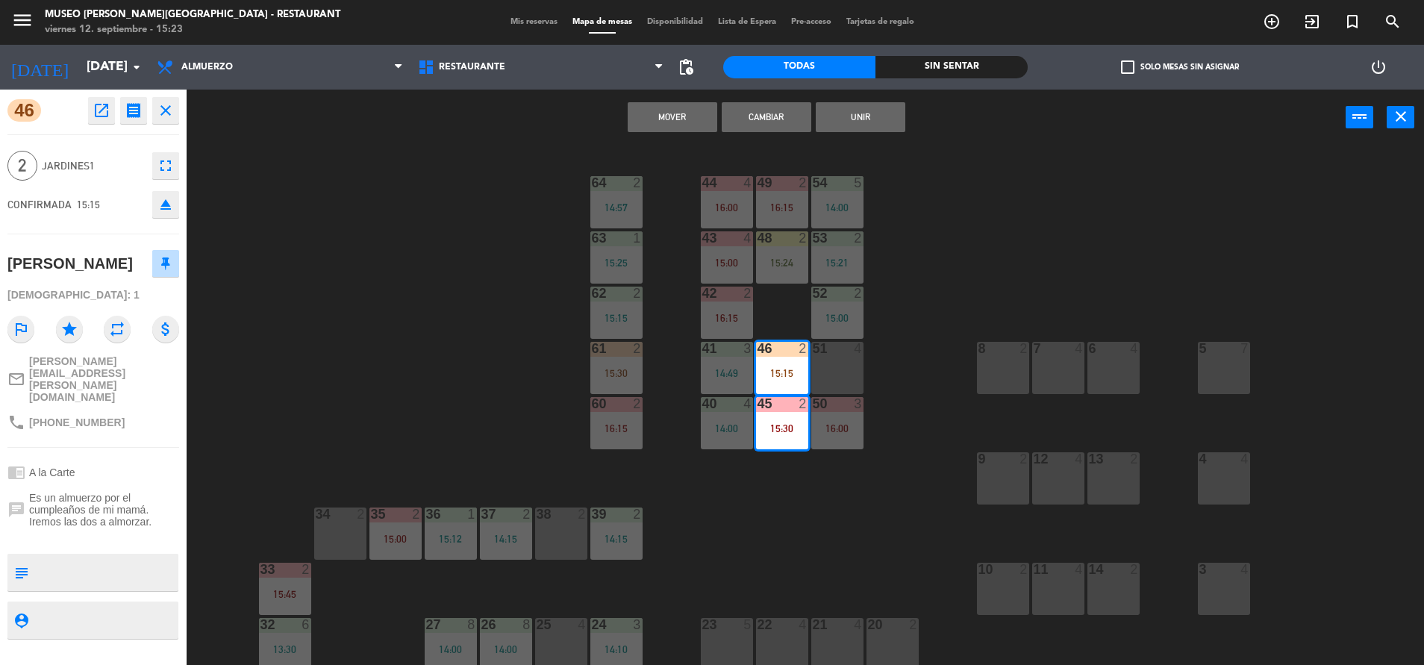
click at [775, 125] on button "Cambiar" at bounding box center [767, 117] width 90 height 30
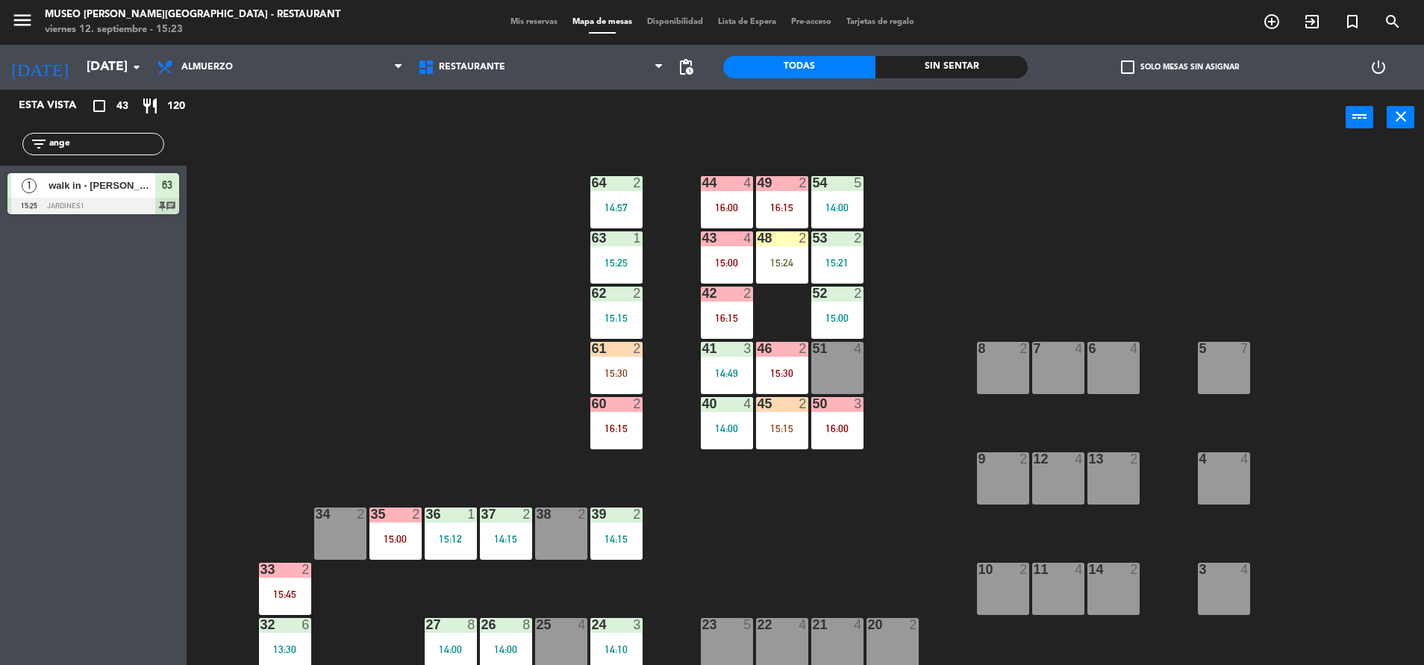
click at [793, 272] on div "48 2 15:24" at bounding box center [782, 257] width 52 height 52
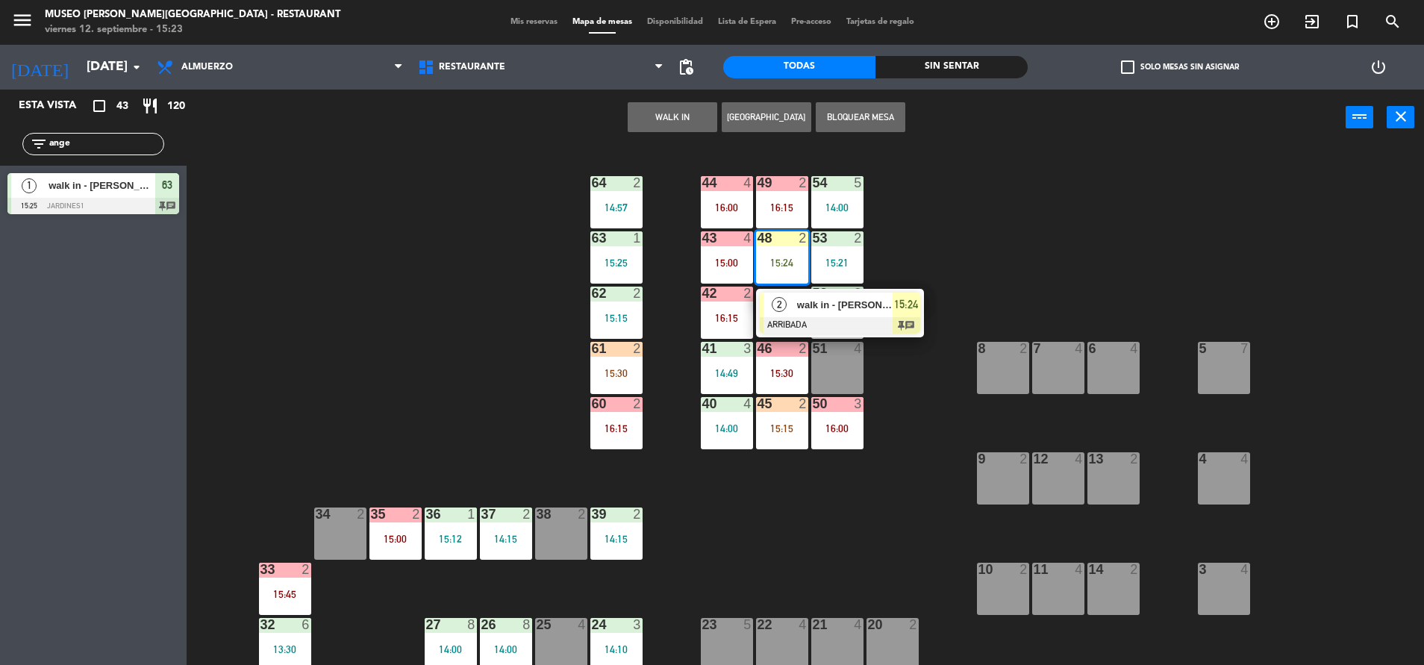
click at [796, 284] on div "48 2 15:24 2 walk in - [PERSON_NAME] ARRIBADA 15:24 chat" at bounding box center [782, 257] width 52 height 52
click at [840, 331] on div at bounding box center [840, 325] width 160 height 16
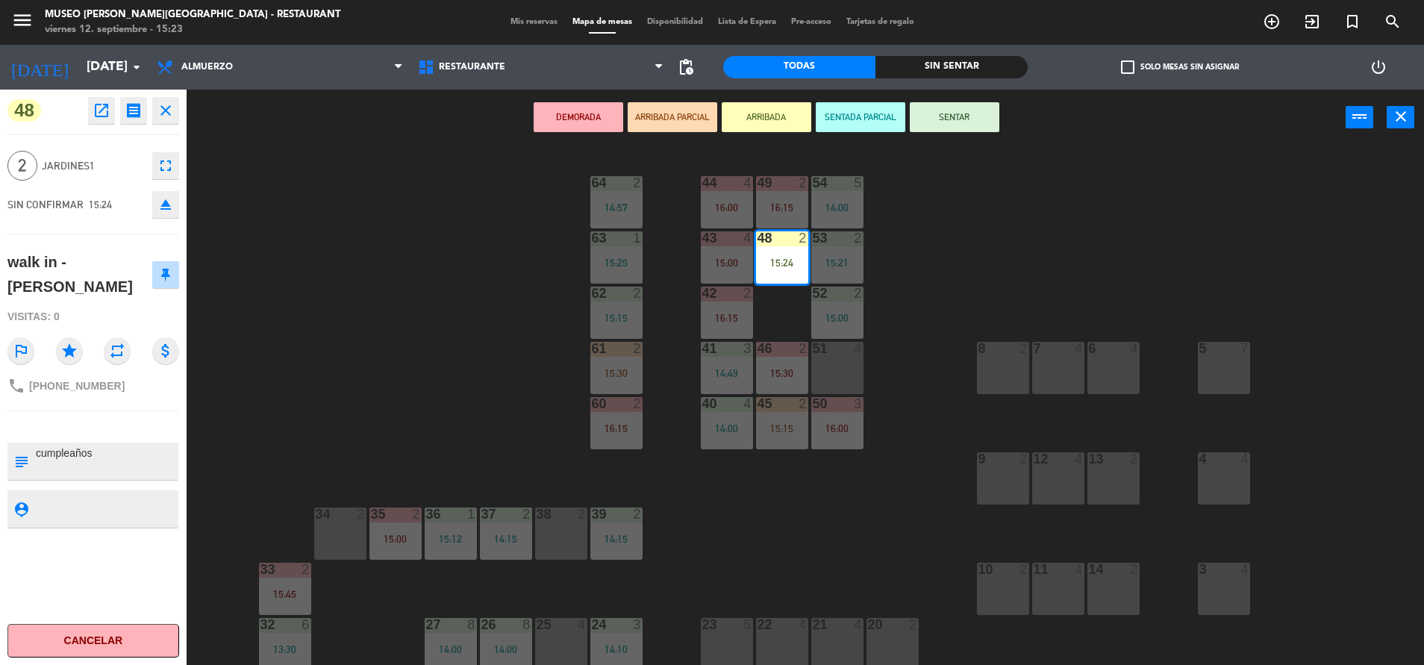
click at [38, 458] on textarea at bounding box center [105, 461] width 143 height 31
type textarea "m48| cumpleaños"
click at [125, 397] on div "phone [PHONE_NUMBER]" at bounding box center [93, 386] width 172 height 28
click at [950, 119] on button "SENTAR" at bounding box center [955, 117] width 90 height 30
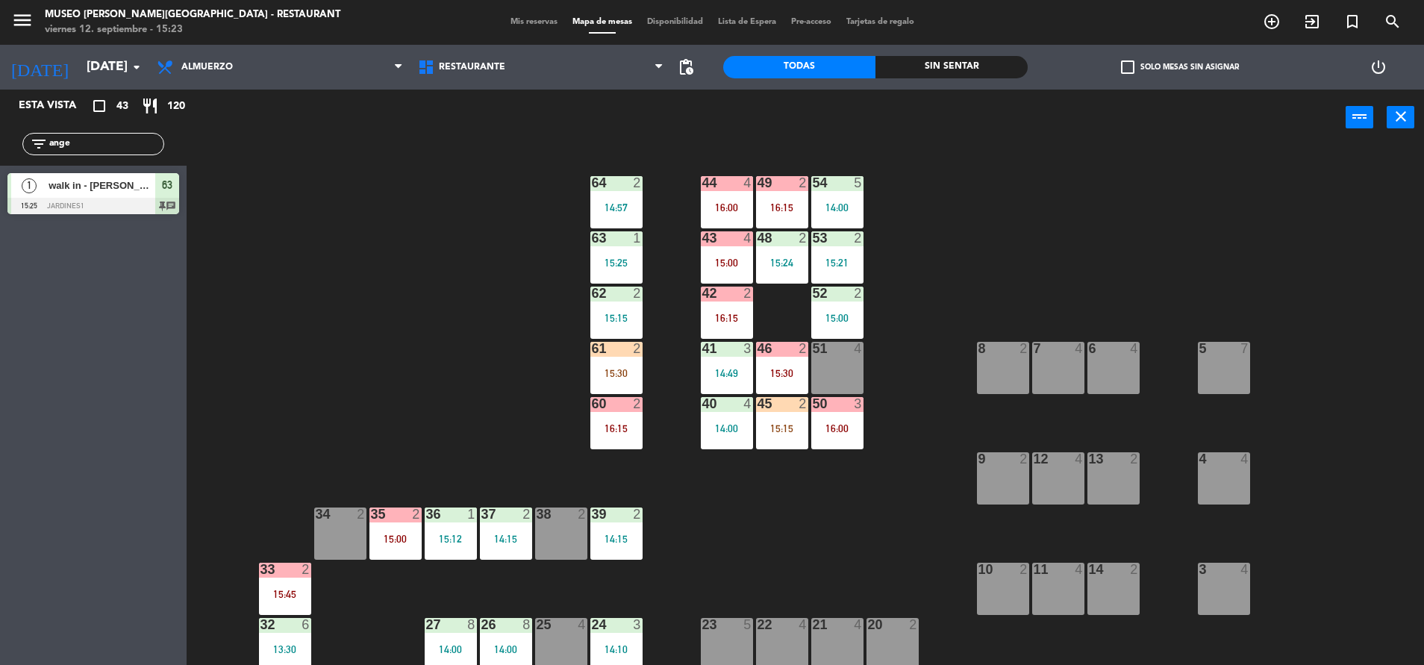
click at [784, 290] on div "44 4 16:00 49 2 16:15 54 5 14:00 64 2 14:57 48 2 15:24 53 2 15:21 63 1 15:25 43…" at bounding box center [812, 408] width 1223 height 519
click at [780, 258] on div "15:24" at bounding box center [782, 263] width 52 height 10
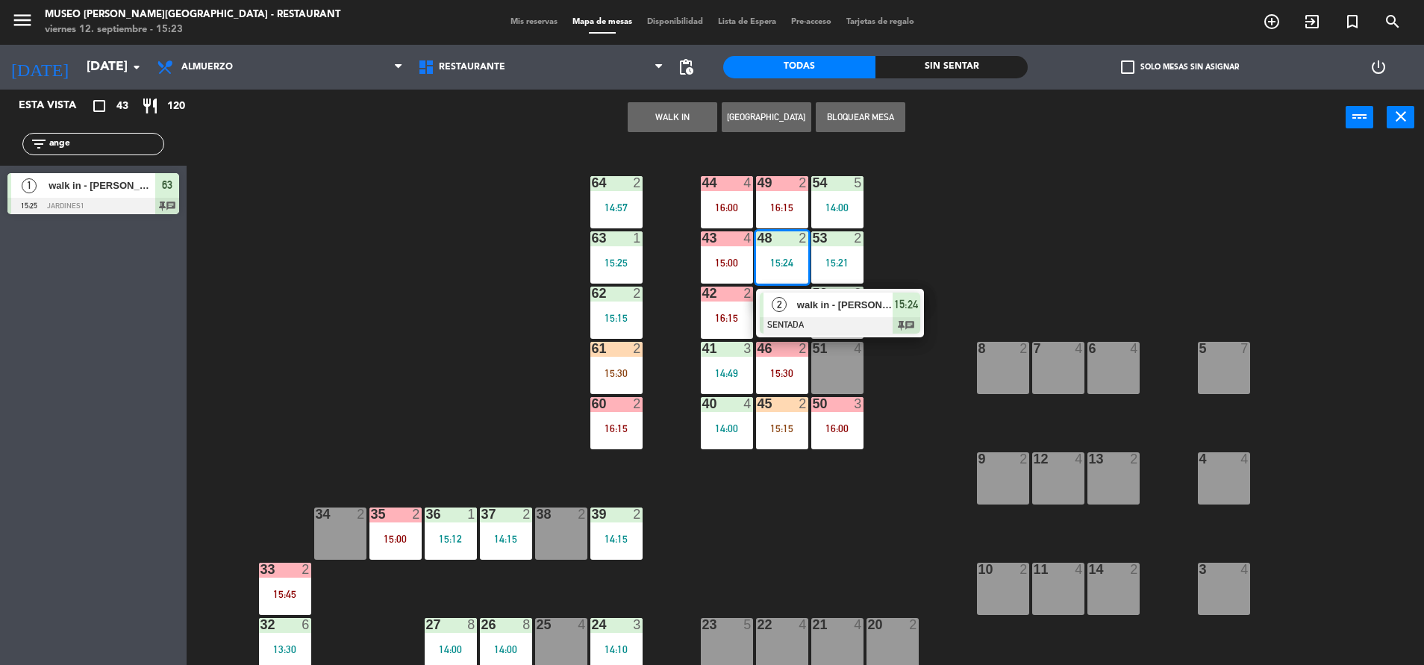
click at [801, 297] on span "walk in - [PERSON_NAME]" at bounding box center [845, 305] width 96 height 16
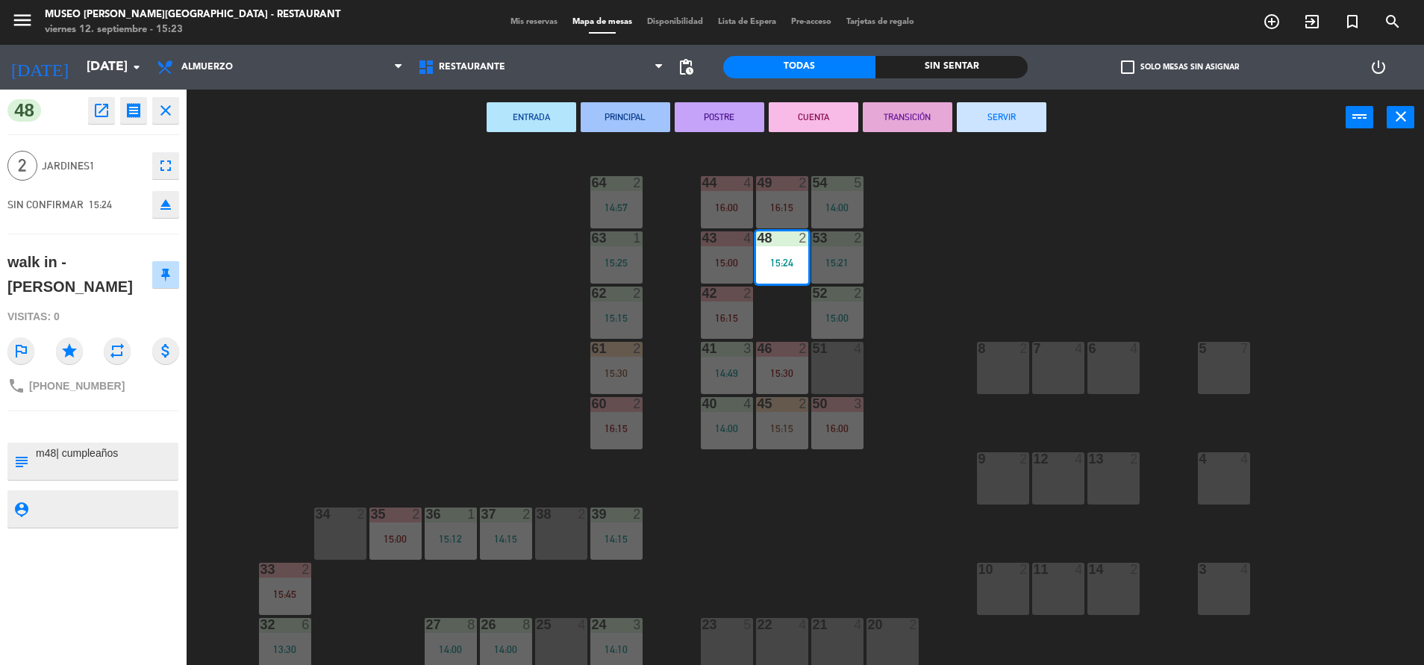
click at [496, 346] on div "44 4 16:00 49 2 16:15 54 5 14:00 64 2 14:57 48 2 15:24 53 2 15:21 63 1 15:25 43…" at bounding box center [812, 408] width 1223 height 519
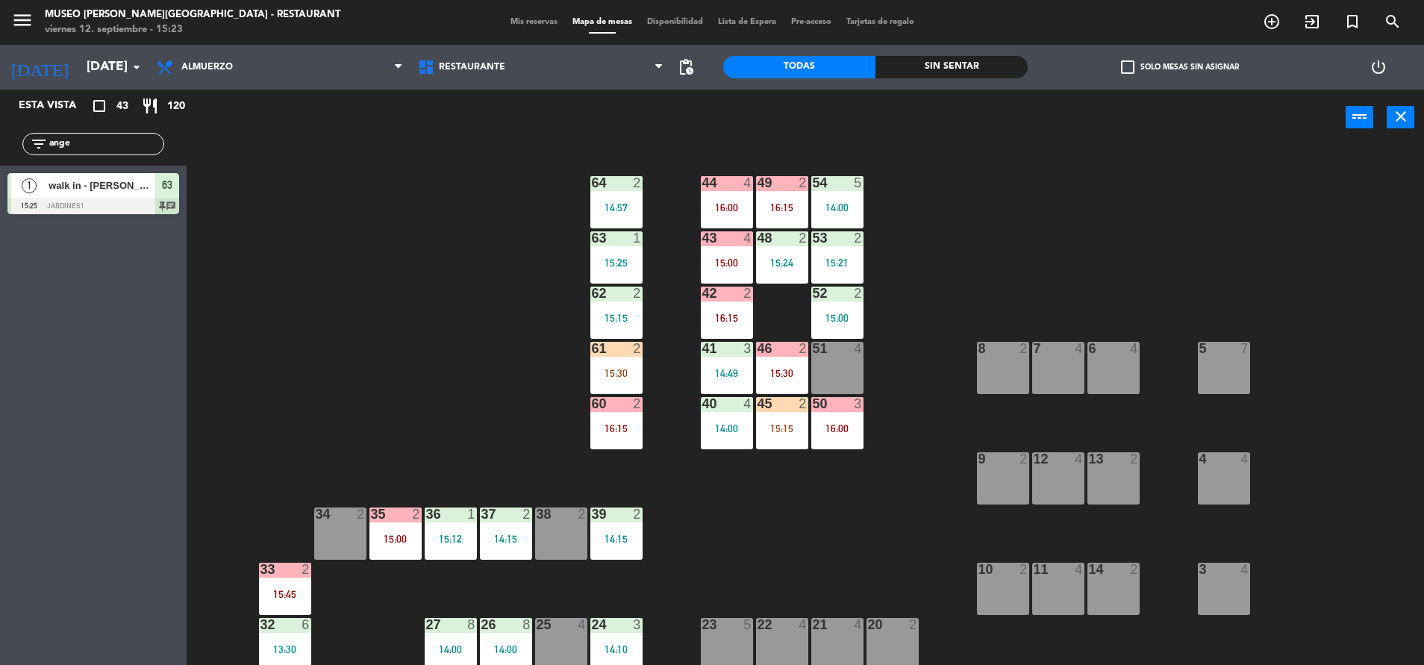
click at [618, 363] on div "61 2 15:30" at bounding box center [616, 368] width 52 height 52
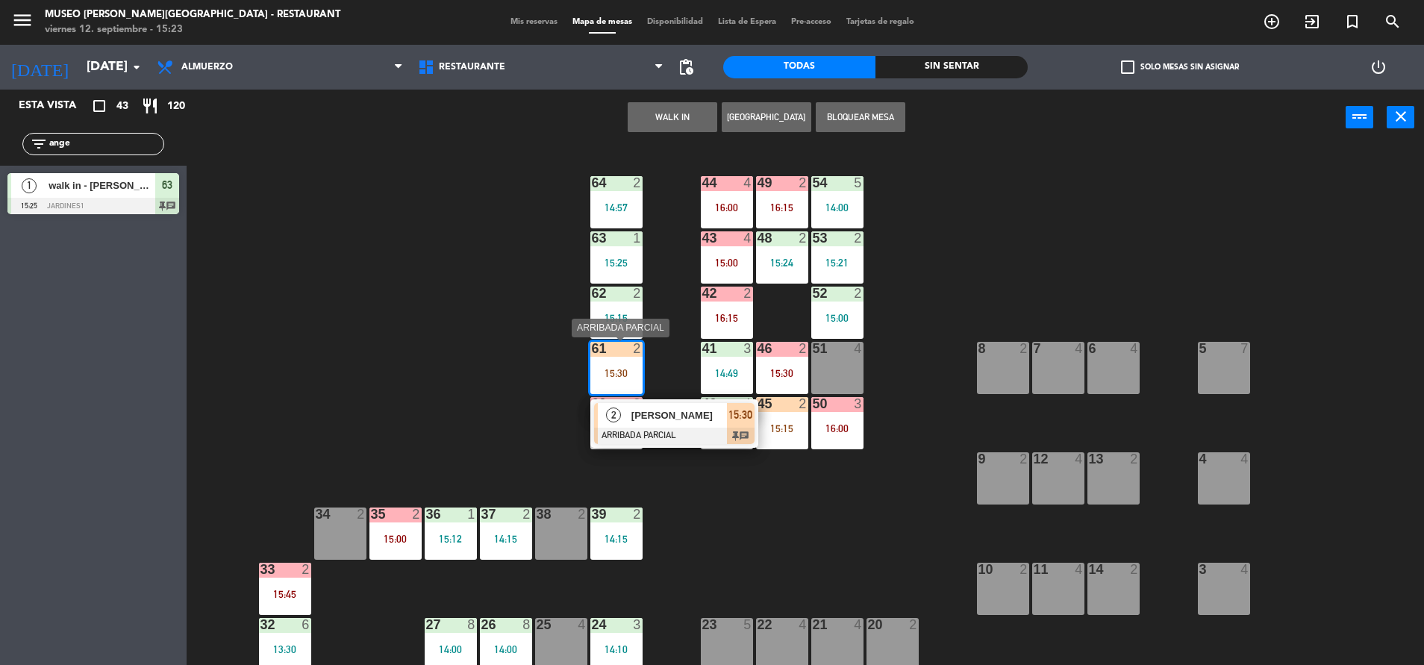
click at [670, 428] on div at bounding box center [674, 436] width 160 height 16
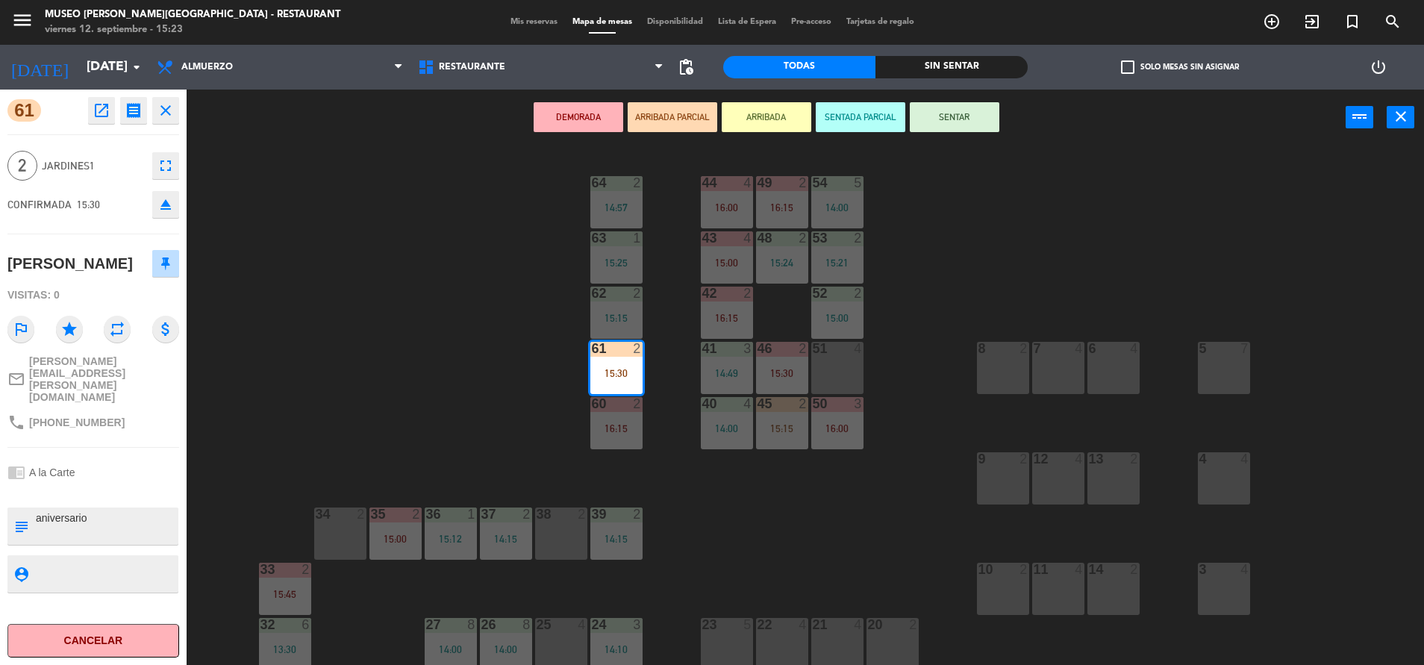
click at [31, 508] on div "subject" at bounding box center [20, 526] width 27 height 37
click at [34, 508] on div "subject" at bounding box center [20, 526] width 27 height 37
click at [37, 511] on textarea at bounding box center [105, 526] width 143 height 31
type textarea "m61| aniversario"
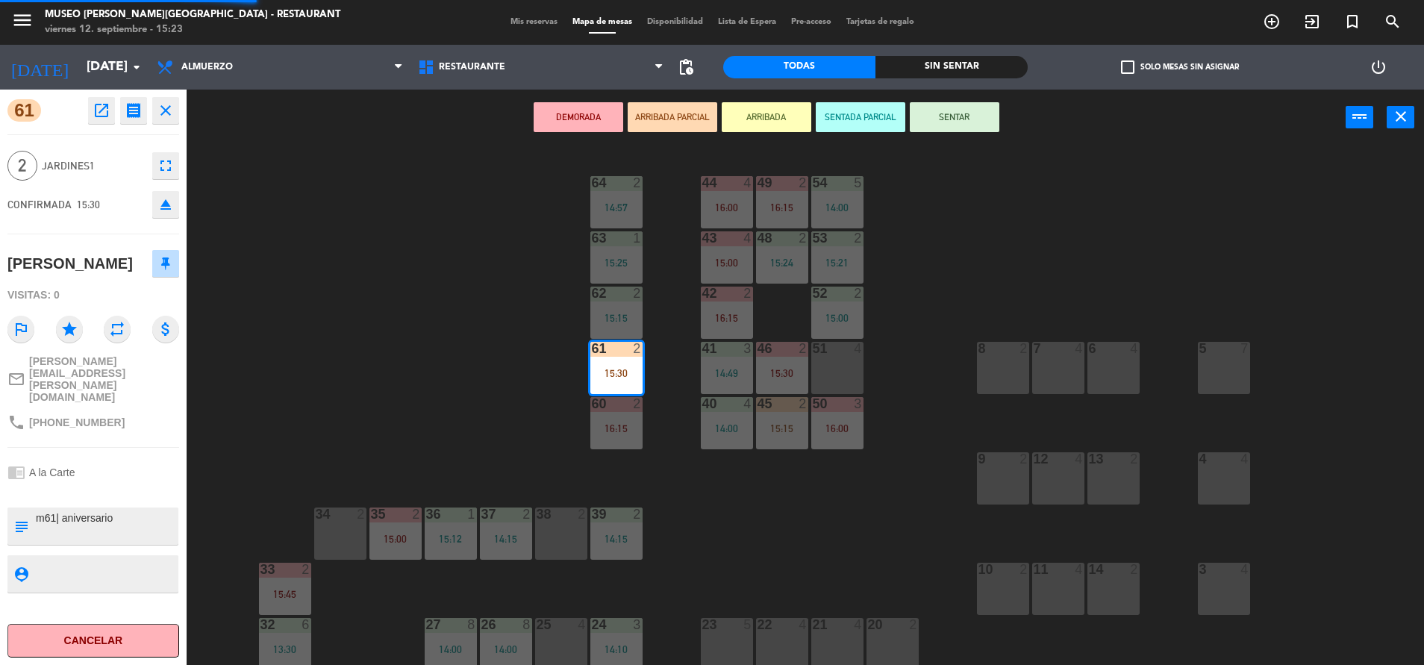
click at [124, 410] on div "61 open_in_new receipt 3:30 PM [DATE] 2 personas [PERSON_NAME] 61 EXPERIENCE A …" at bounding box center [93, 377] width 187 height 575
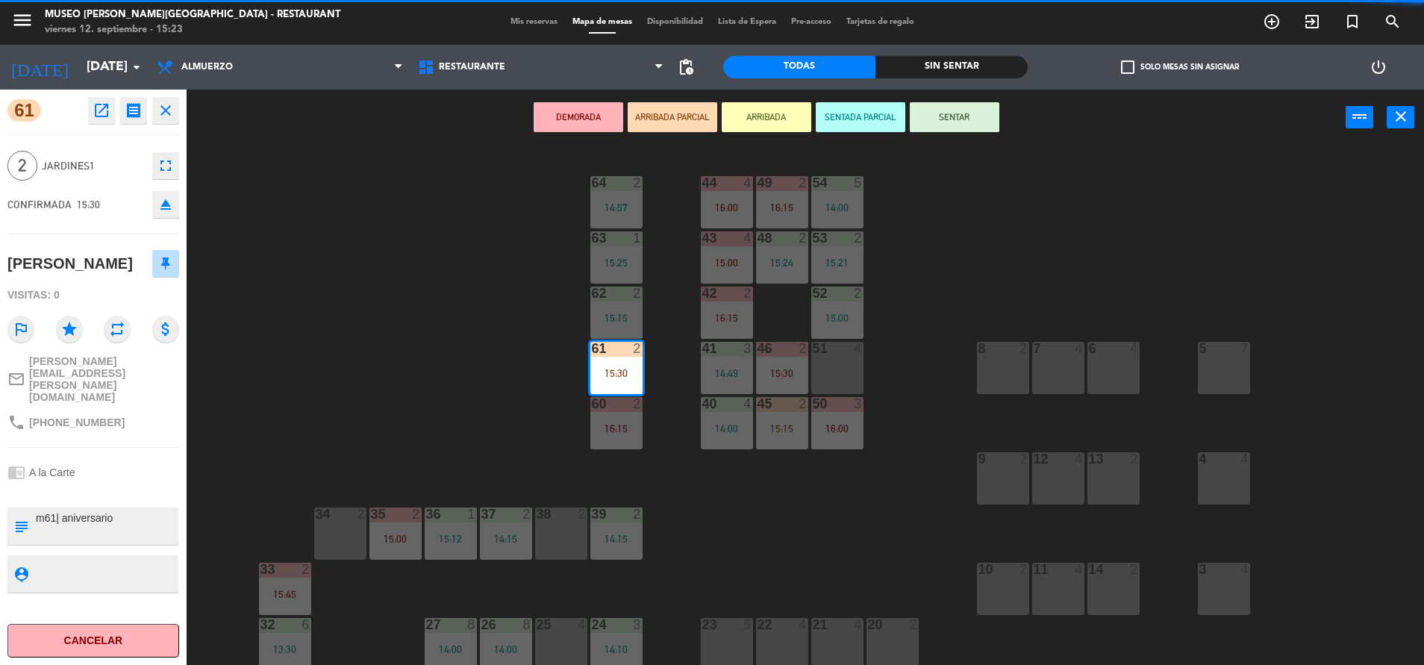
click at [124, 410] on div "61 open_in_new receipt 3:30 PM [DATE] 2 personas [PERSON_NAME] 61 EXPERIENCE A …" at bounding box center [93, 377] width 187 height 575
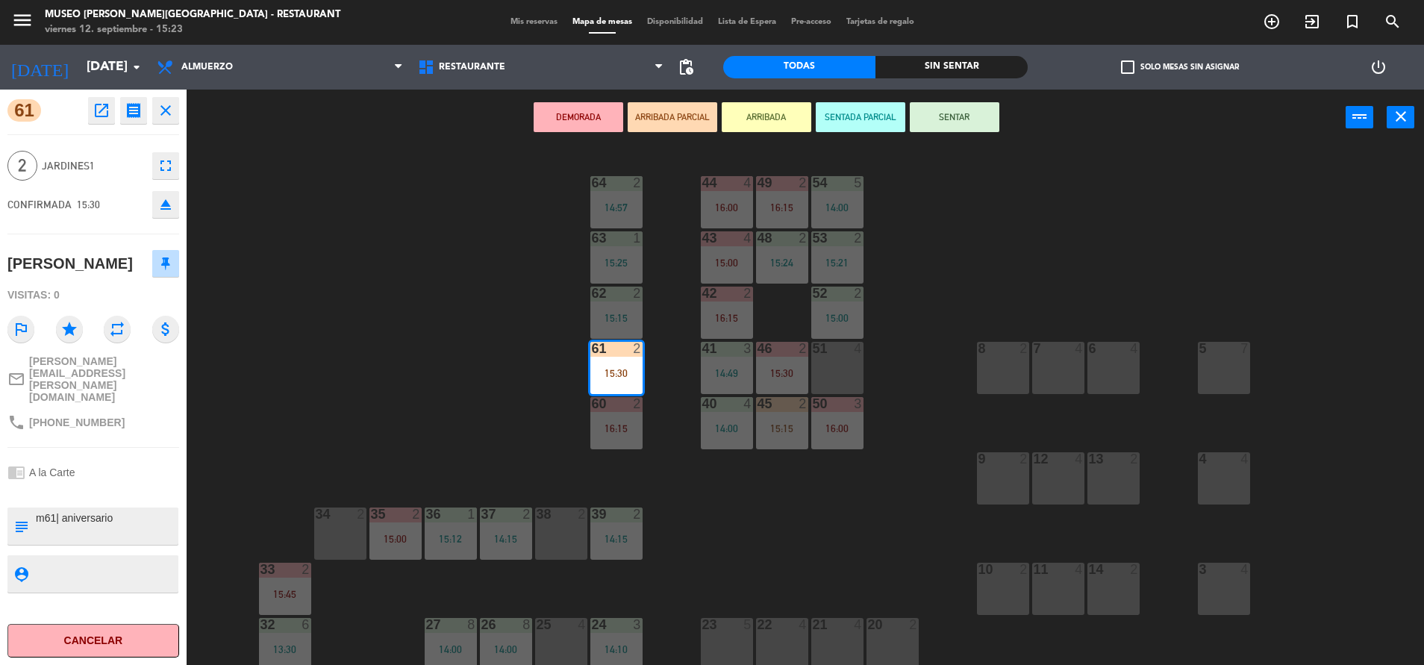
click at [991, 110] on button "SENTAR" at bounding box center [955, 117] width 90 height 30
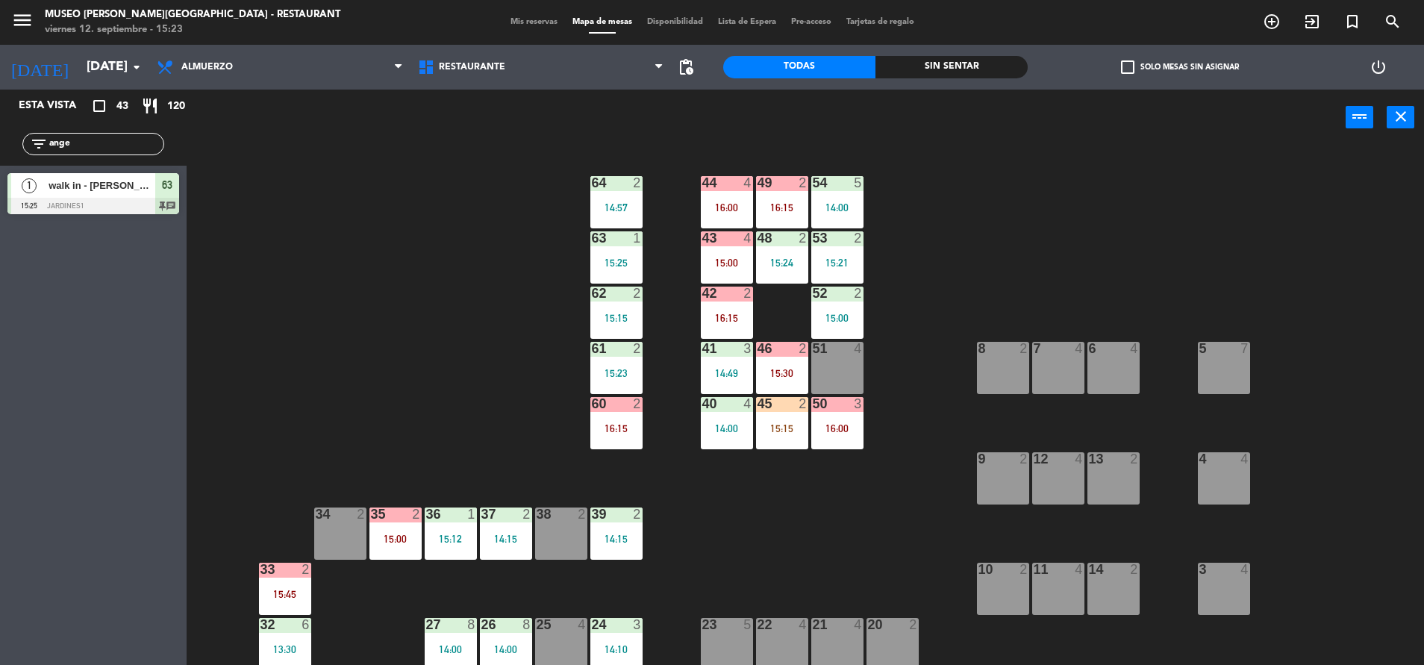
click at [626, 371] on div "15:23" at bounding box center [616, 373] width 52 height 10
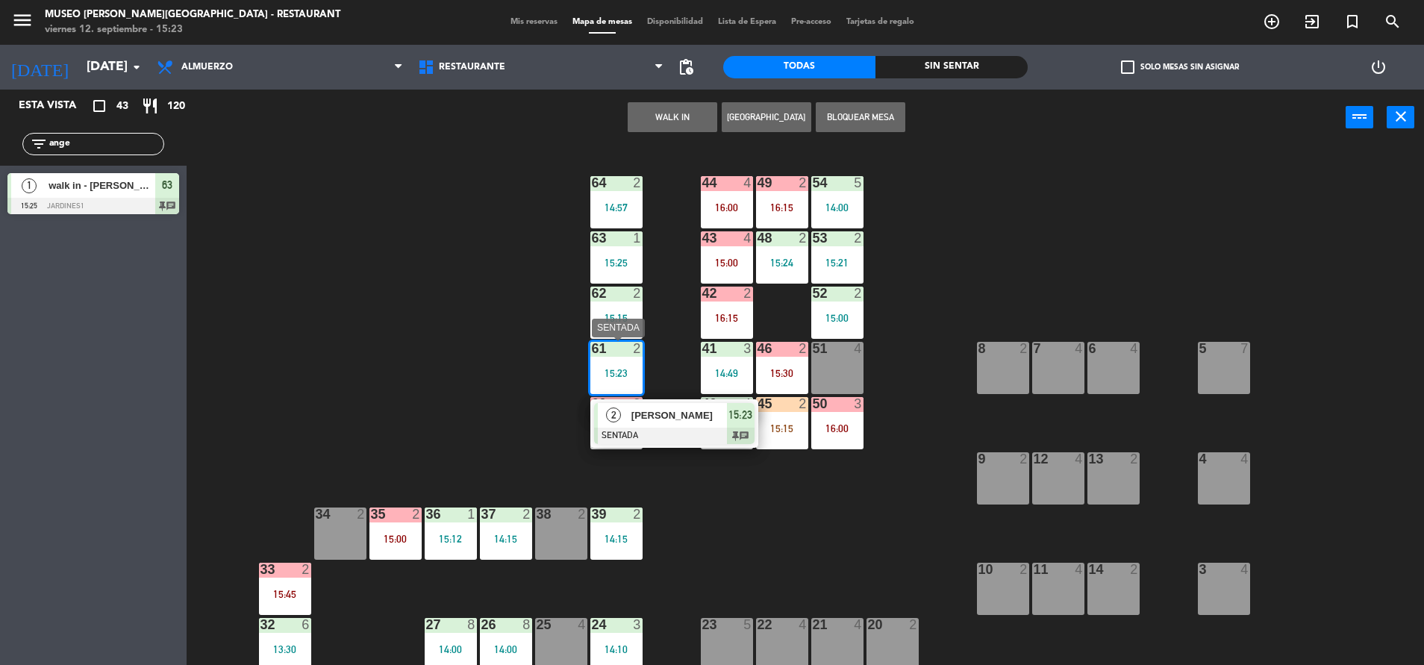
click at [696, 428] on div at bounding box center [674, 436] width 160 height 16
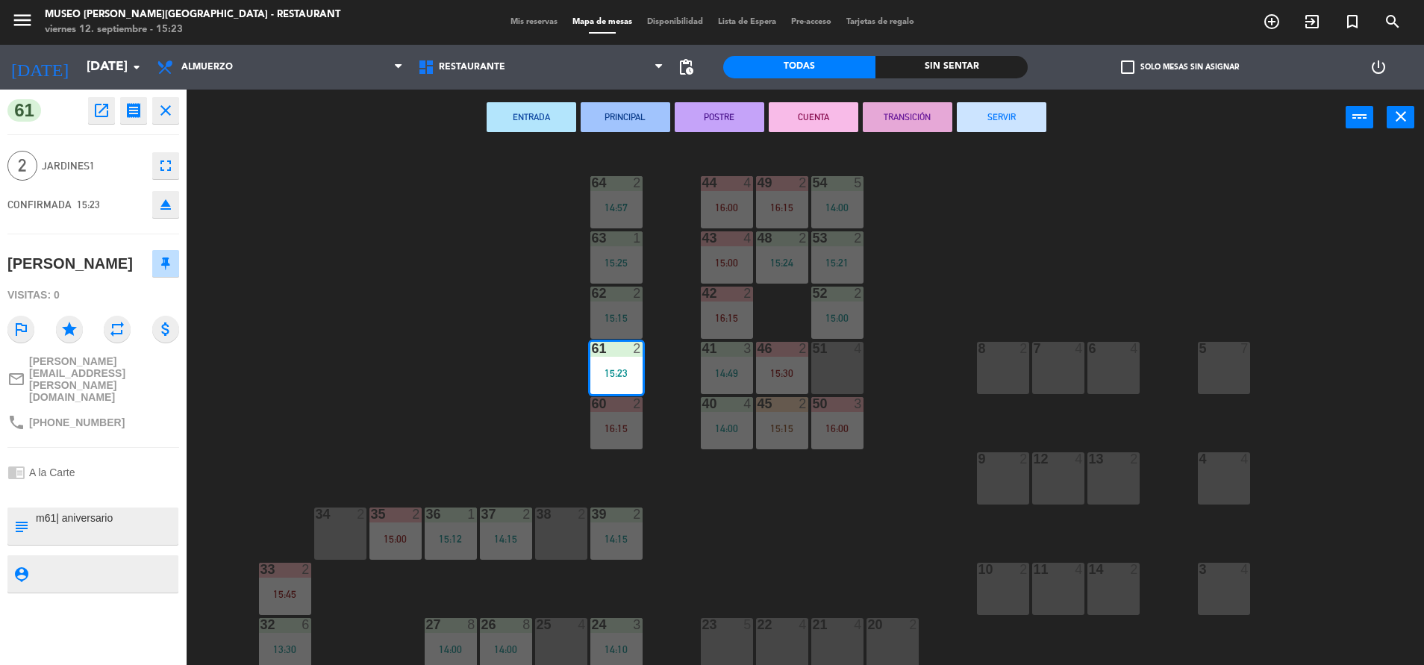
click at [571, 399] on div "44 4 16:00 49 2 16:15 54 5 14:00 64 2 14:57 48 2 15:24 53 2 15:21 63 1 15:25 43…" at bounding box center [812, 408] width 1223 height 519
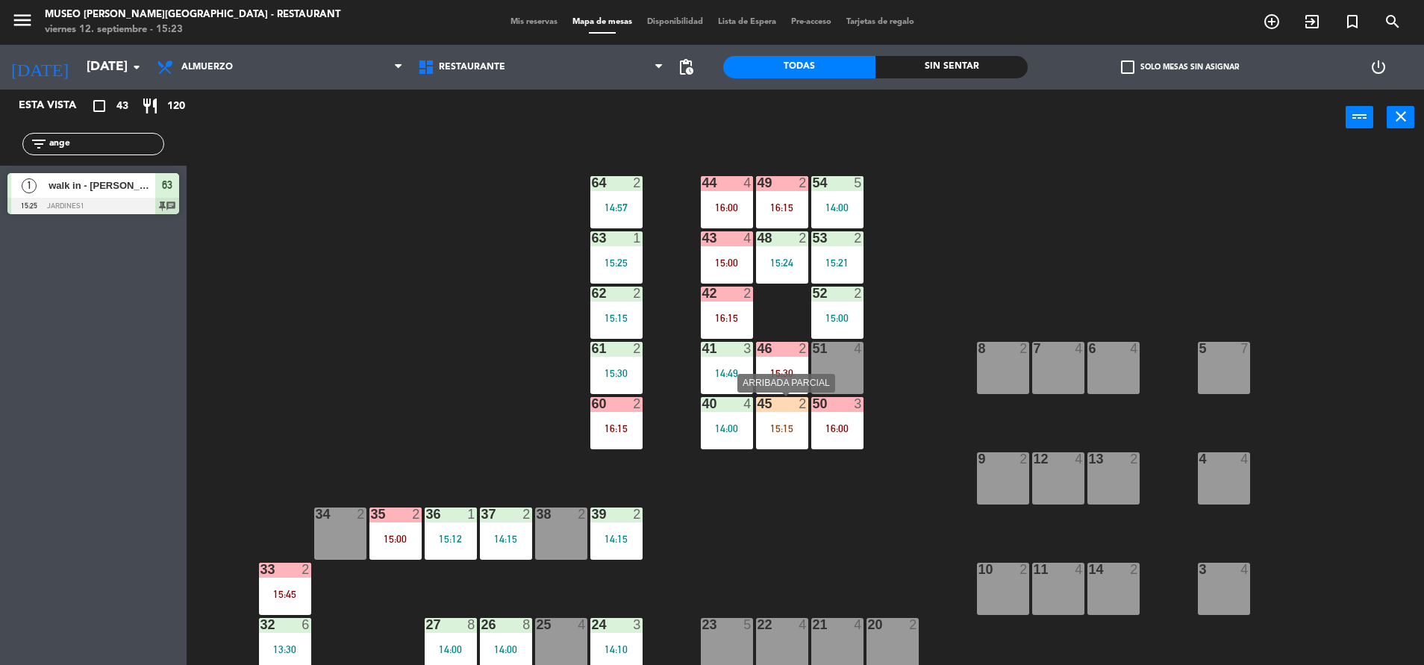
click at [788, 405] on div at bounding box center [782, 403] width 25 height 13
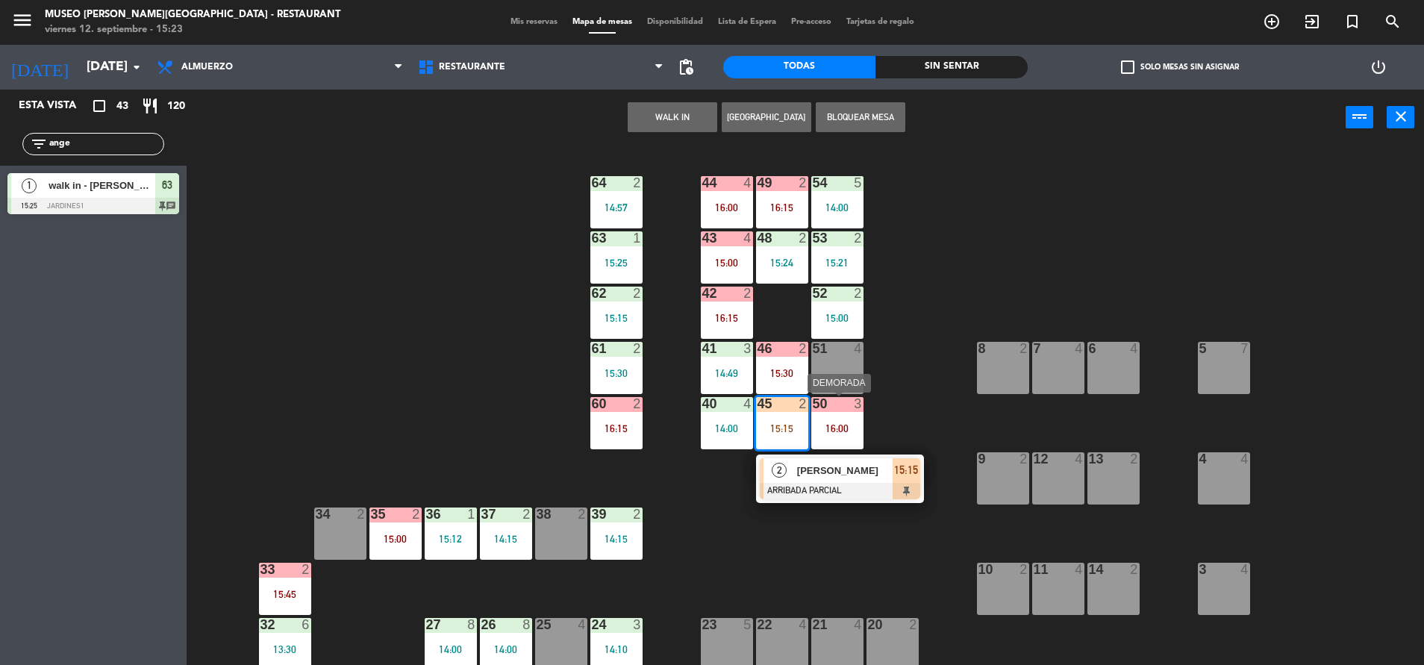
click at [821, 471] on span "[PERSON_NAME]" at bounding box center [845, 471] width 96 height 16
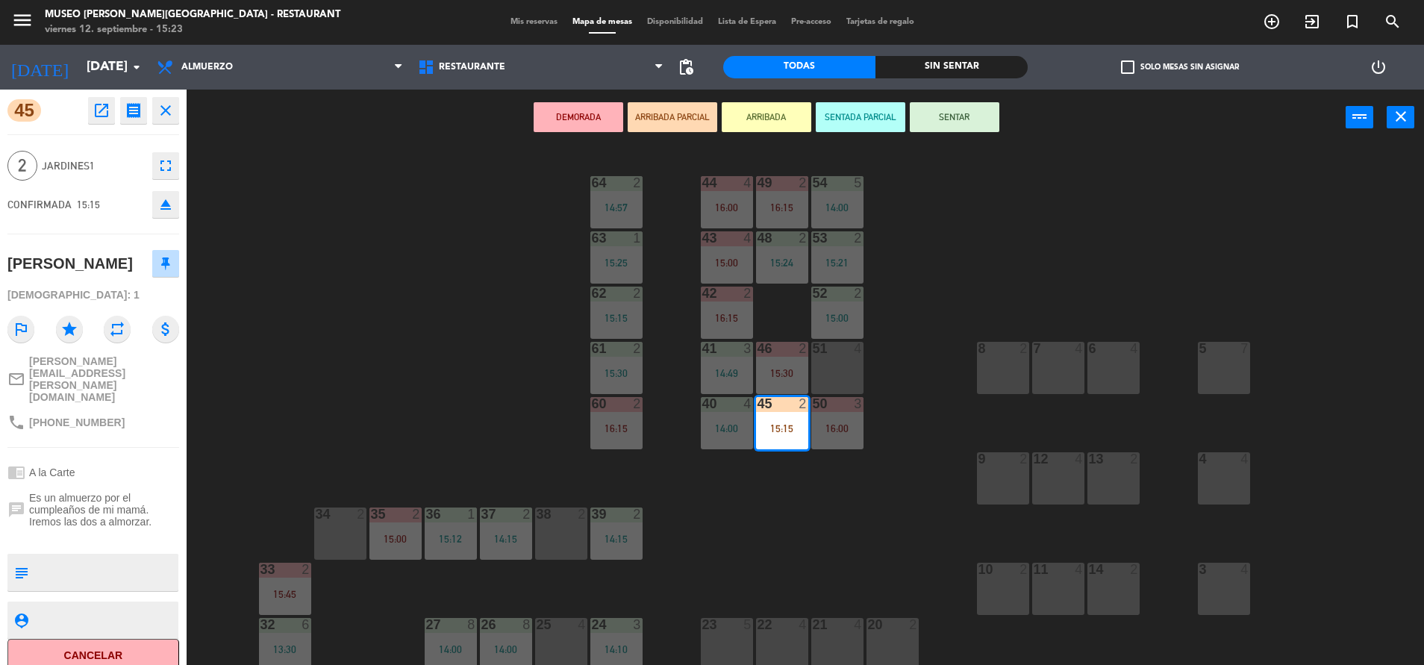
click at [93, 557] on textarea at bounding box center [105, 572] width 143 height 31
type textarea "m45"
click at [105, 422] on div "45 open_in_new receipt 3:15 PM [DATE] 2 personas [PERSON_NAME] 45 EXPERIENCE A …" at bounding box center [93, 377] width 187 height 575
click at [961, 127] on button "SENTAR" at bounding box center [955, 117] width 90 height 30
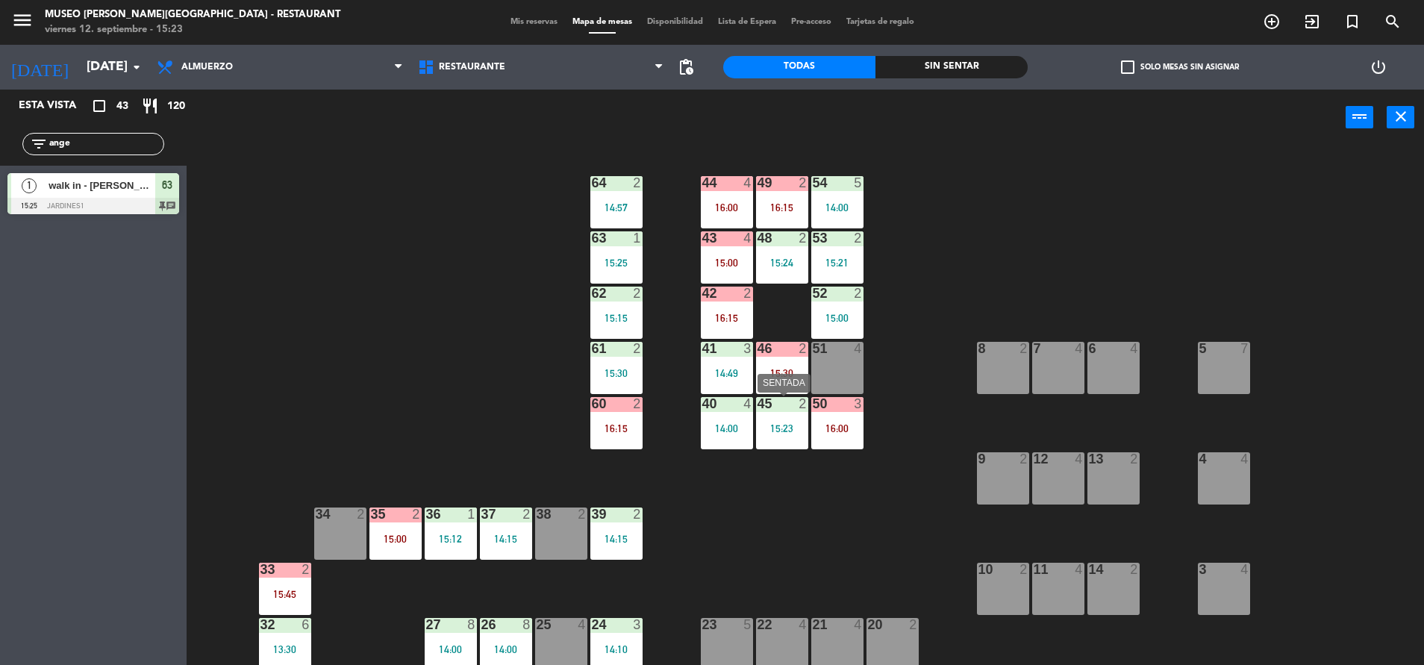
click at [770, 423] on div "15:23" at bounding box center [782, 428] width 52 height 10
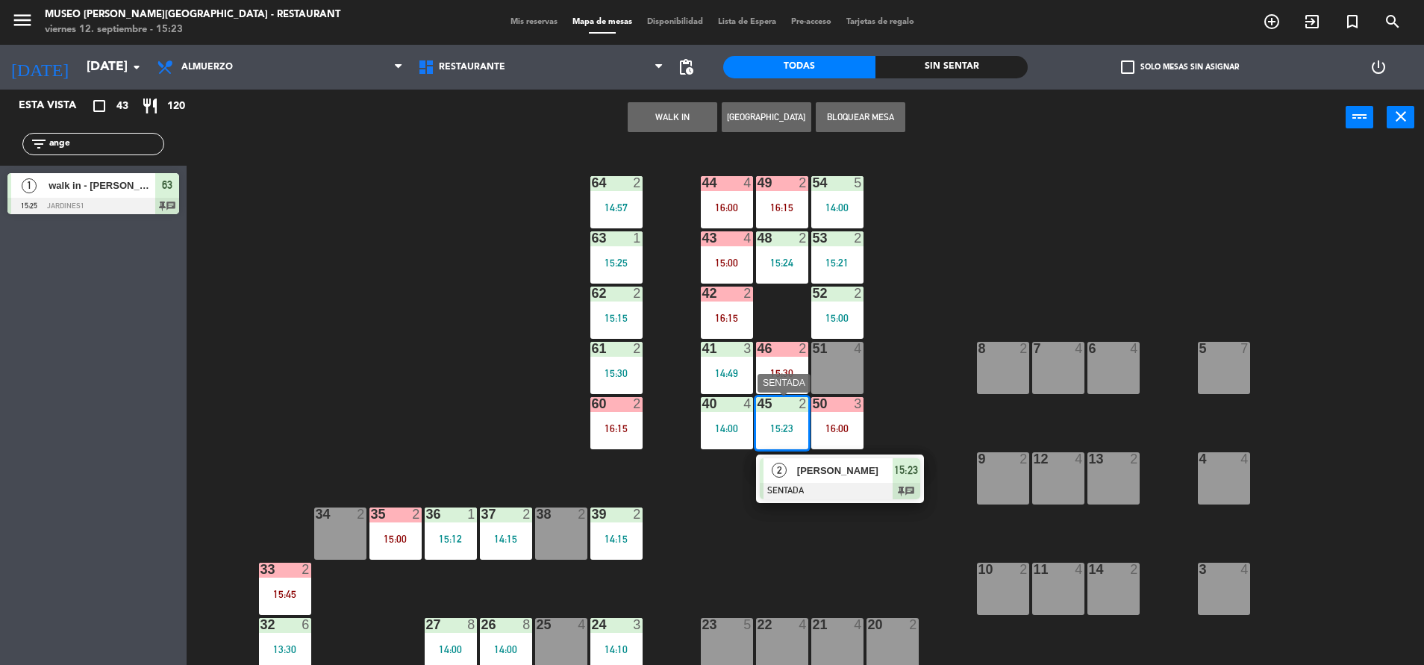
click at [825, 475] on span "[PERSON_NAME]" at bounding box center [845, 471] width 96 height 16
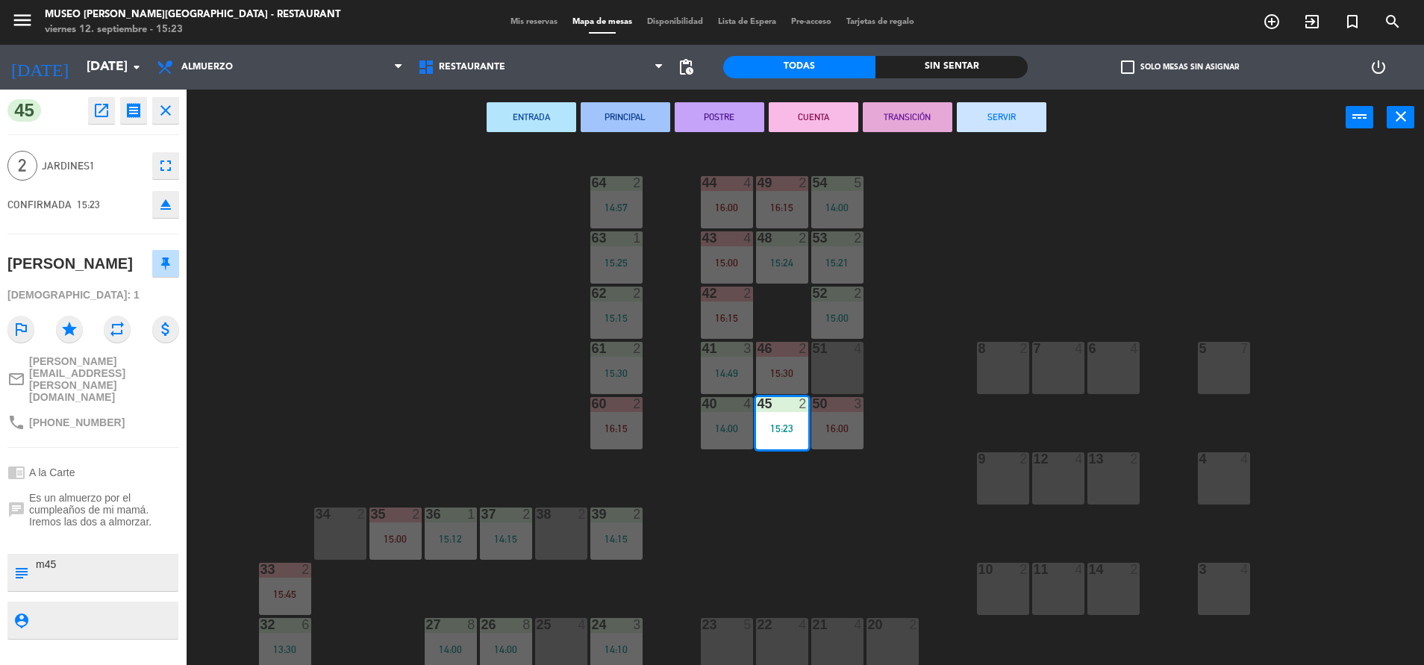
click at [925, 393] on div "44 4 16:00 49 2 16:15 54 5 14:00 64 2 14:57 48 2 15:24 53 2 15:21 63 1 15:25 43…" at bounding box center [812, 408] width 1223 height 519
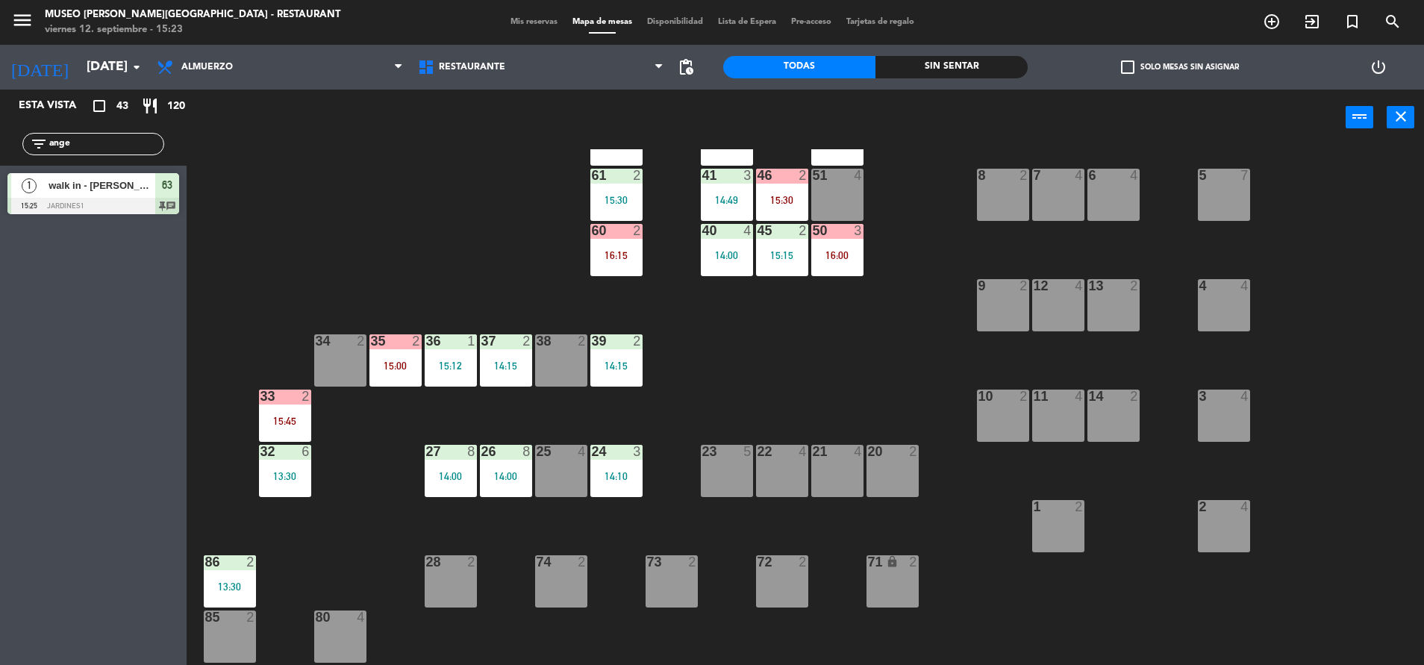
scroll to position [170, 0]
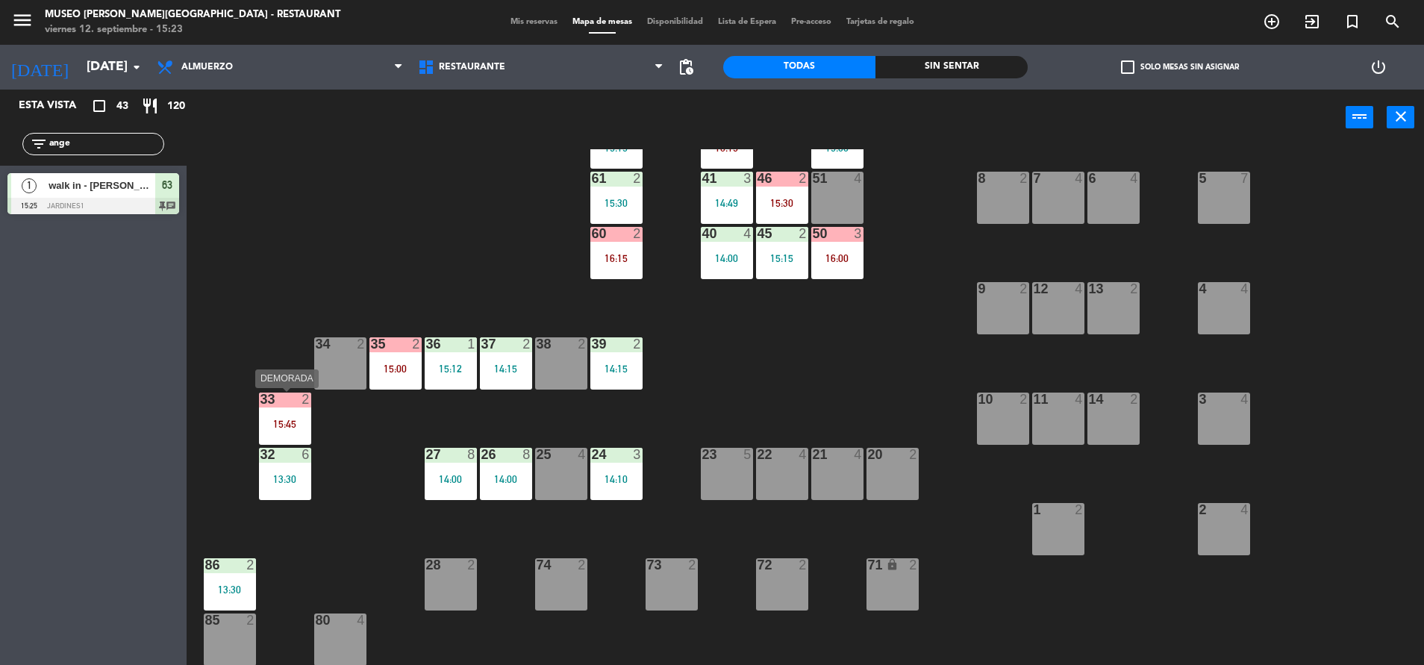
click at [284, 428] on div "15:45" at bounding box center [285, 424] width 52 height 10
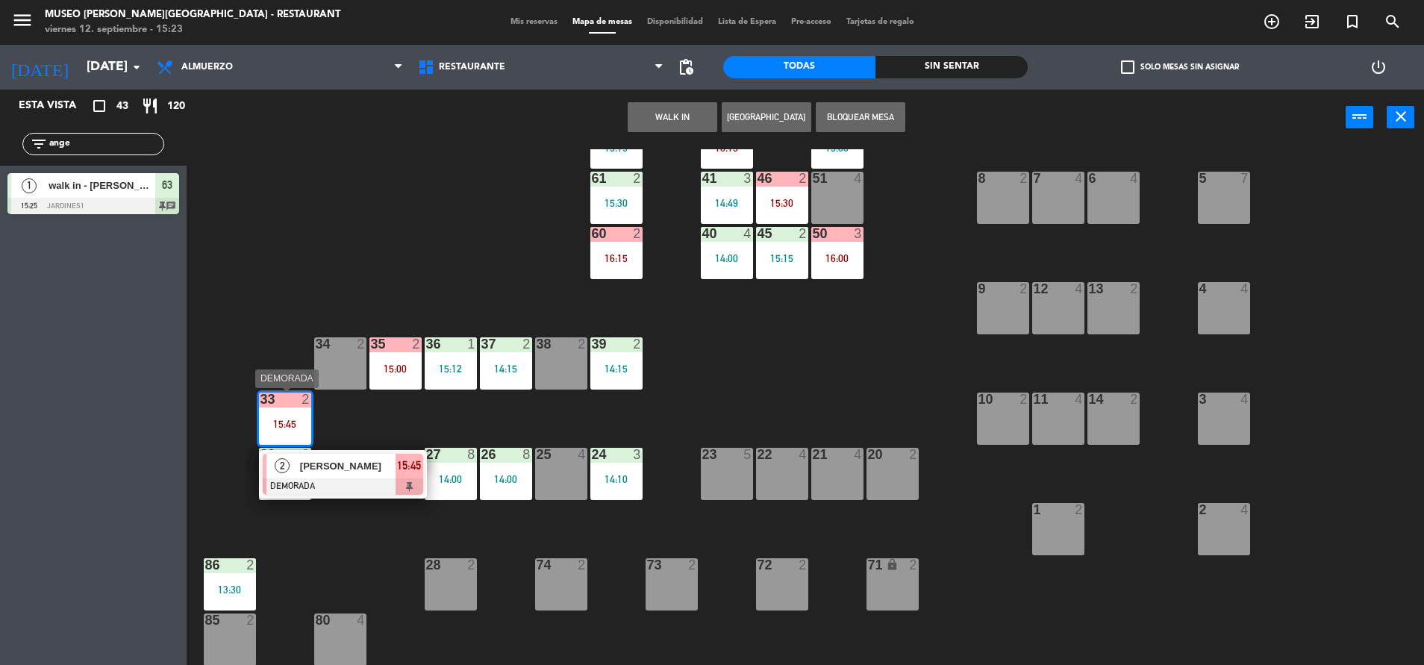
click at [366, 461] on span "[PERSON_NAME]" at bounding box center [348, 466] width 96 height 16
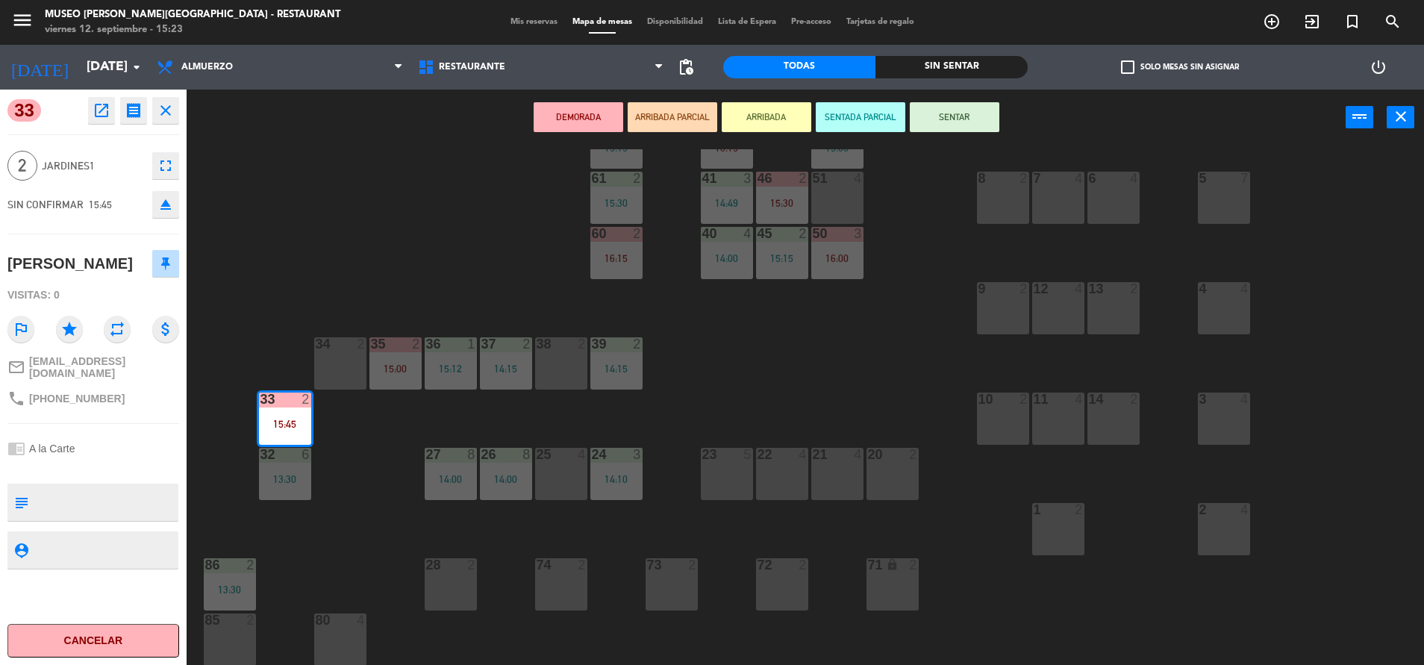
click at [562, 355] on div "38 2" at bounding box center [561, 363] width 52 height 52
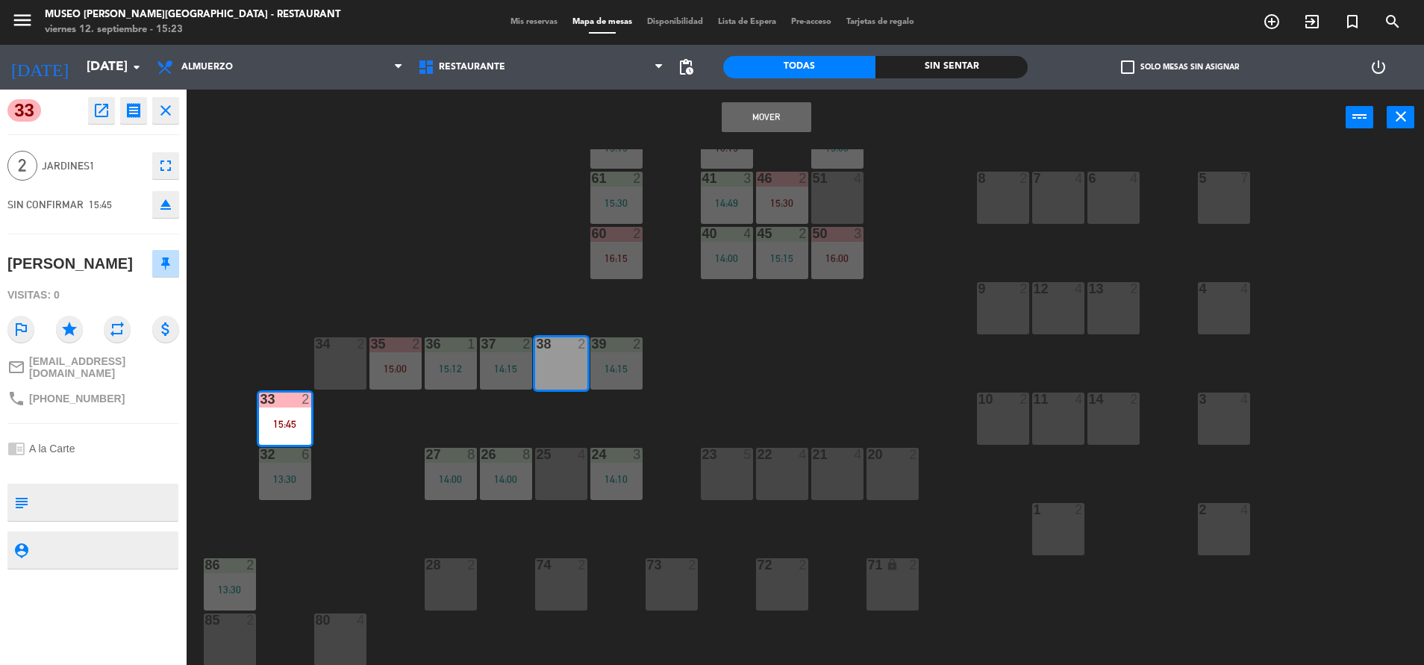
click at [730, 114] on button "Mover" at bounding box center [767, 117] width 90 height 30
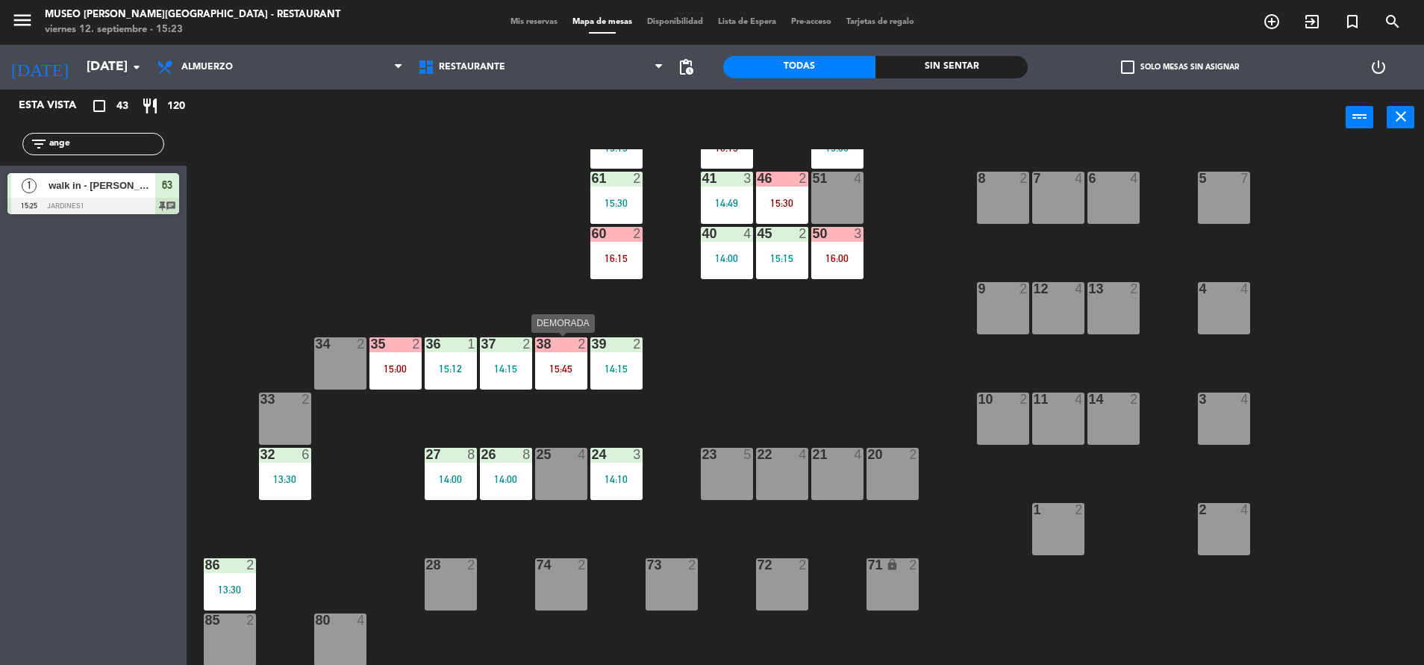
click at [575, 368] on div "15:45" at bounding box center [561, 368] width 52 height 10
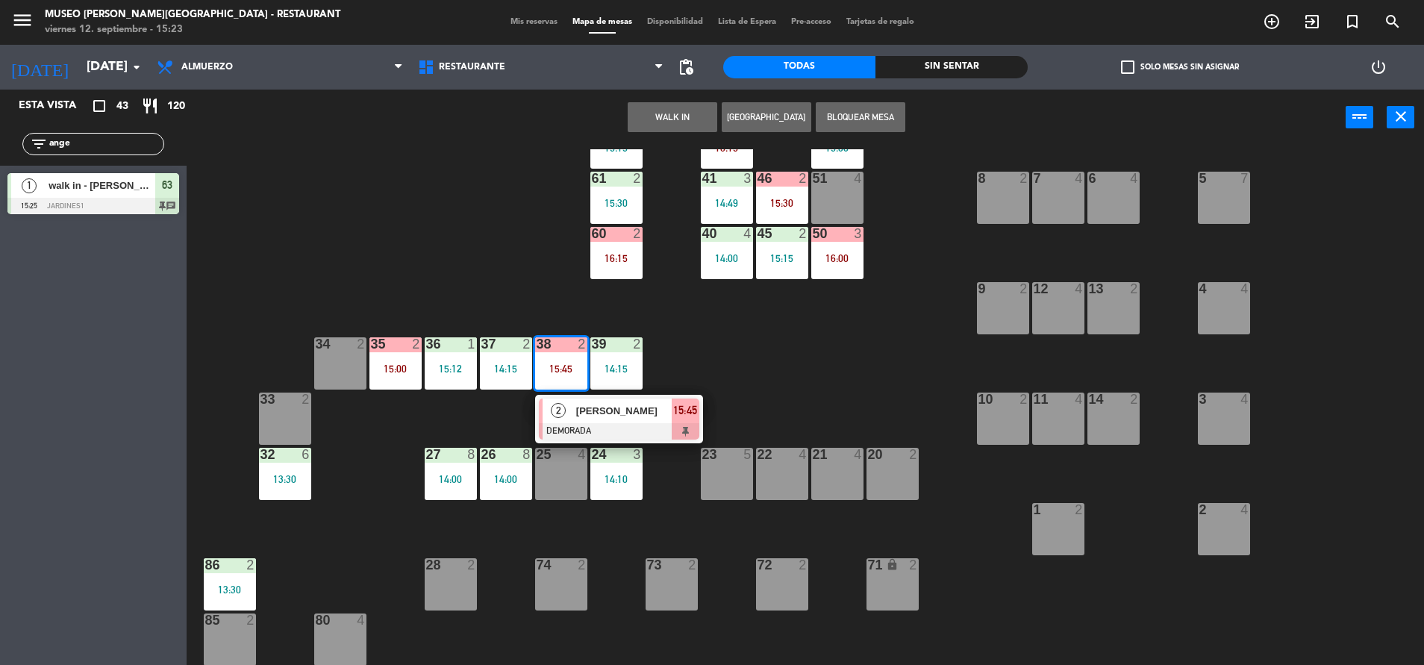
drag, startPoint x: 740, startPoint y: 374, endPoint x: 529, endPoint y: 370, distance: 211.3
click at [740, 374] on div "44 4 16:00 49 2 16:15 54 5 14:00 64 2 14:57 48 2 15:24 53 2 15:21 63 1 15:25 43…" at bounding box center [812, 408] width 1223 height 519
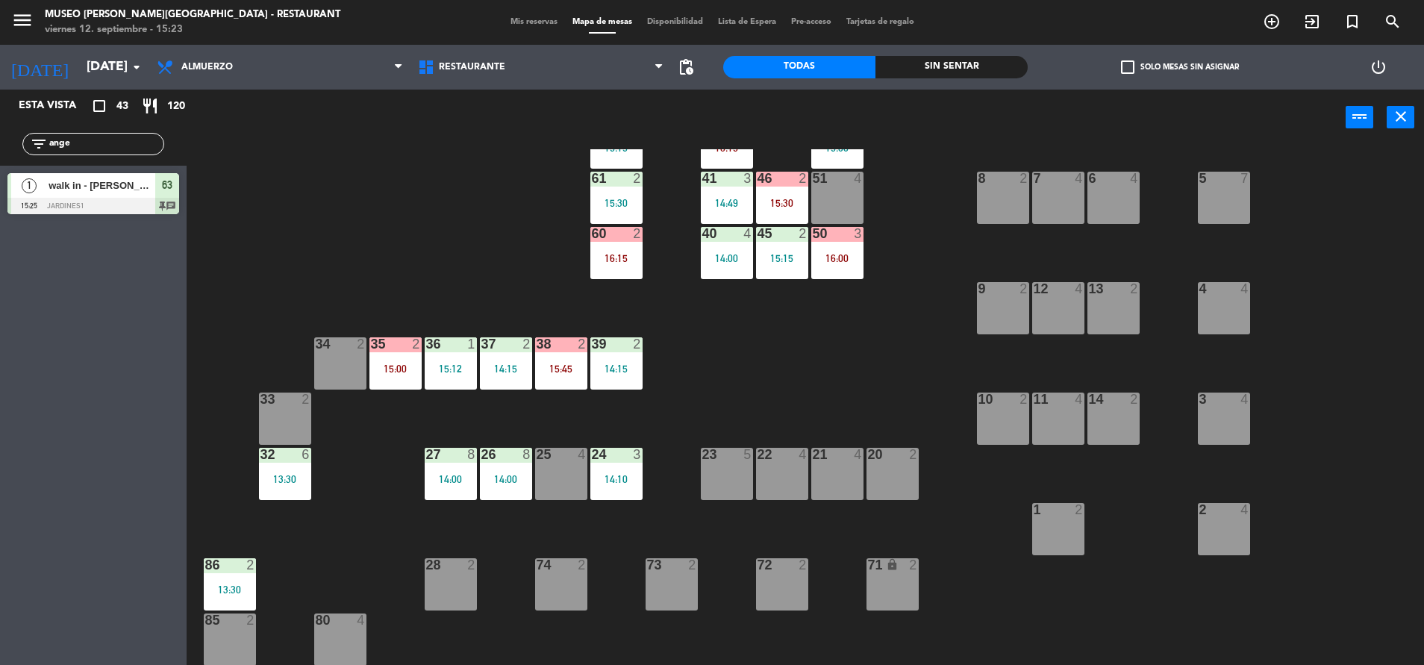
click at [389, 369] on div "15:00" at bounding box center [395, 368] width 52 height 10
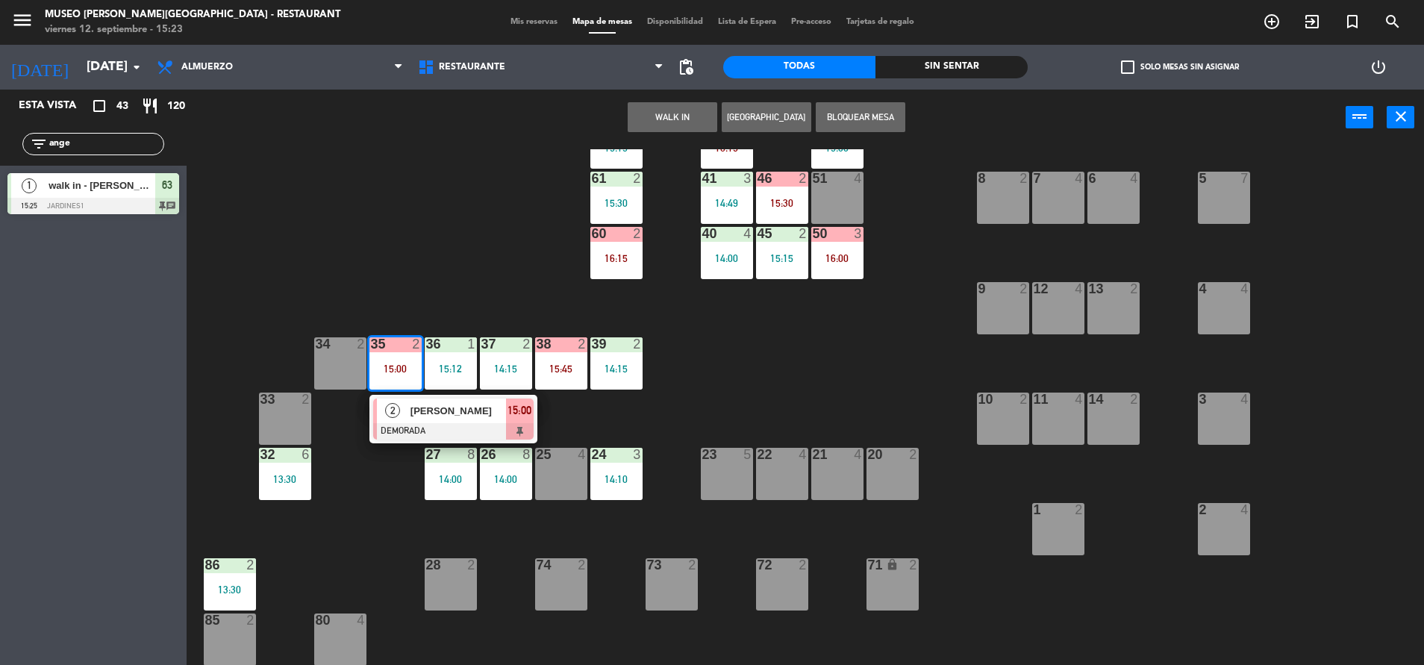
click at [444, 439] on div at bounding box center [453, 431] width 160 height 16
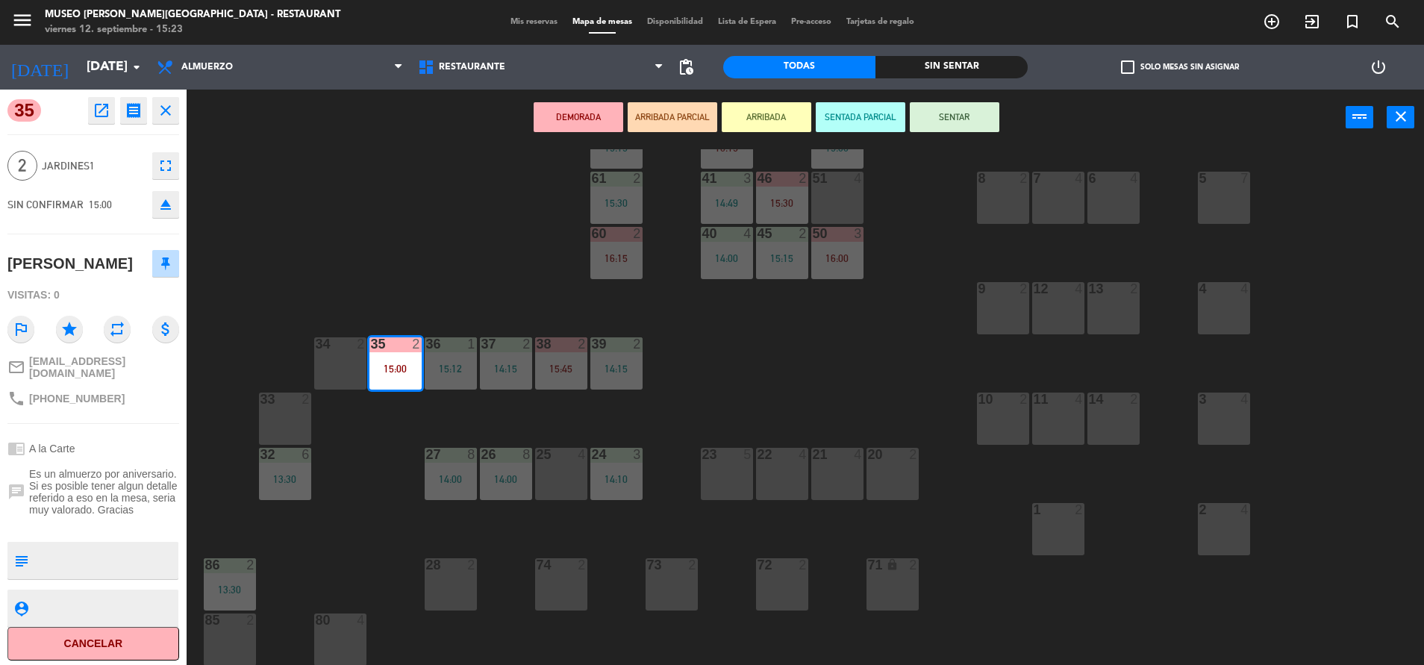
click at [101, 110] on icon "open_in_new" at bounding box center [102, 111] width 18 height 18
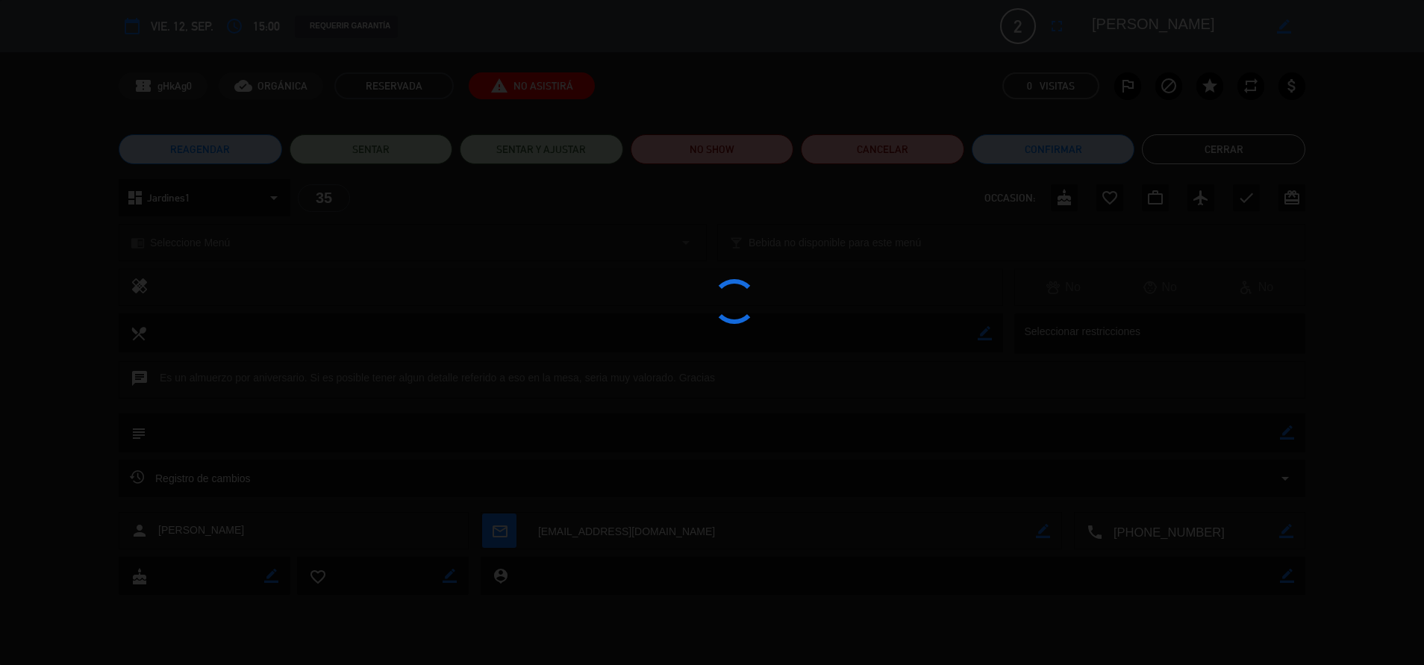
click at [711, 151] on div at bounding box center [712, 332] width 1424 height 665
click at [714, 150] on div at bounding box center [712, 332] width 1424 height 665
click at [727, 148] on button "NO SHOW" at bounding box center [712, 149] width 163 height 30
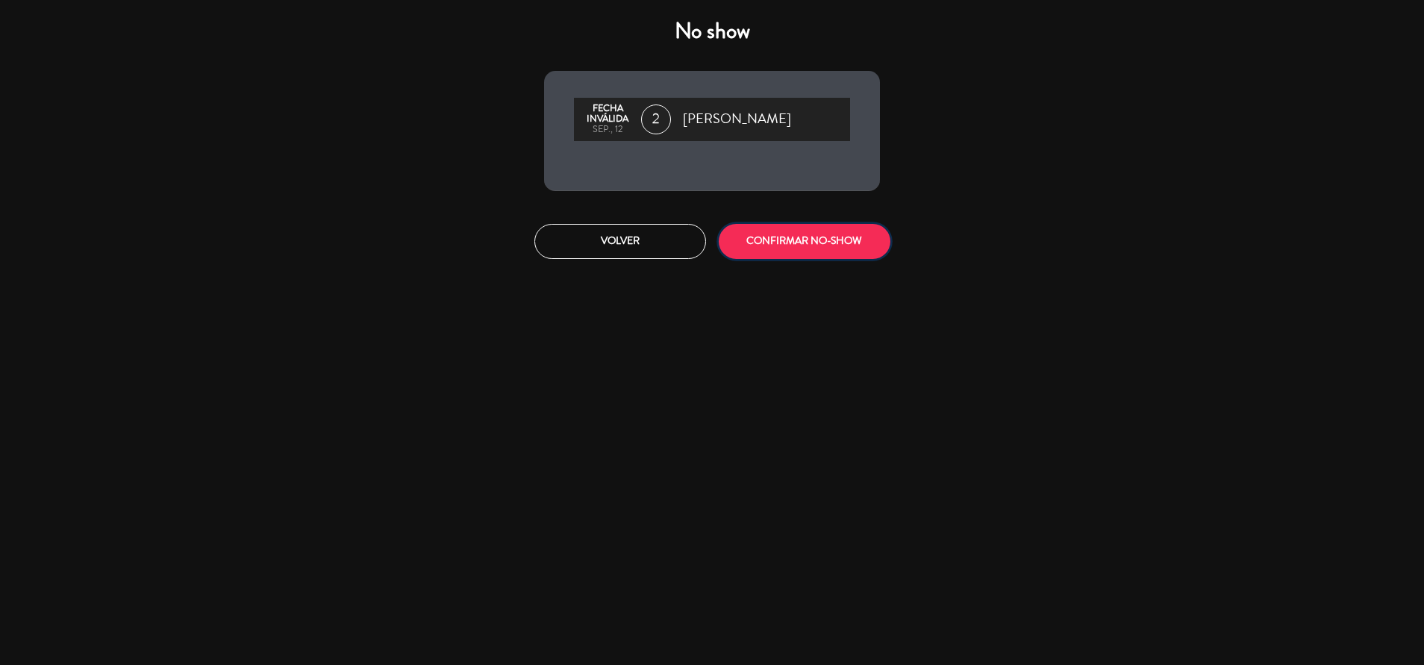
click at [784, 249] on button "CONFIRMAR NO-SHOW" at bounding box center [805, 241] width 172 height 35
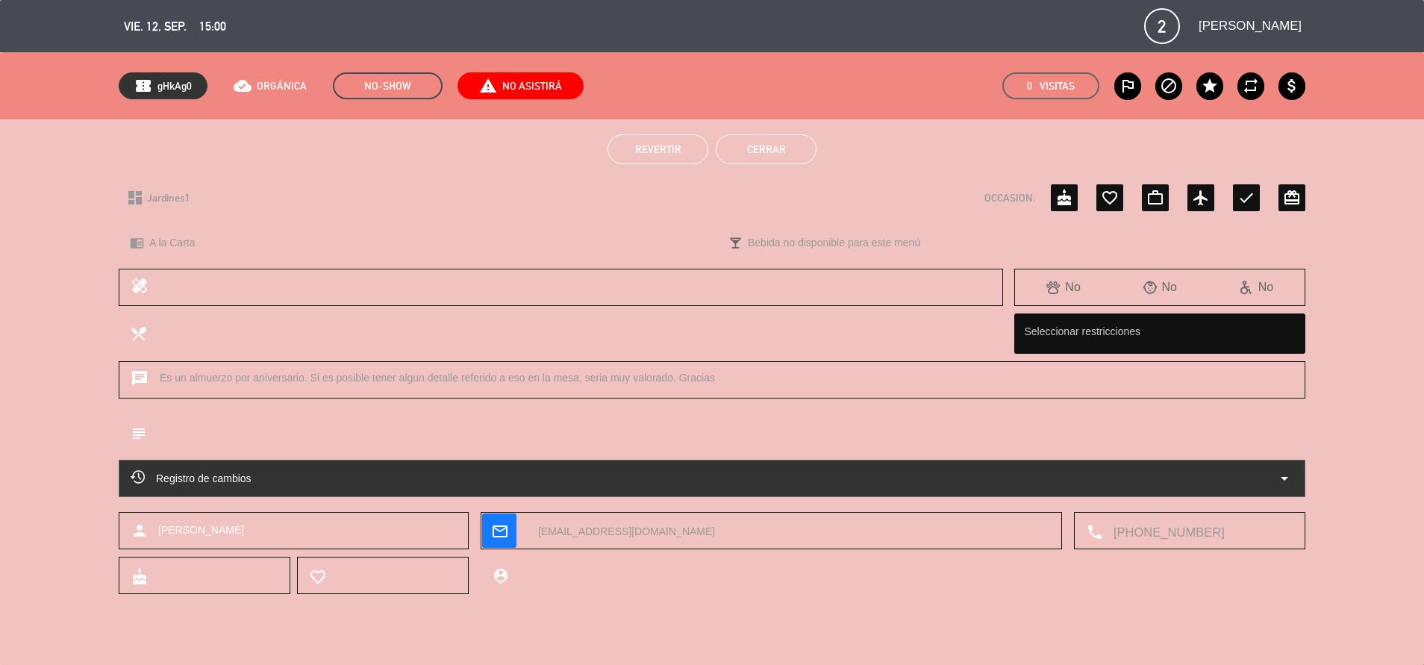
click at [756, 152] on button "Cerrar" at bounding box center [766, 149] width 101 height 30
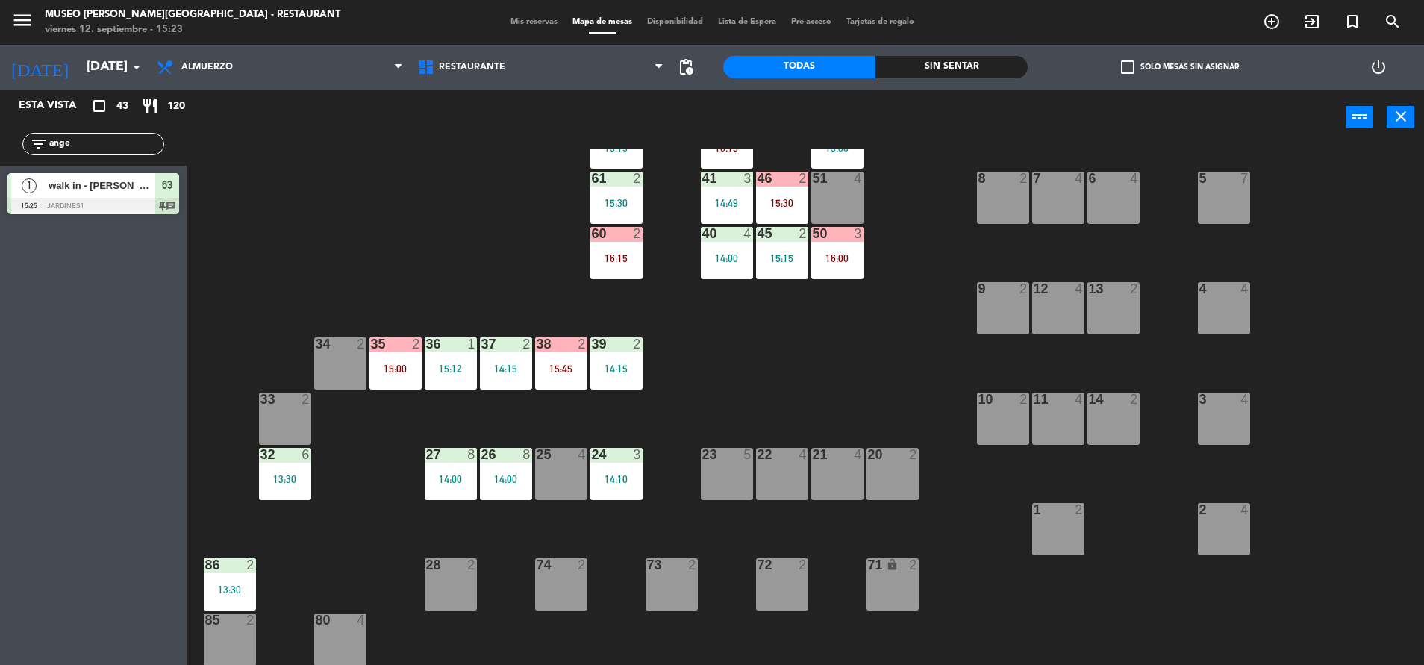
scroll to position [0, 0]
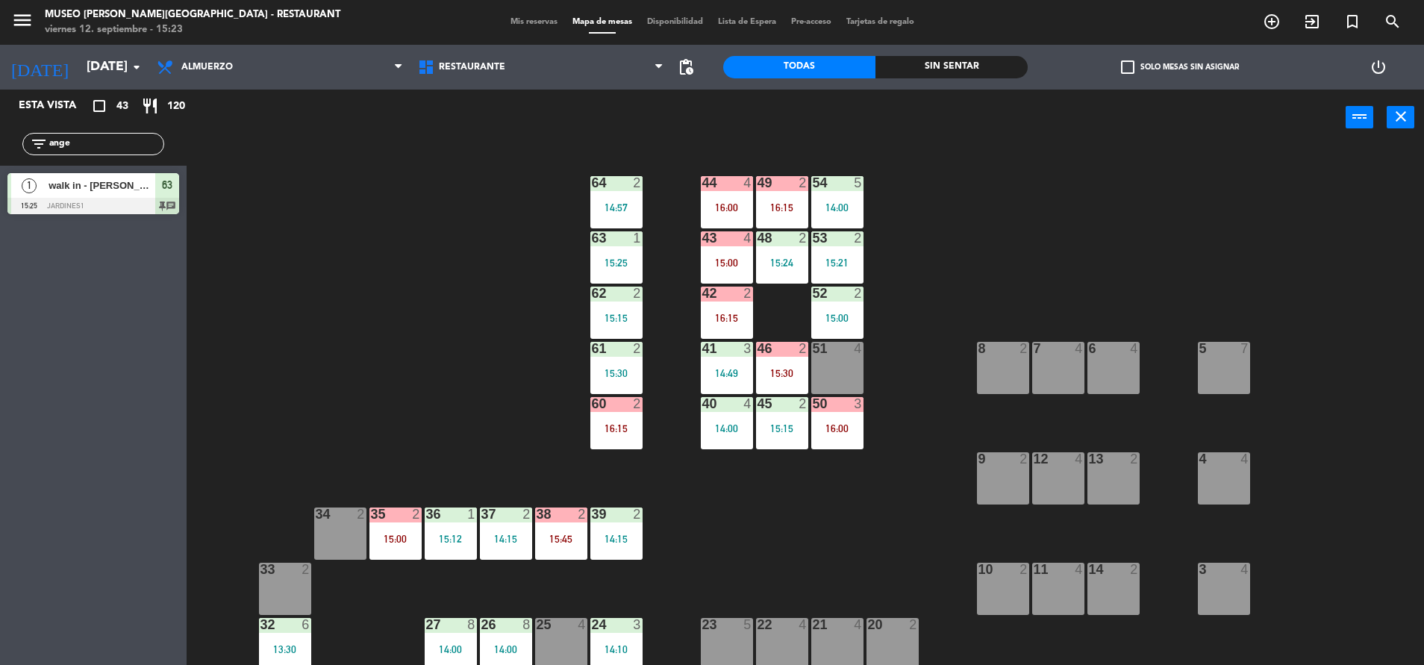
click at [728, 266] on div "15:00" at bounding box center [727, 263] width 52 height 10
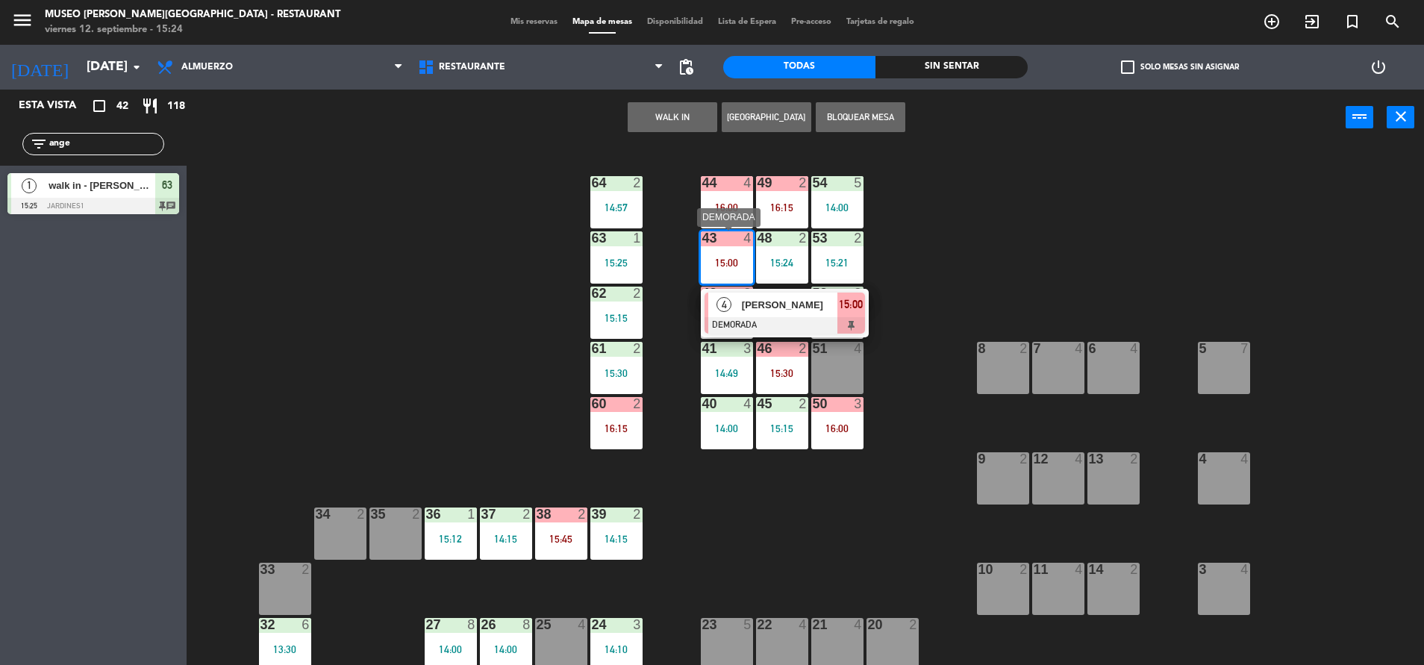
click at [764, 309] on span "[PERSON_NAME]" at bounding box center [790, 305] width 96 height 16
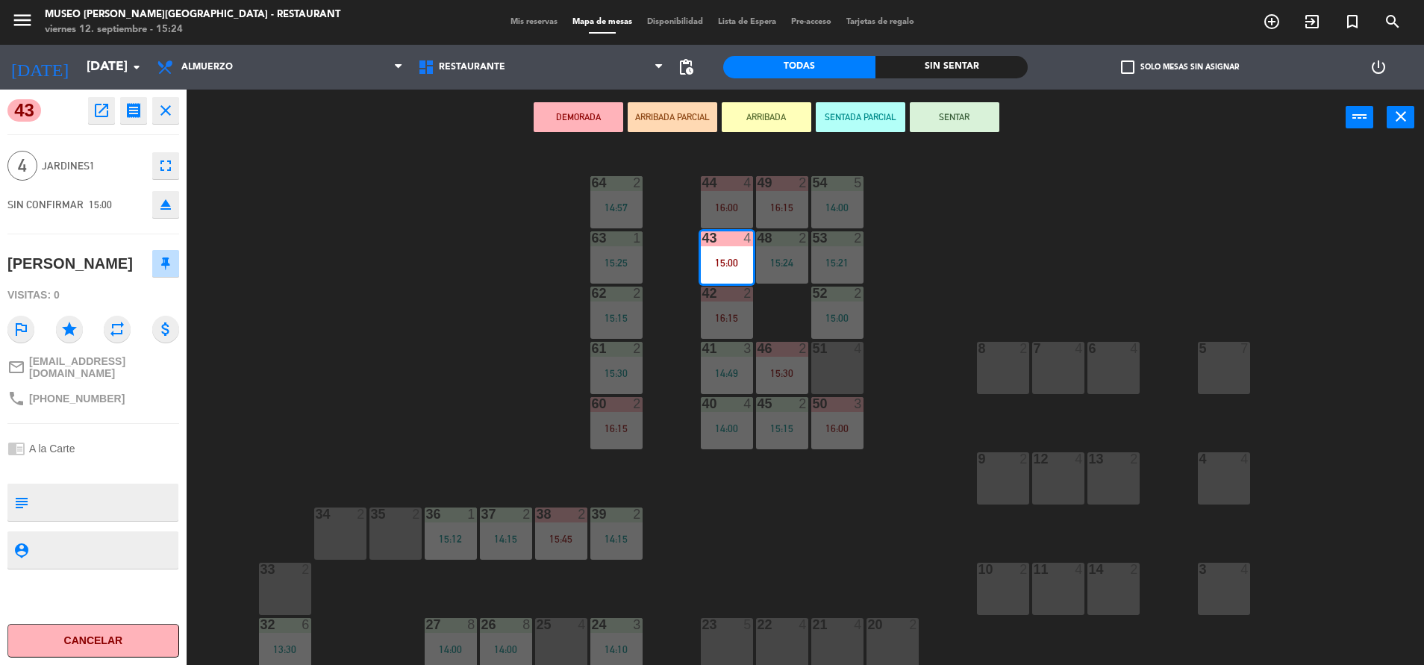
click at [97, 110] on icon "open_in_new" at bounding box center [102, 111] width 18 height 18
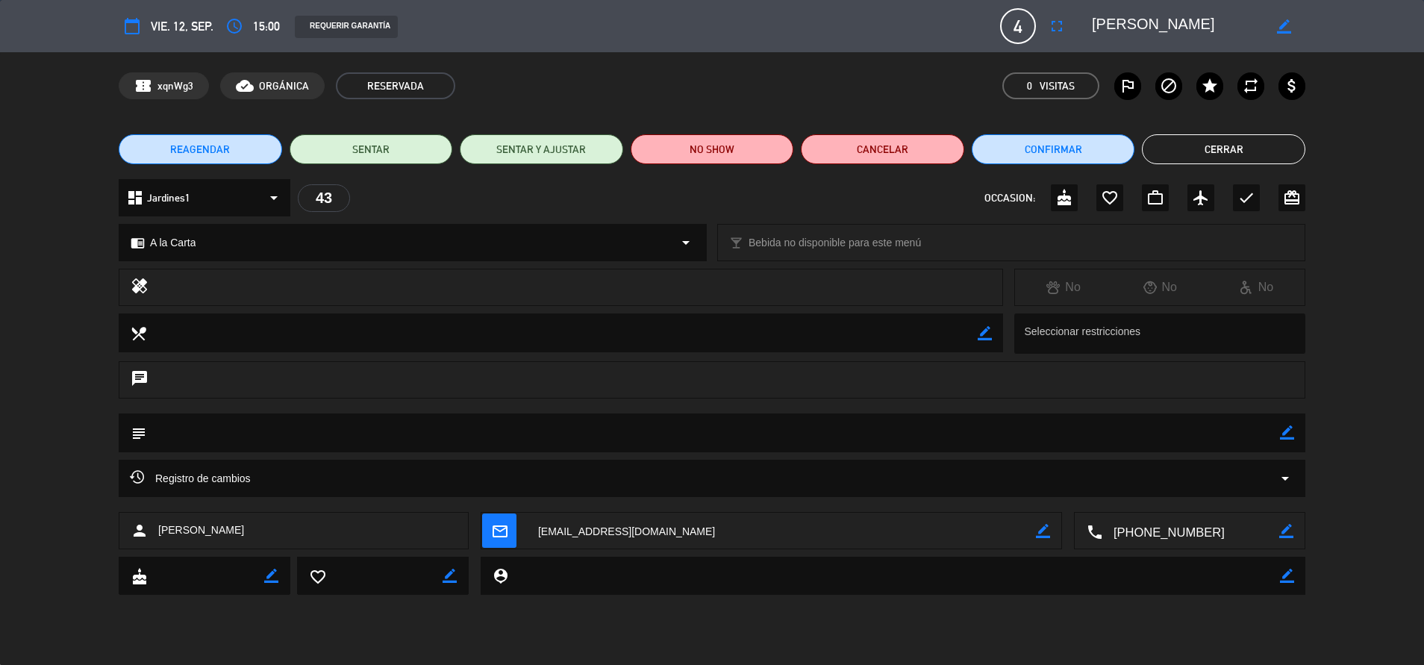
click at [697, 147] on edit-booking-info-modal "calendar_today vie. 12, sep. access_time 15:00 REQUERIR GARANTÍA 4 Prishila [PE…" at bounding box center [712, 332] width 1424 height 665
click at [715, 147] on button "NO SHOW" at bounding box center [712, 149] width 163 height 30
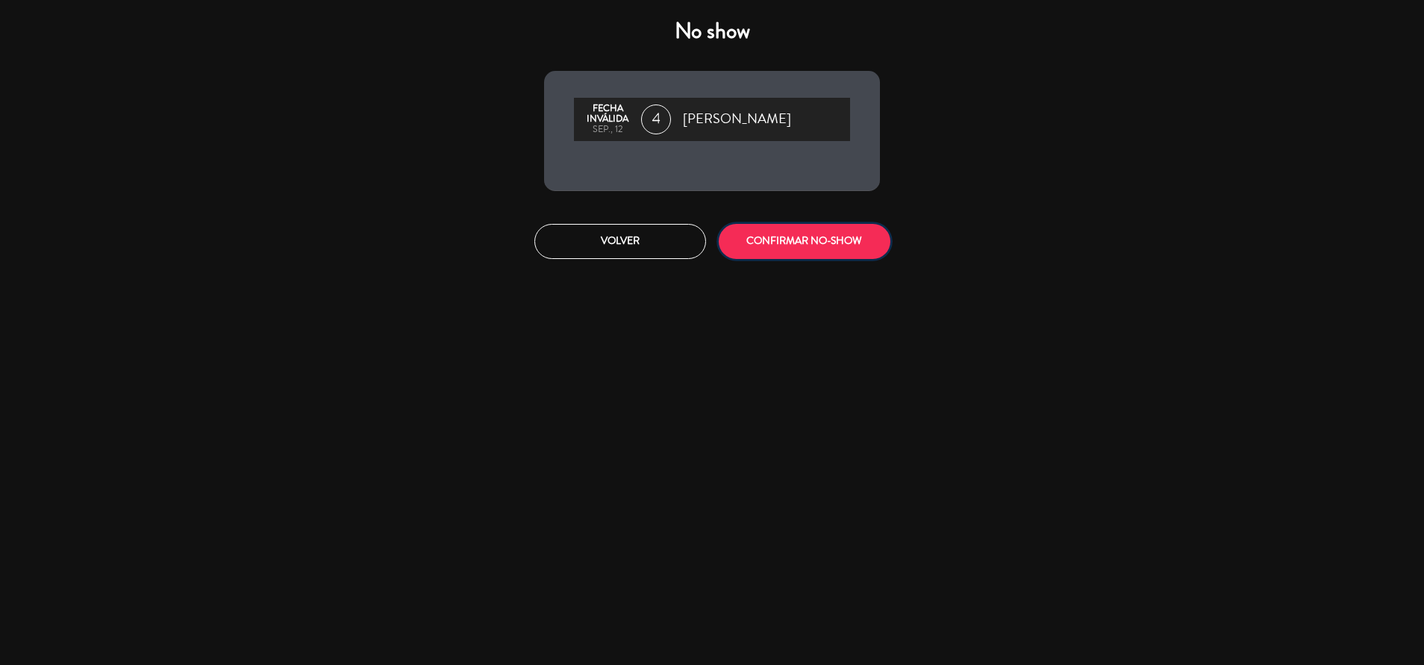
click at [789, 233] on button "CONFIRMAR NO-SHOW" at bounding box center [805, 241] width 172 height 35
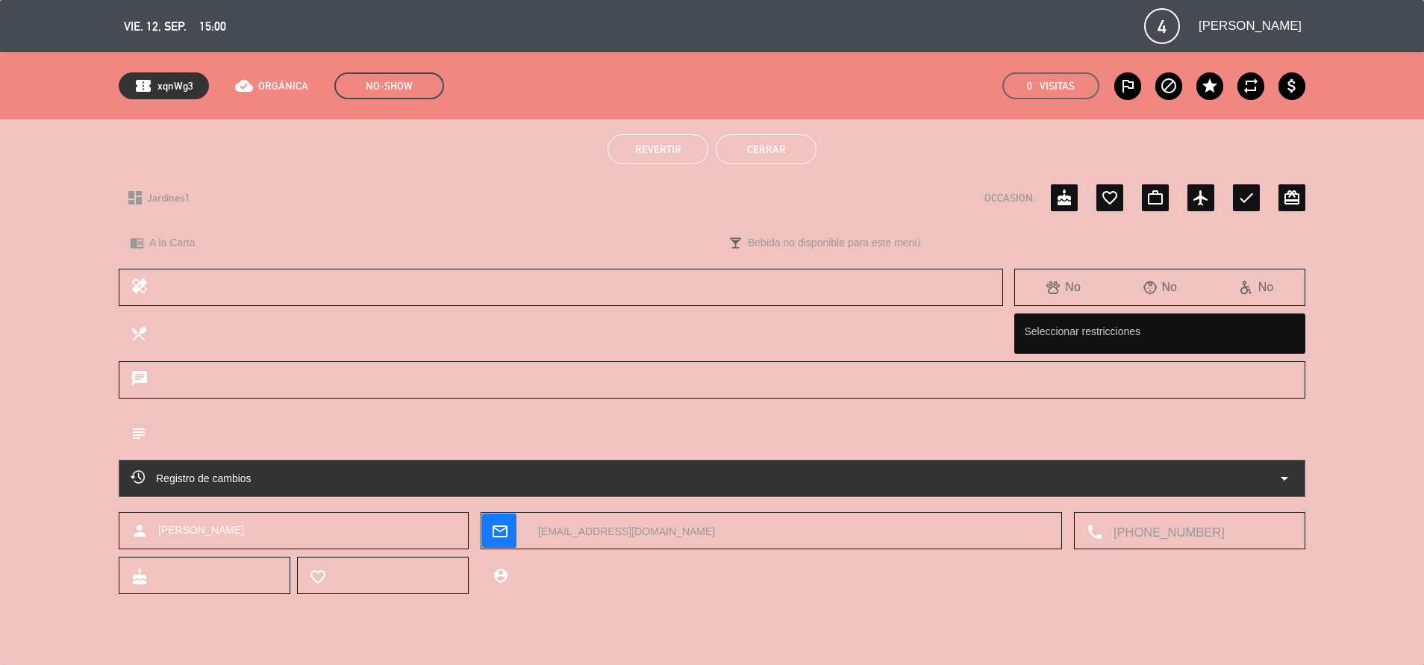
click at [770, 143] on button "Cerrar" at bounding box center [766, 149] width 101 height 30
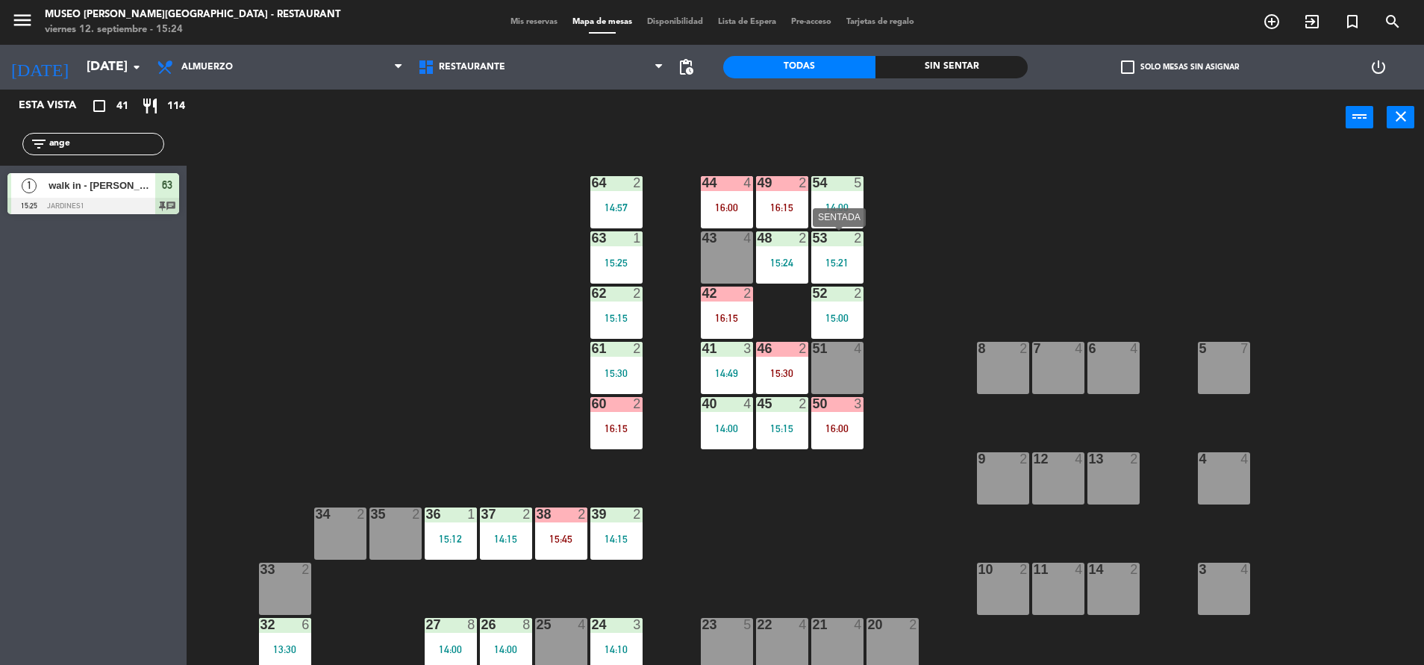
click at [846, 270] on div "53 2 15:21" at bounding box center [837, 257] width 52 height 52
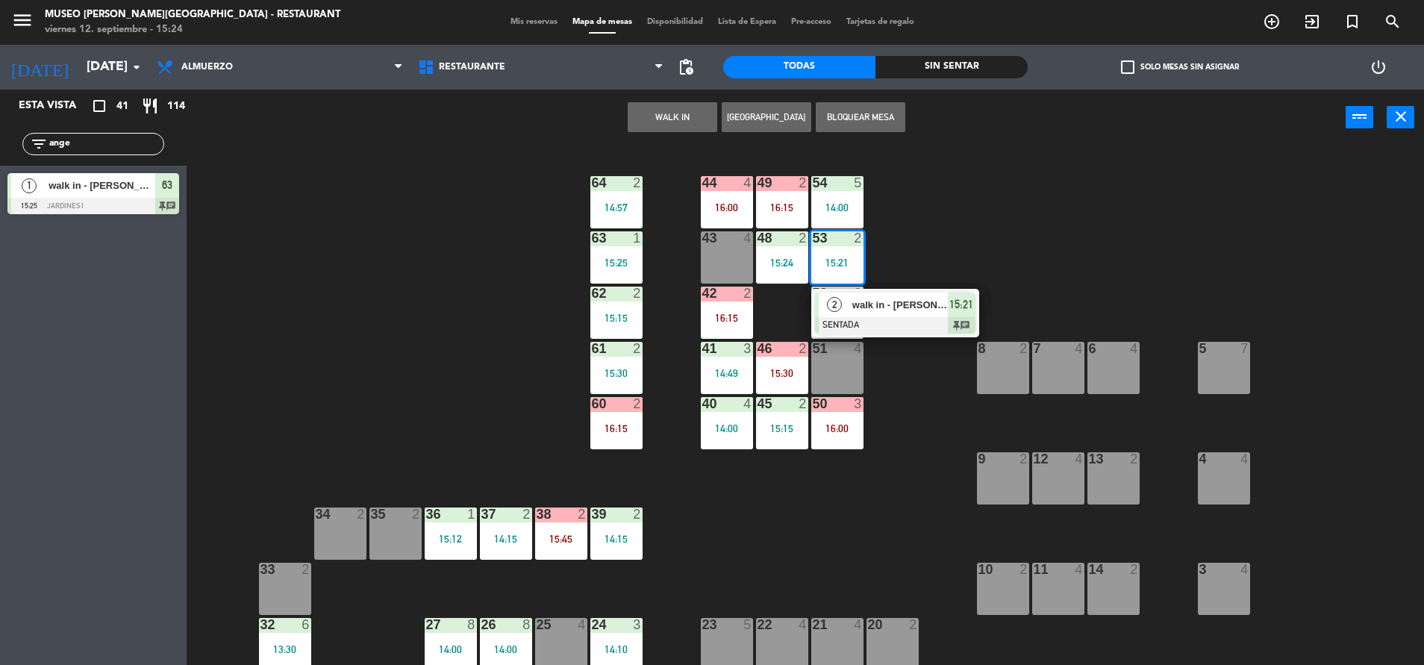
click at [867, 306] on span "walk in - [PERSON_NAME]" at bounding box center [900, 305] width 96 height 16
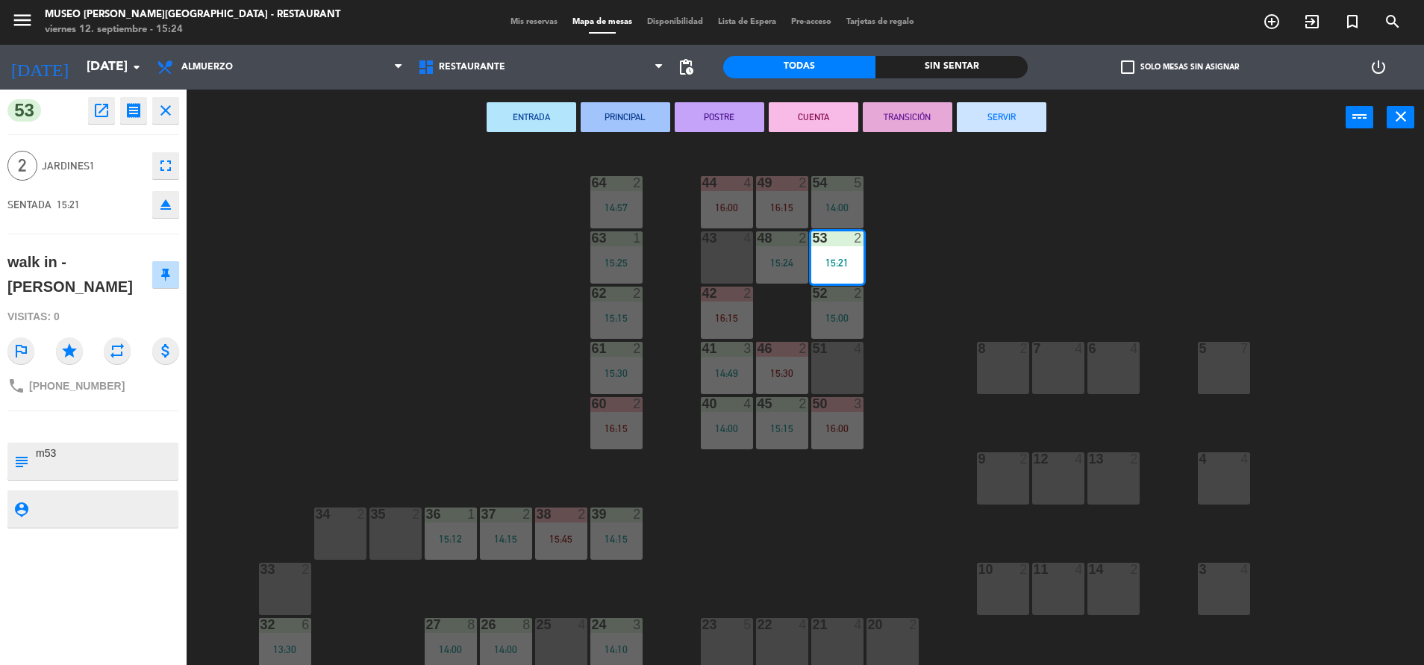
click at [127, 446] on textarea at bounding box center [105, 461] width 143 height 31
click at [57, 446] on textarea at bounding box center [105, 461] width 143 height 31
drag, startPoint x: 104, startPoint y: 448, endPoint x: -4, endPoint y: 459, distance: 108.8
click at [0, 459] on html "close × Museo [PERSON_NAME] Café - Restaurant × chrome_reader_mode Listado de R…" at bounding box center [712, 332] width 1424 height 665
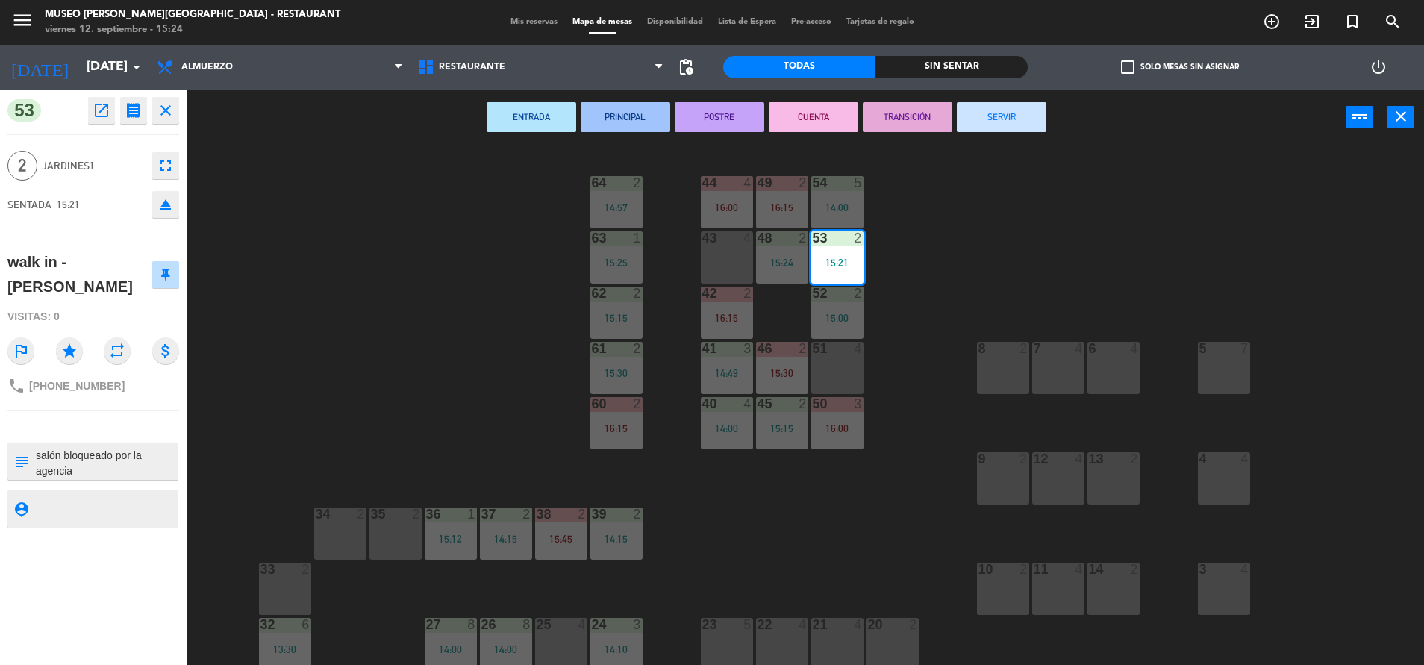
paste textarea "SAT - 40+1px"
type textarea "m53 px deseaban cerca al calefactor y no hubo problema por una mesa de 4, salón…"
click at [138, 412] on div "53 open_in_new receipt 3:21 PM [DATE] 2 personas walk in - [PERSON_NAME] 53 INT…" at bounding box center [93, 377] width 187 height 575
click at [117, 411] on div "53 open_in_new receipt 3:21 PM [DATE] 2 personas walk in - [PERSON_NAME] 53 INT…" at bounding box center [93, 377] width 187 height 575
click at [105, 446] on textarea at bounding box center [105, 461] width 143 height 31
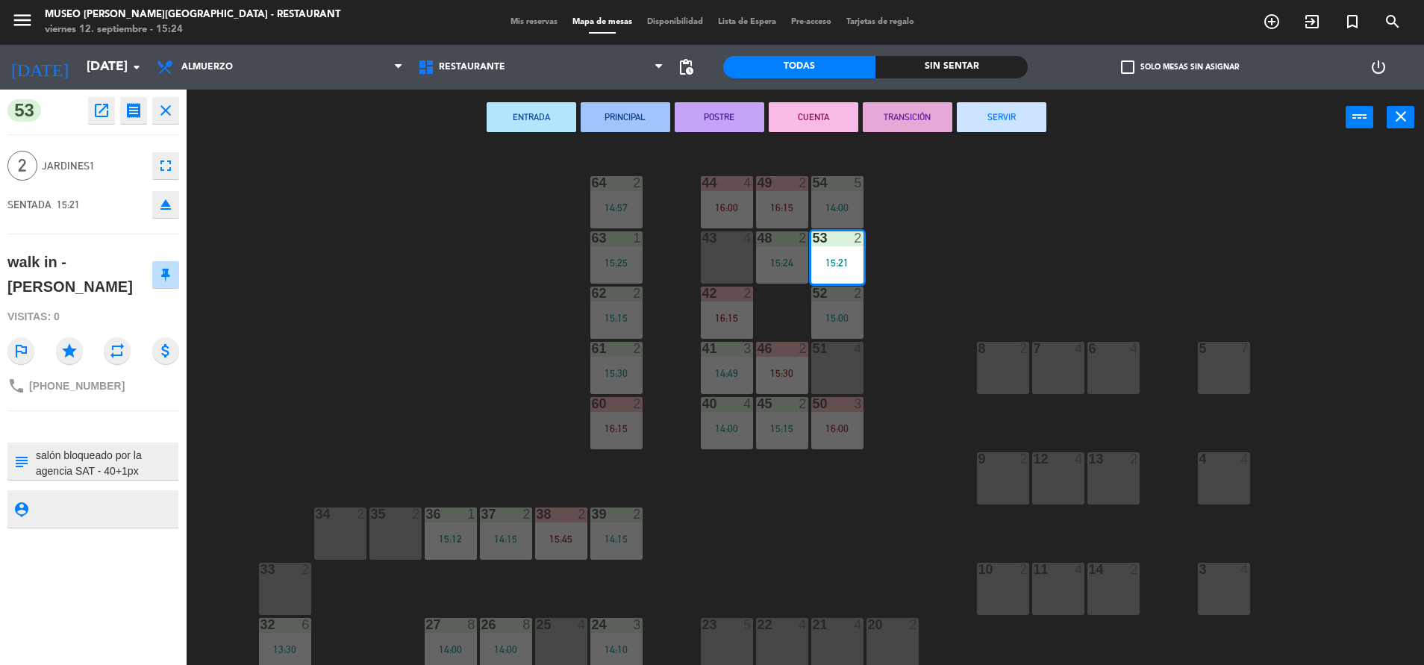
scroll to position [0, 0]
click at [112, 413] on div "53 open_in_new receipt 3:21 PM [DATE] 2 personas walk in - [PERSON_NAME] 53 INT…" at bounding box center [93, 377] width 187 height 575
click at [104, 450] on textarea at bounding box center [105, 461] width 143 height 31
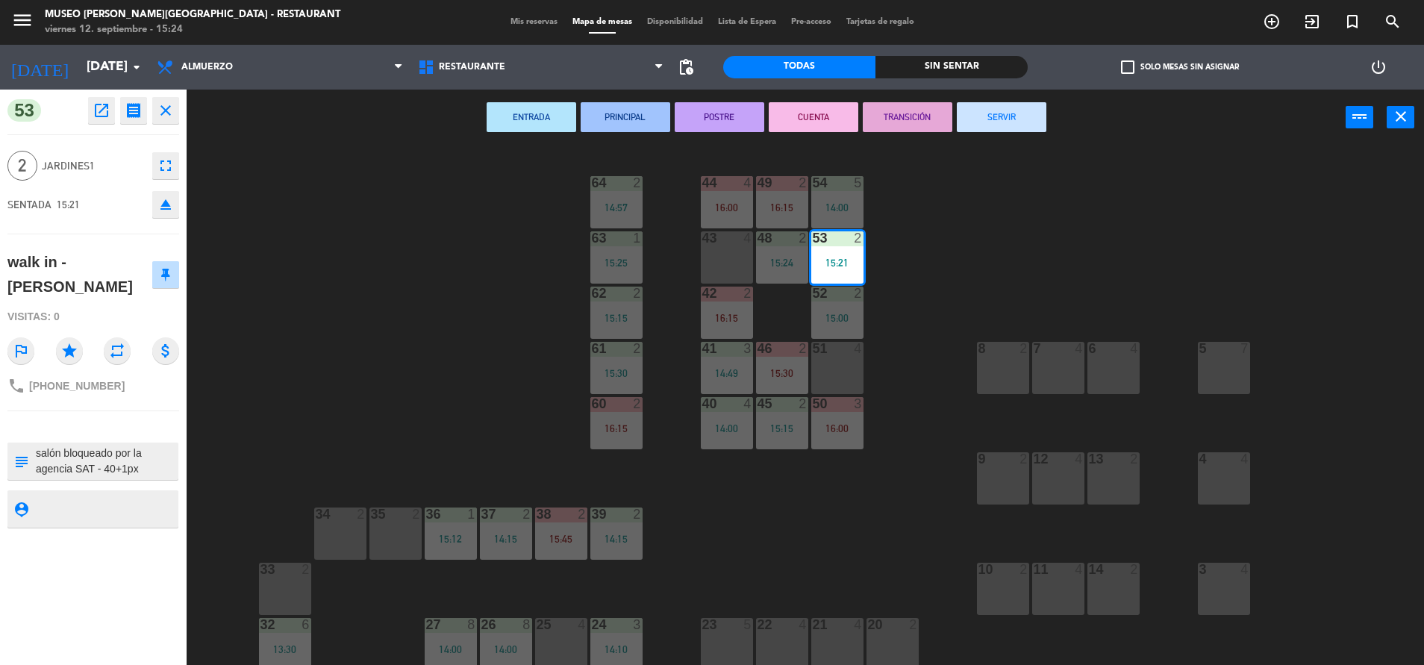
click at [405, 388] on div "44 4 16:00 49 2 16:15 54 5 14:00 64 2 14:57 48 2 15:24 53 2 15:21 63 1 15:25 43…" at bounding box center [812, 408] width 1223 height 519
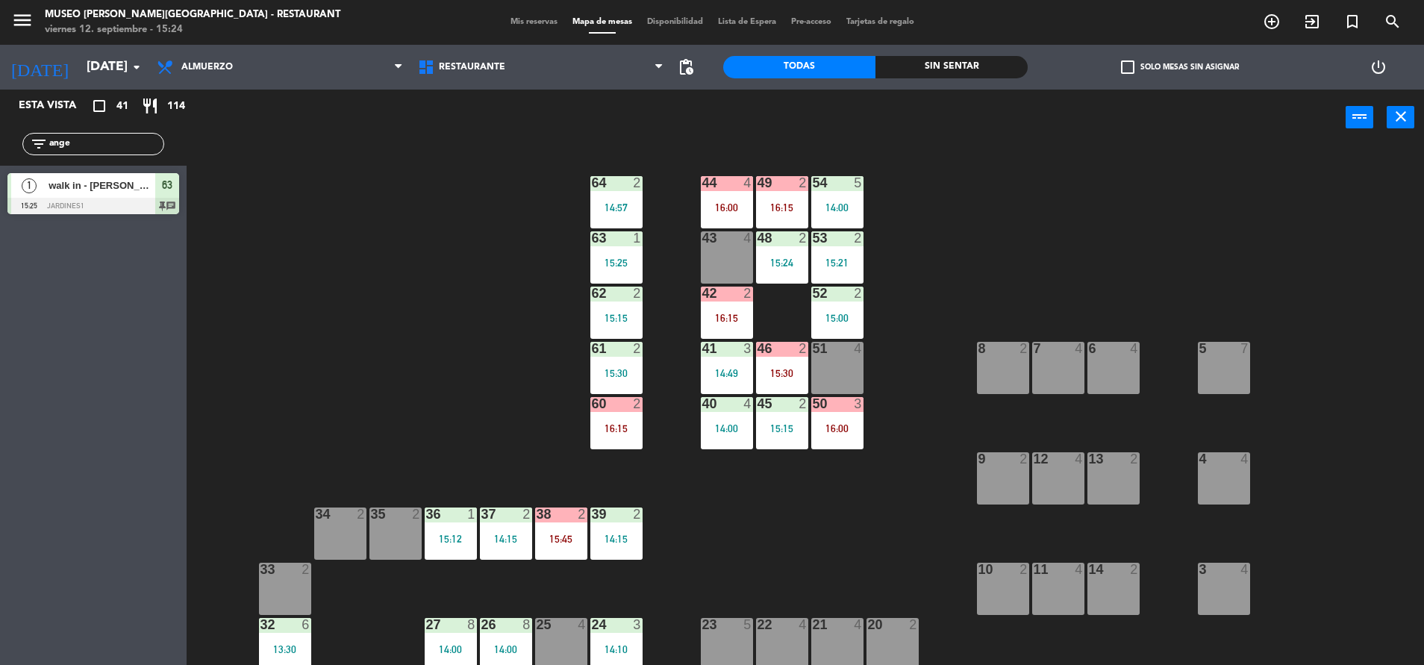
click at [843, 262] on div "15:21" at bounding box center [837, 263] width 52 height 10
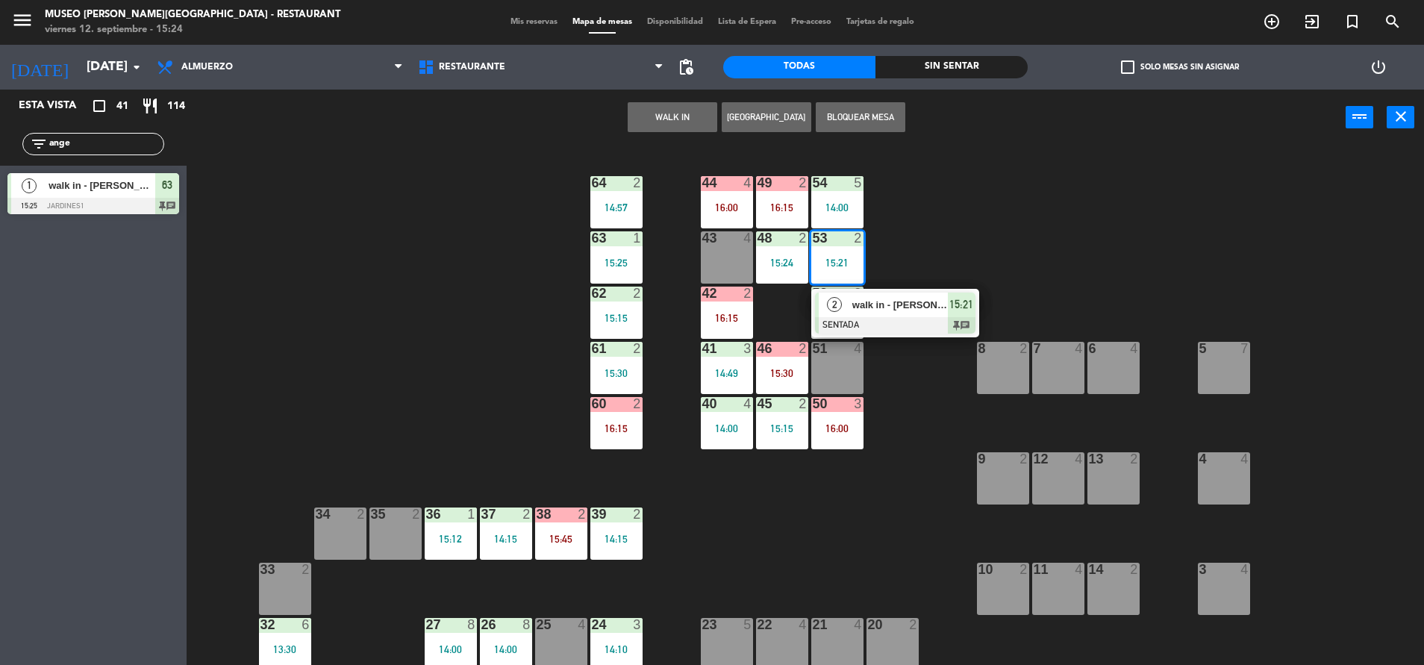
click at [840, 290] on div "2 walk in - [PERSON_NAME] 15:21 chat" at bounding box center [895, 313] width 168 height 49
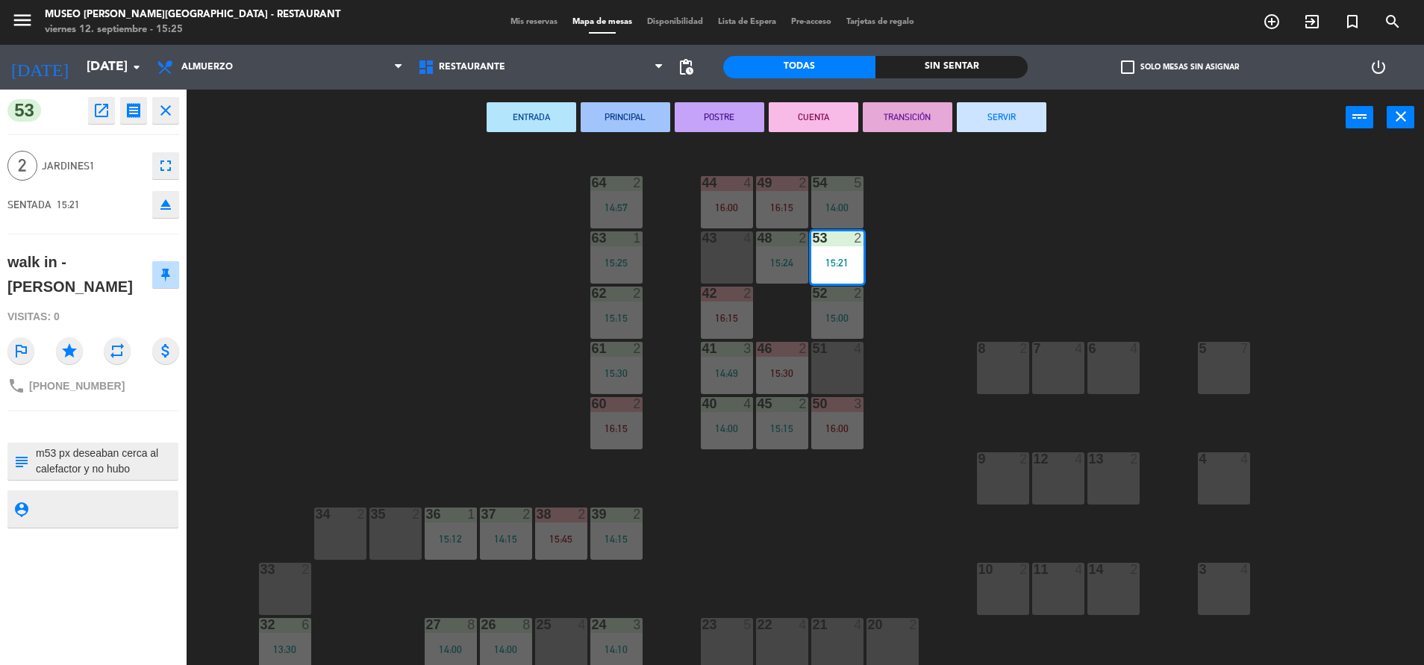
click at [110, 122] on button "open_in_new" at bounding box center [101, 110] width 27 height 27
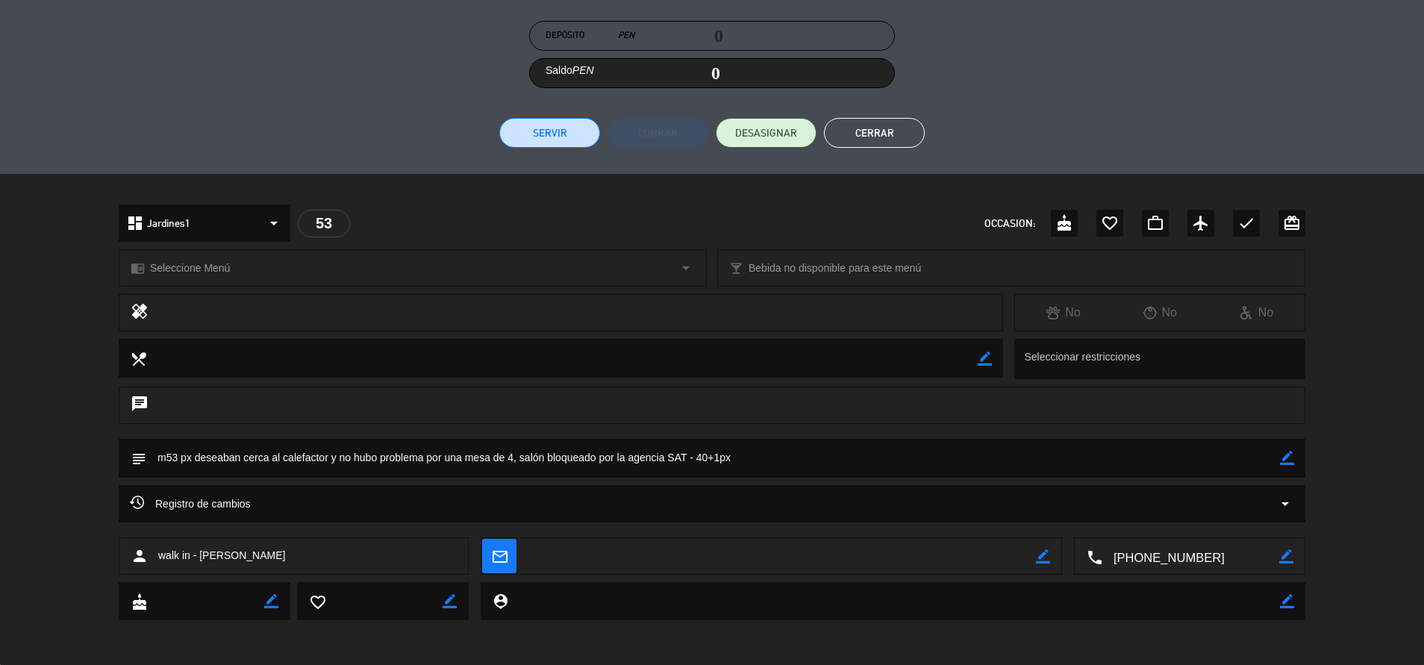
scroll to position [0, 0]
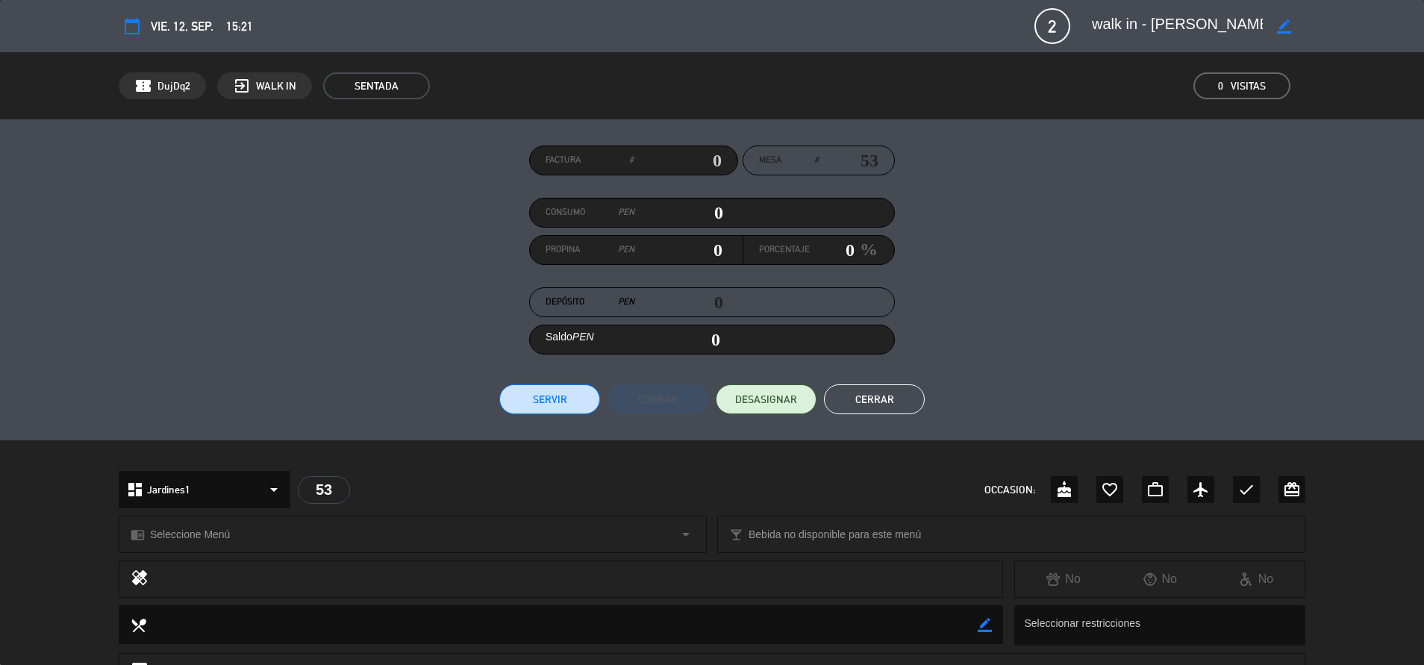
click at [857, 398] on button "Cerrar" at bounding box center [874, 399] width 101 height 30
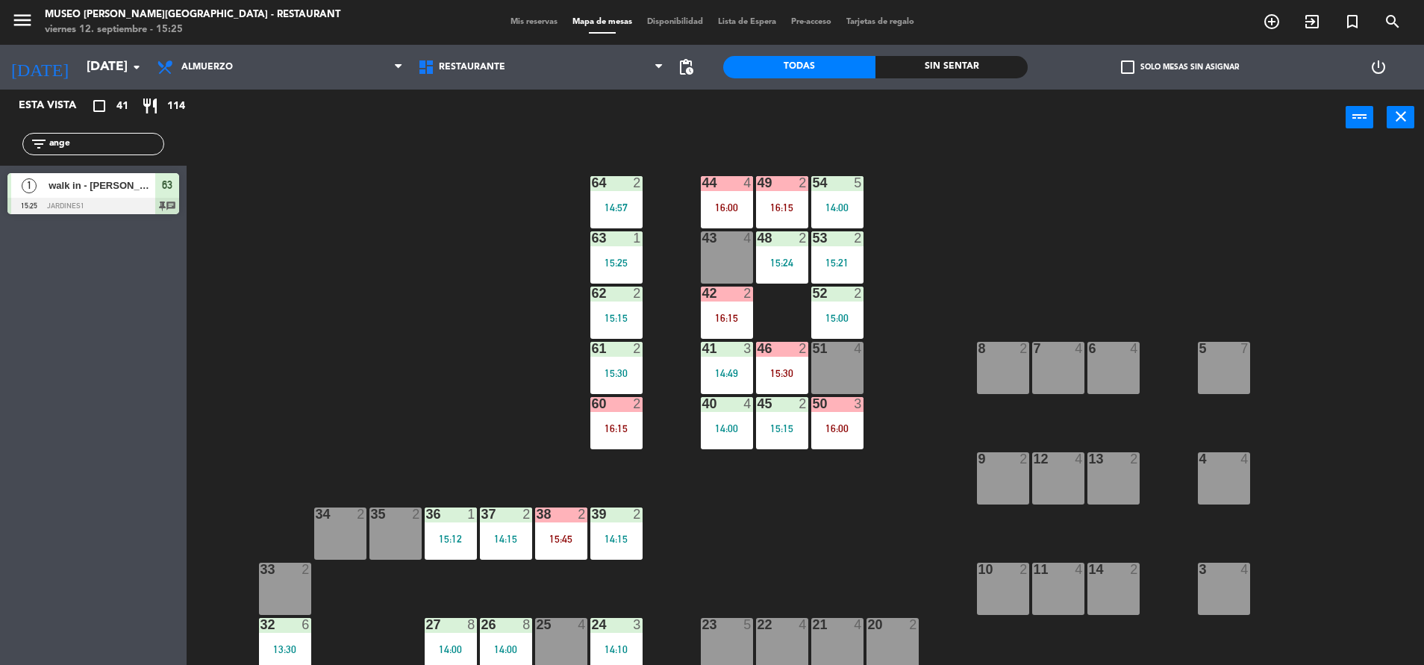
click at [891, 464] on div "44 4 16:00 49 2 16:15 54 5 14:00 64 2 14:57 48 2 15:24 53 2 15:21 63 1 15:25 43…" at bounding box center [812, 408] width 1223 height 519
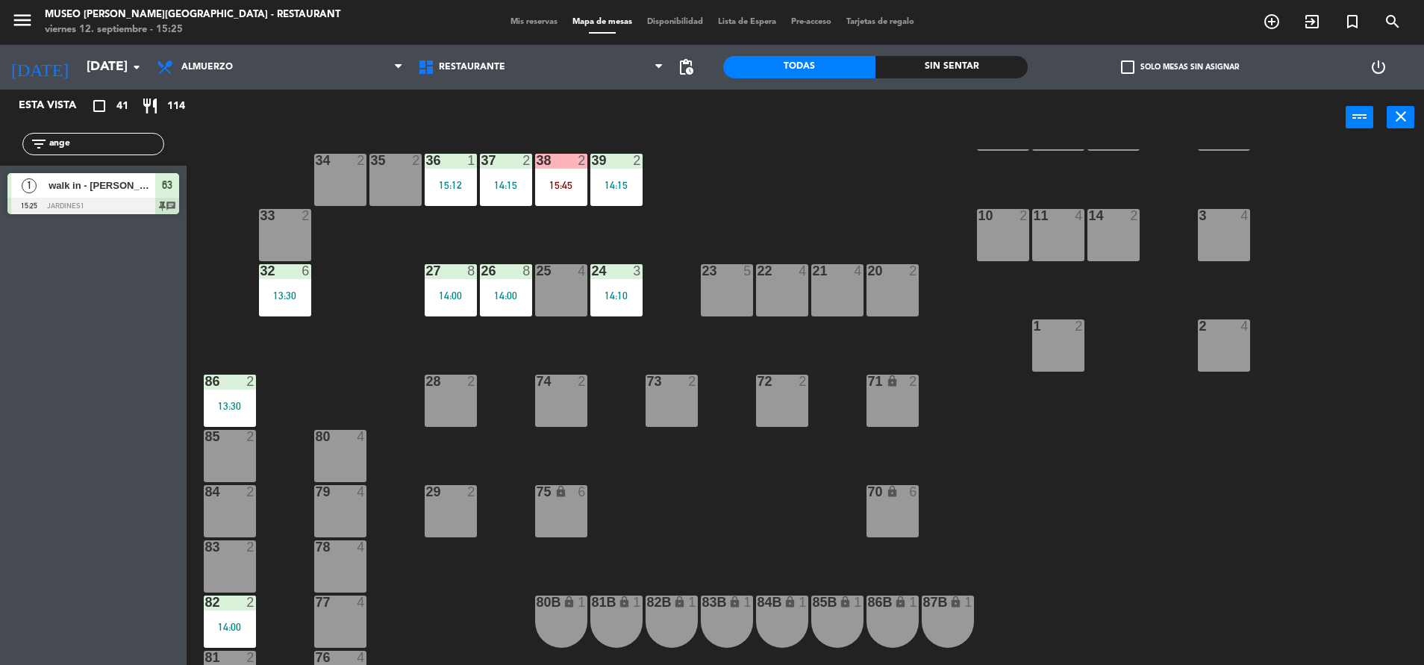
scroll to position [355, 0]
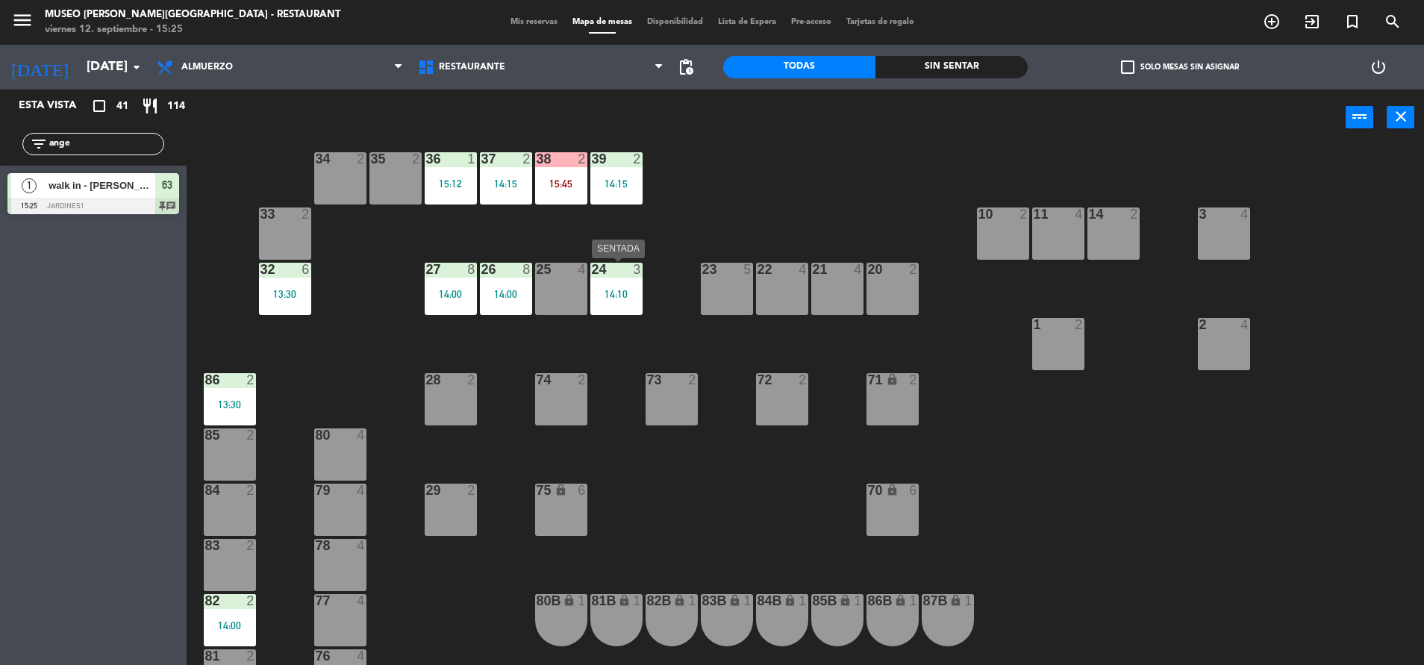
click at [600, 294] on div "14:10" at bounding box center [616, 294] width 52 height 10
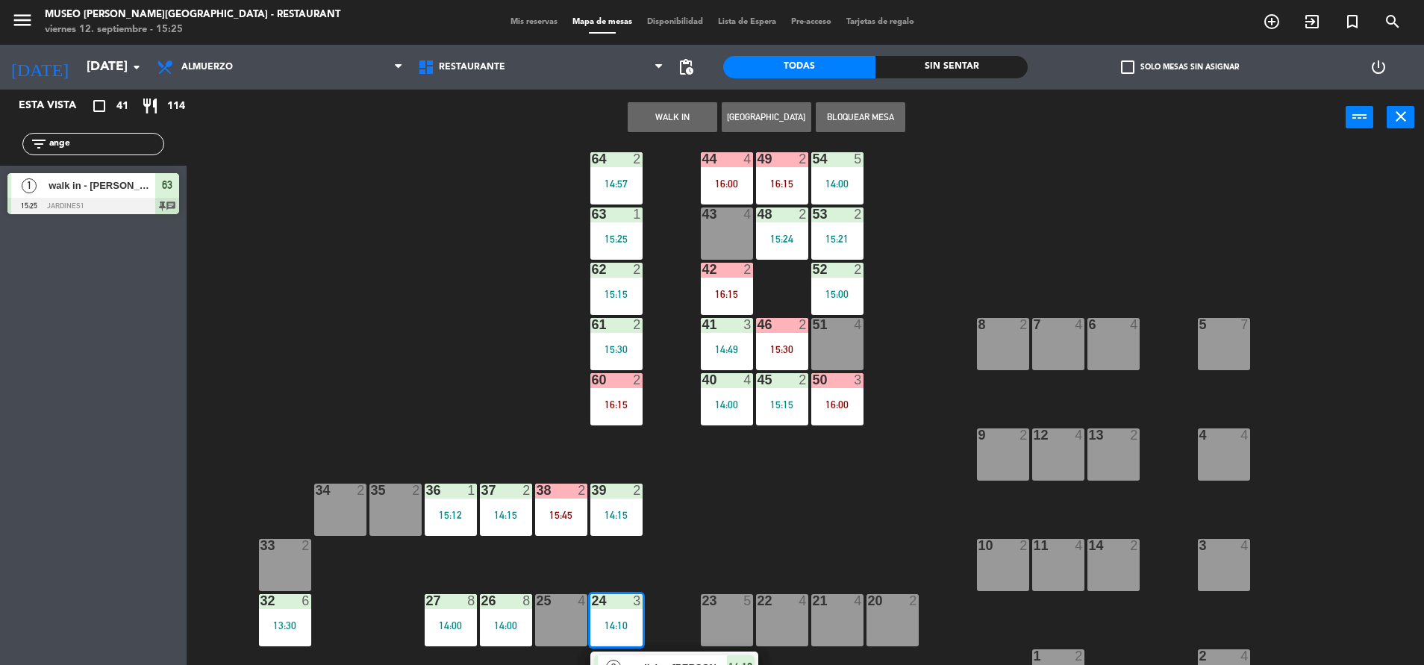
click at [708, 500] on div "44 4 16:00 49 2 16:15 54 5 14:00 64 2 14:57 48 2 15:24 53 2 15:21 63 1 15:25 43…" at bounding box center [812, 408] width 1223 height 519
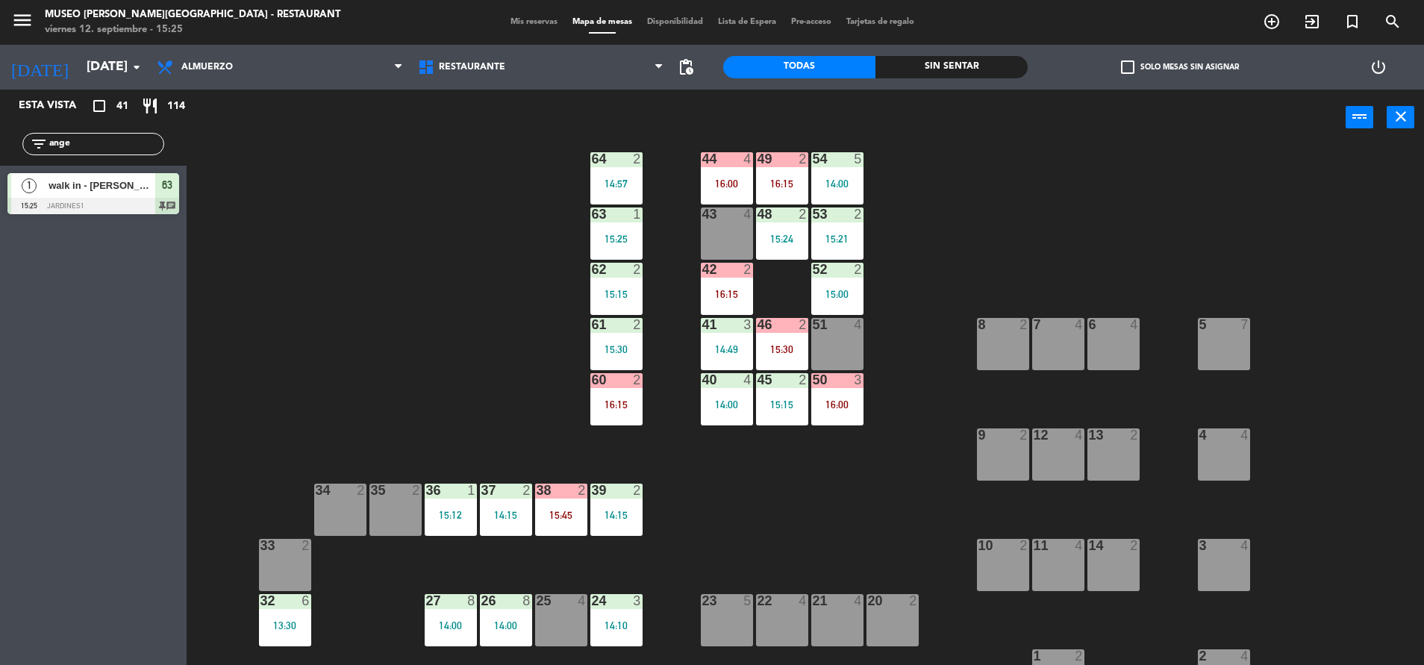
scroll to position [104, 0]
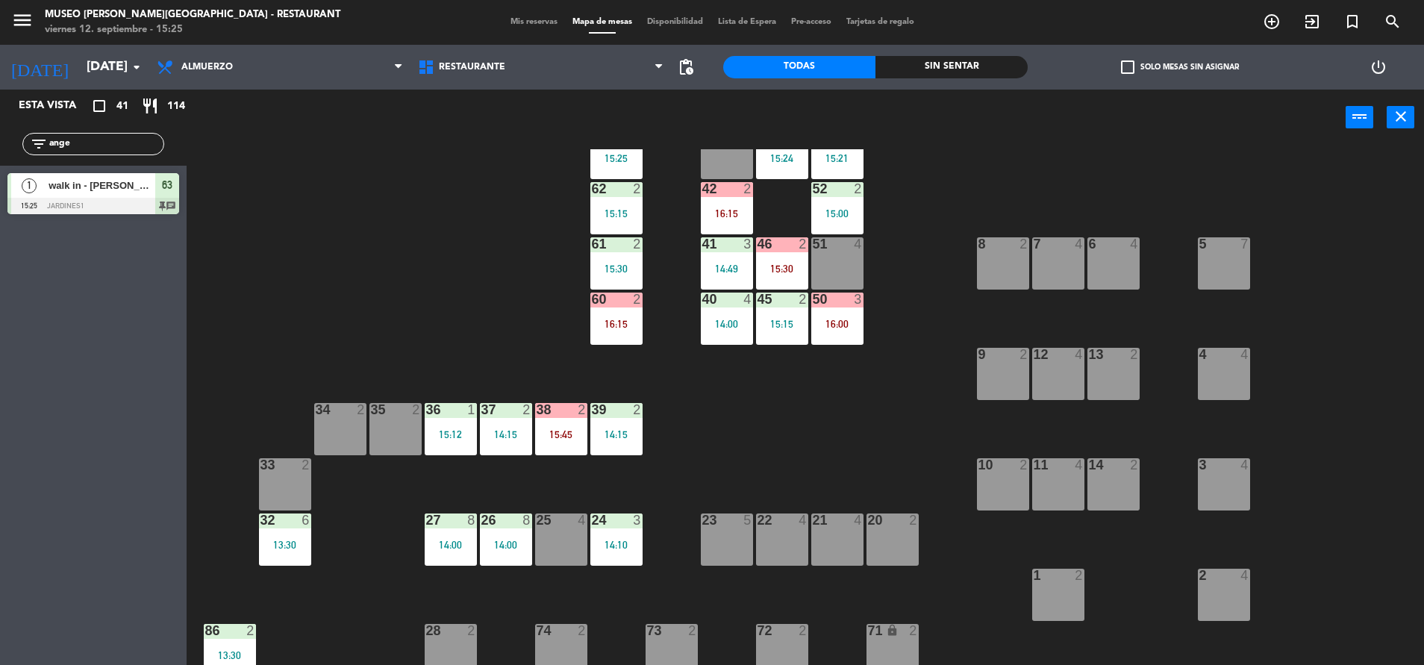
click at [555, 419] on div "38 2 15:45" at bounding box center [561, 429] width 52 height 52
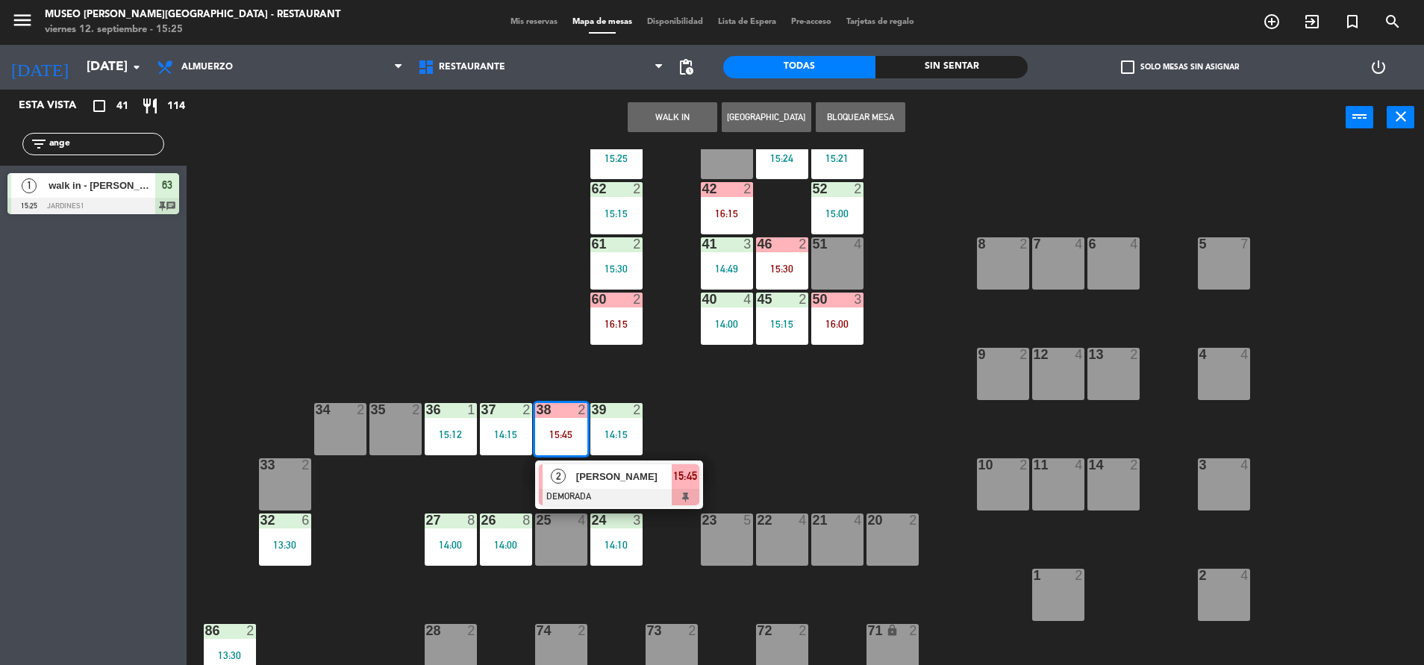
click at [605, 525] on div at bounding box center [616, 520] width 25 height 13
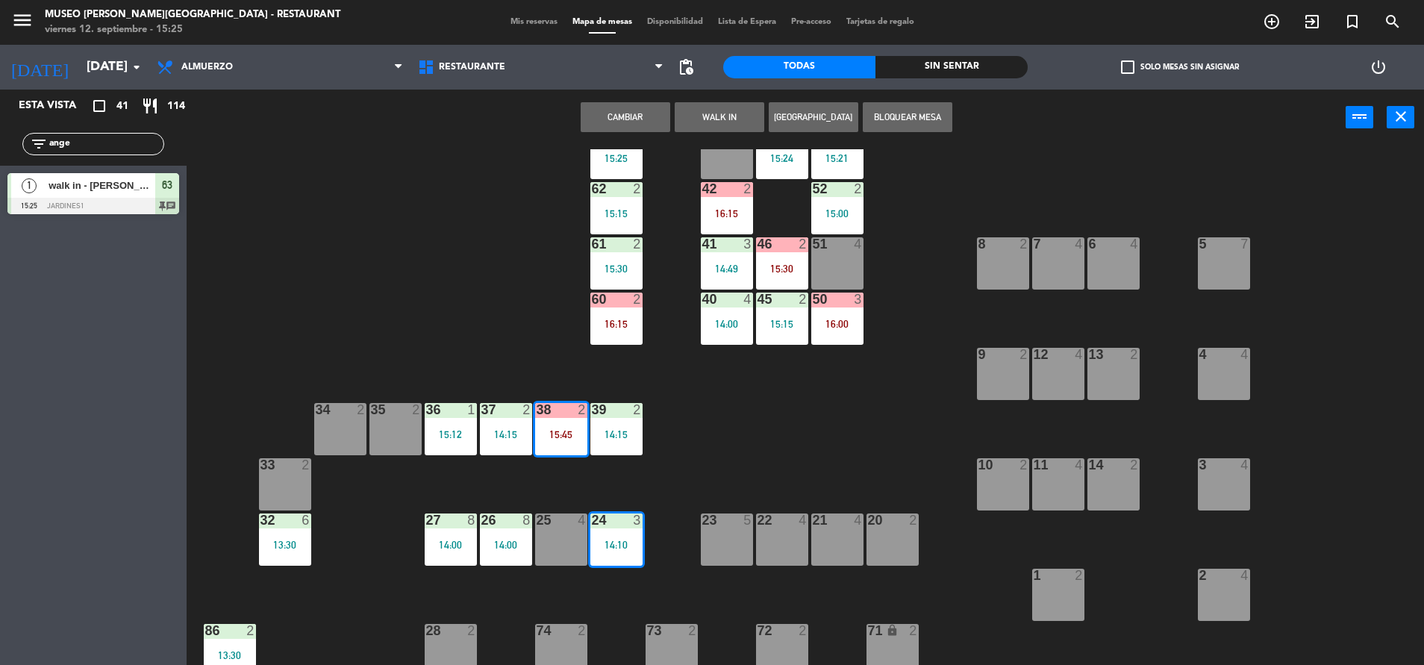
click at [648, 498] on div "44 4 16:00 49 2 16:15 54 5 14:00 64 2 14:57 48 2 15:24 53 2 15:21 63 1 15:25 43…" at bounding box center [812, 408] width 1223 height 519
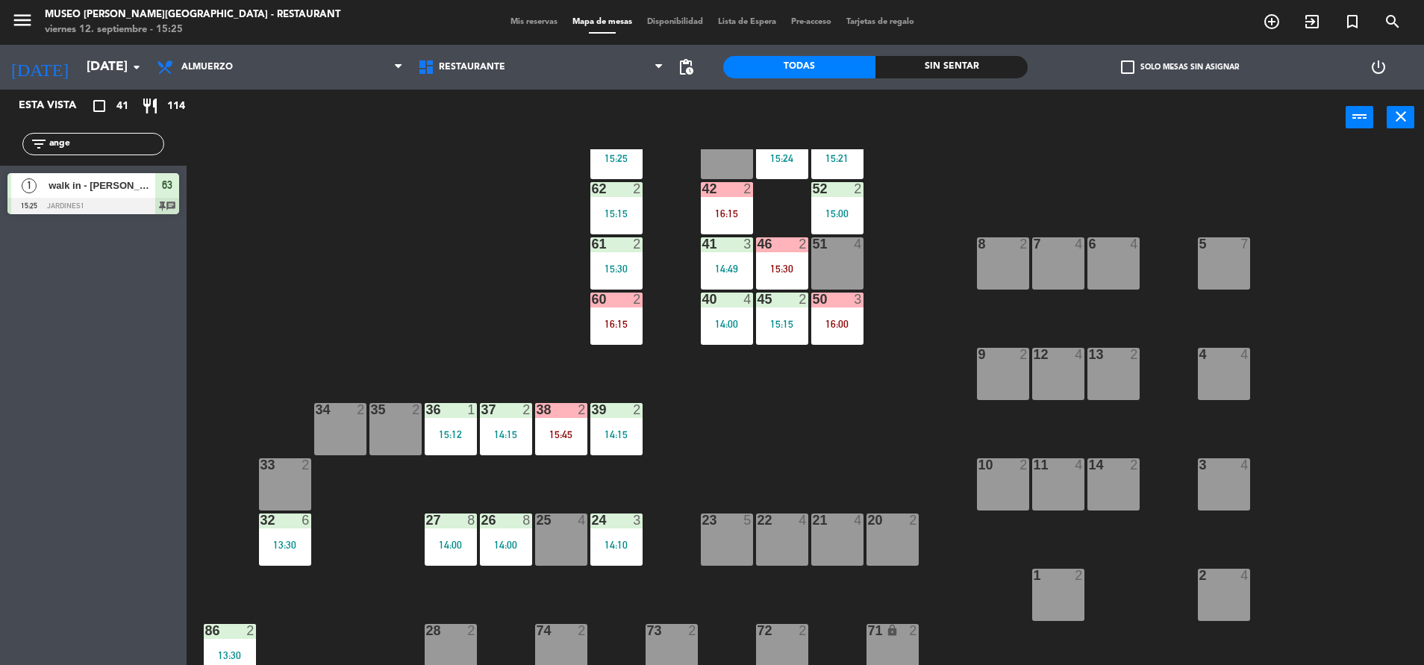
click at [575, 461] on div "44 4 16:00 49 2 16:15 54 5 14:00 64 2 14:57 48 2 15:24 53 2 15:21 63 1 15:25 43…" at bounding box center [812, 408] width 1223 height 519
click at [684, 470] on div "44 4 16:00 49 2 16:15 54 5 14:00 64 2 14:57 48 2 15:24 53 2 15:21 63 1 15:25 43…" at bounding box center [812, 408] width 1223 height 519
click at [702, 425] on div "44 4 16:00 49 2 16:15 54 5 14:00 64 2 14:57 48 2 15:24 53 2 15:21 63 1 15:25 43…" at bounding box center [812, 408] width 1223 height 519
click at [564, 444] on div "38 2 15:45" at bounding box center [561, 429] width 52 height 52
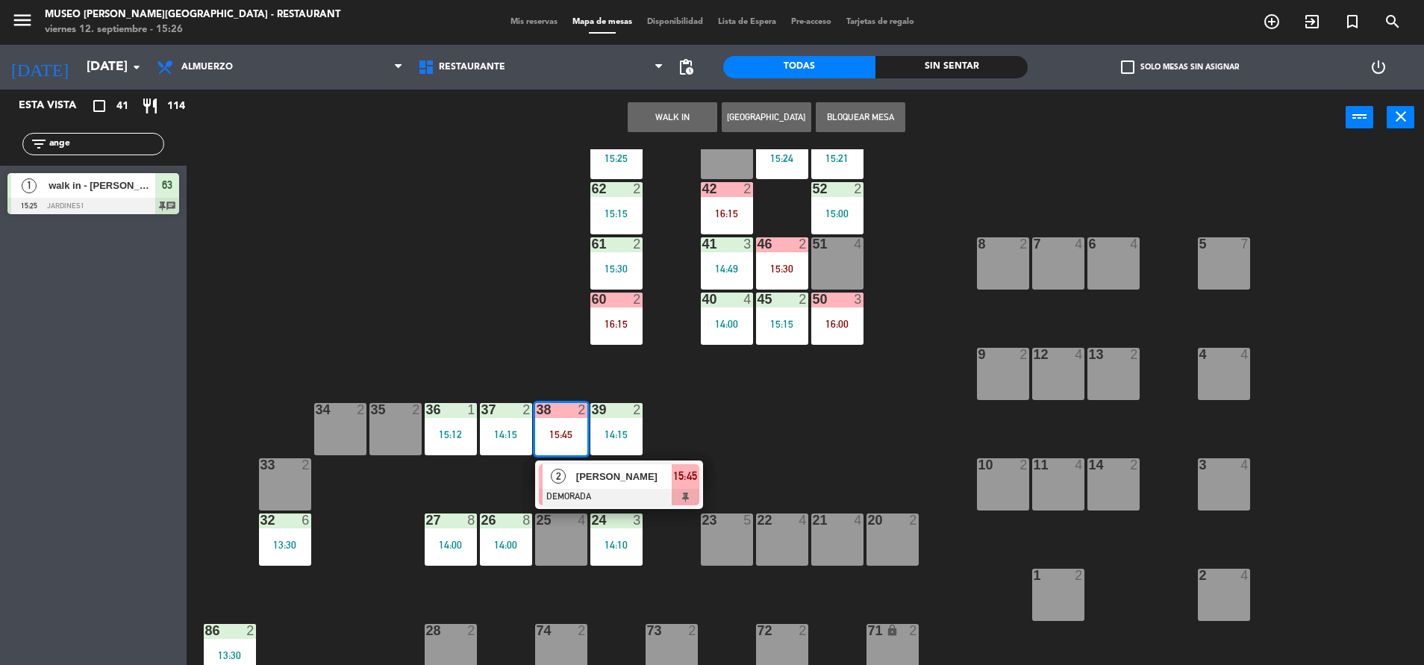
click at [677, 435] on div "44 4 16:00 49 2 16:15 54 5 14:00 64 2 14:57 48 2 15:24 53 2 15:21 63 1 15:25 43…" at bounding box center [812, 408] width 1223 height 519
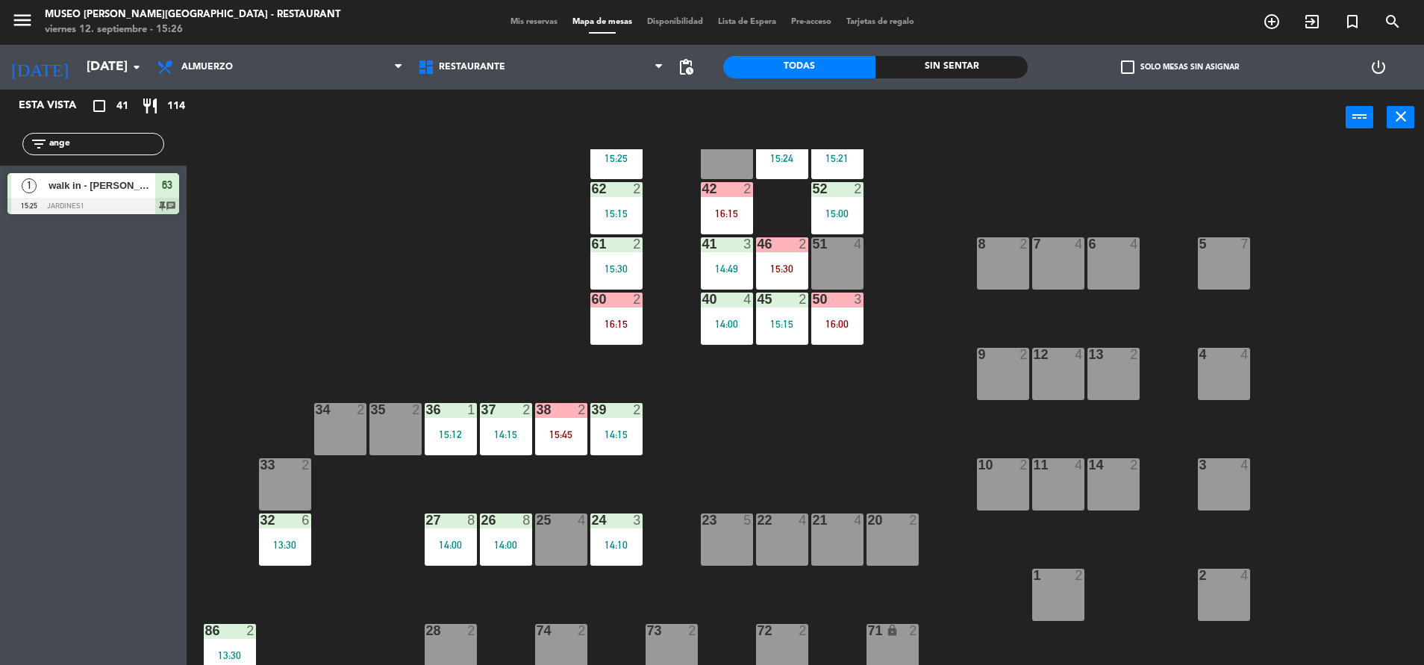
scroll to position [0, 0]
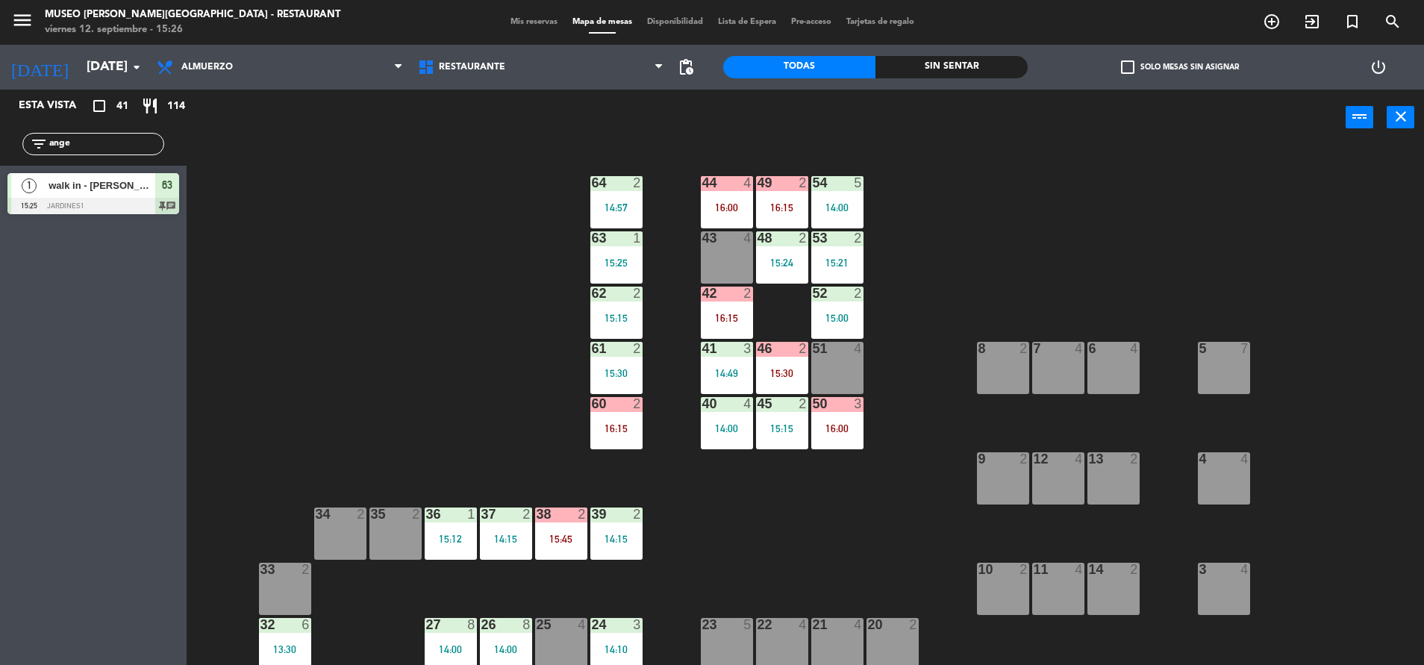
click at [556, 537] on div "15:45" at bounding box center [561, 539] width 52 height 10
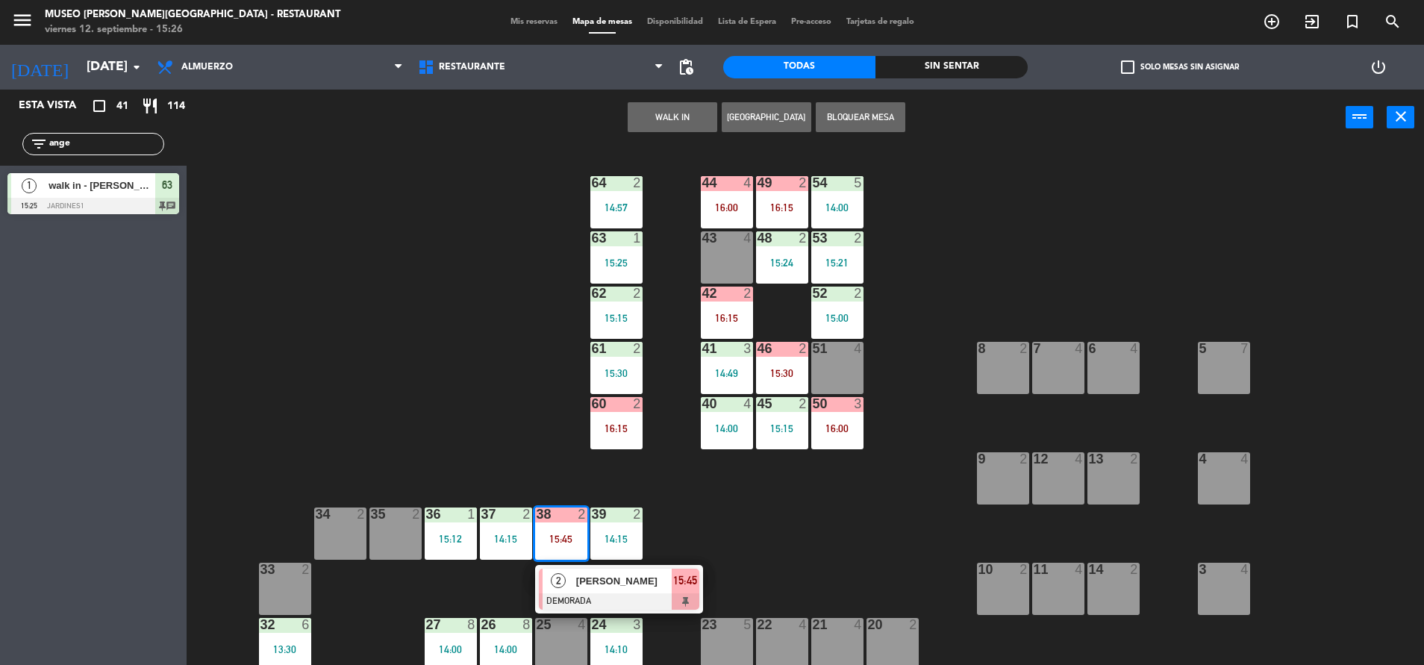
click at [599, 581] on span "[PERSON_NAME]" at bounding box center [624, 581] width 96 height 16
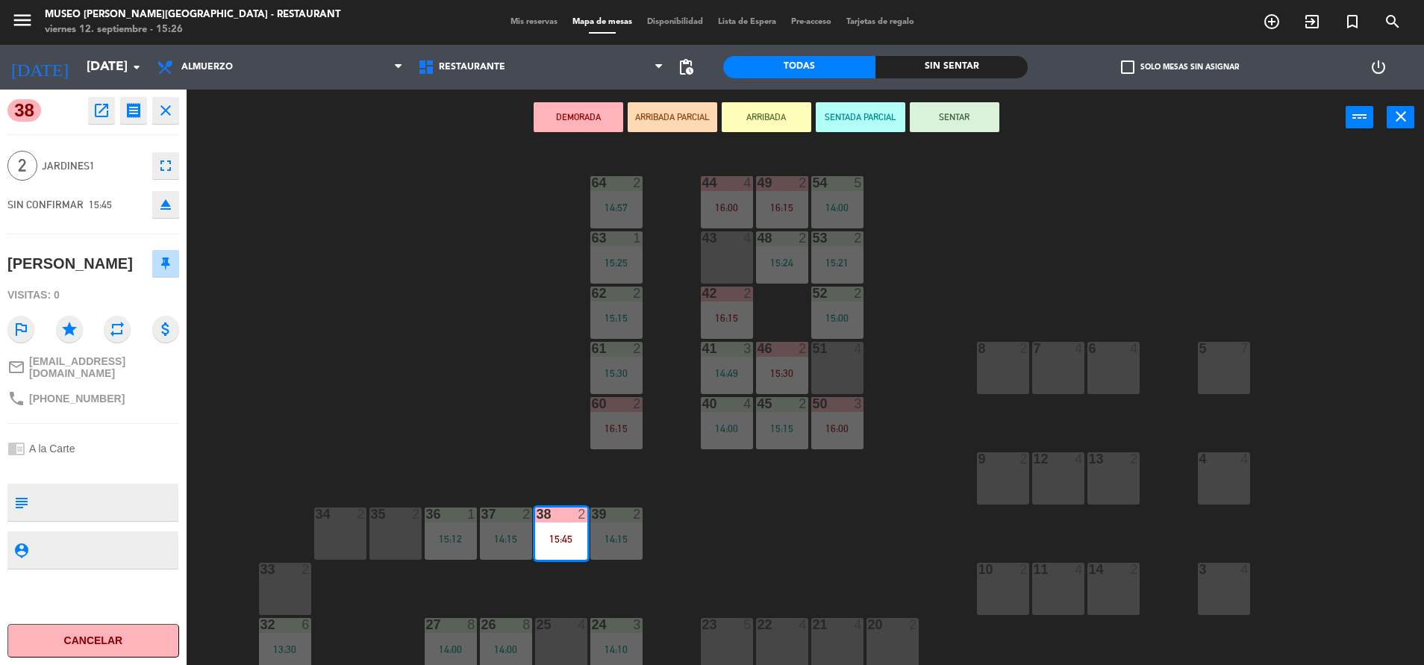
click at [365, 317] on div "44 4 16:00 49 2 16:15 54 5 14:00 64 2 14:57 48 2 15:24 53 2 15:21 63 1 15:25 43…" at bounding box center [812, 408] width 1223 height 519
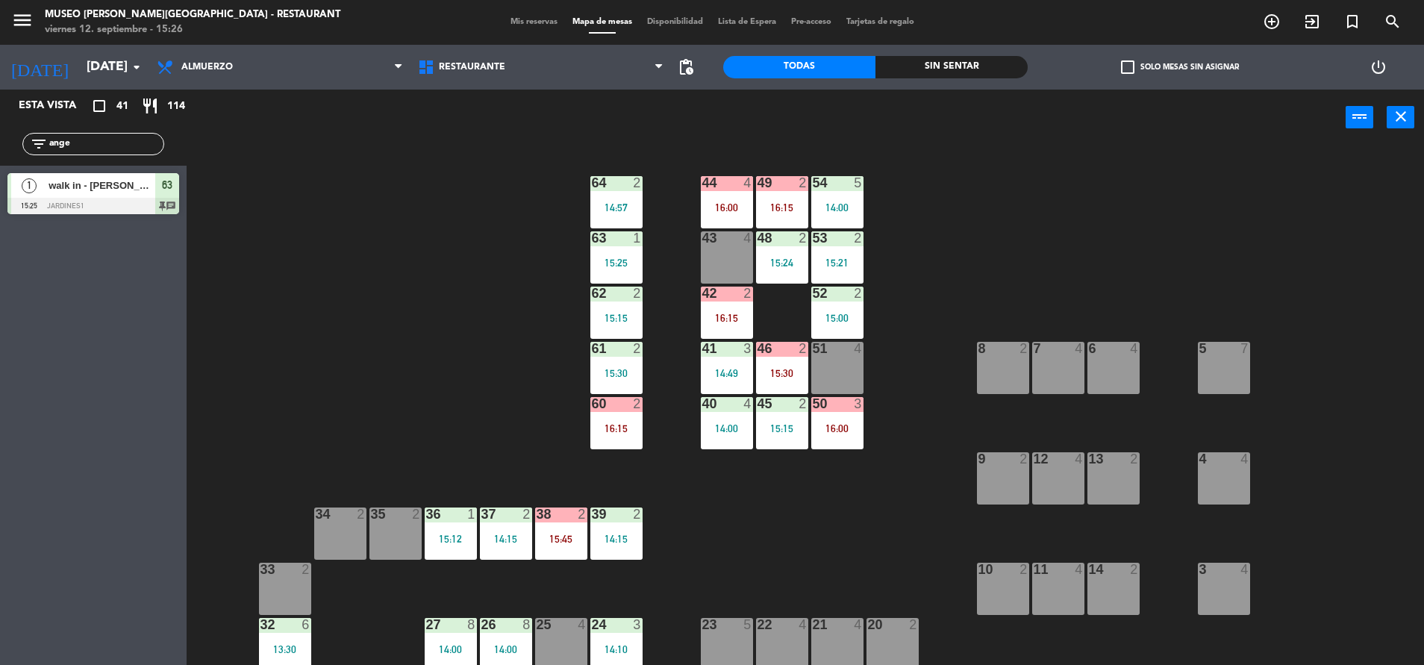
drag, startPoint x: 98, startPoint y: 152, endPoint x: -4, endPoint y: 143, distance: 102.6
click at [0, 143] on html "close × Museo [PERSON_NAME] Café - Restaurant × chrome_reader_mode Listado de R…" at bounding box center [712, 332] width 1424 height 665
type input "nel"
